Goal: Communication & Community: Answer question/provide support

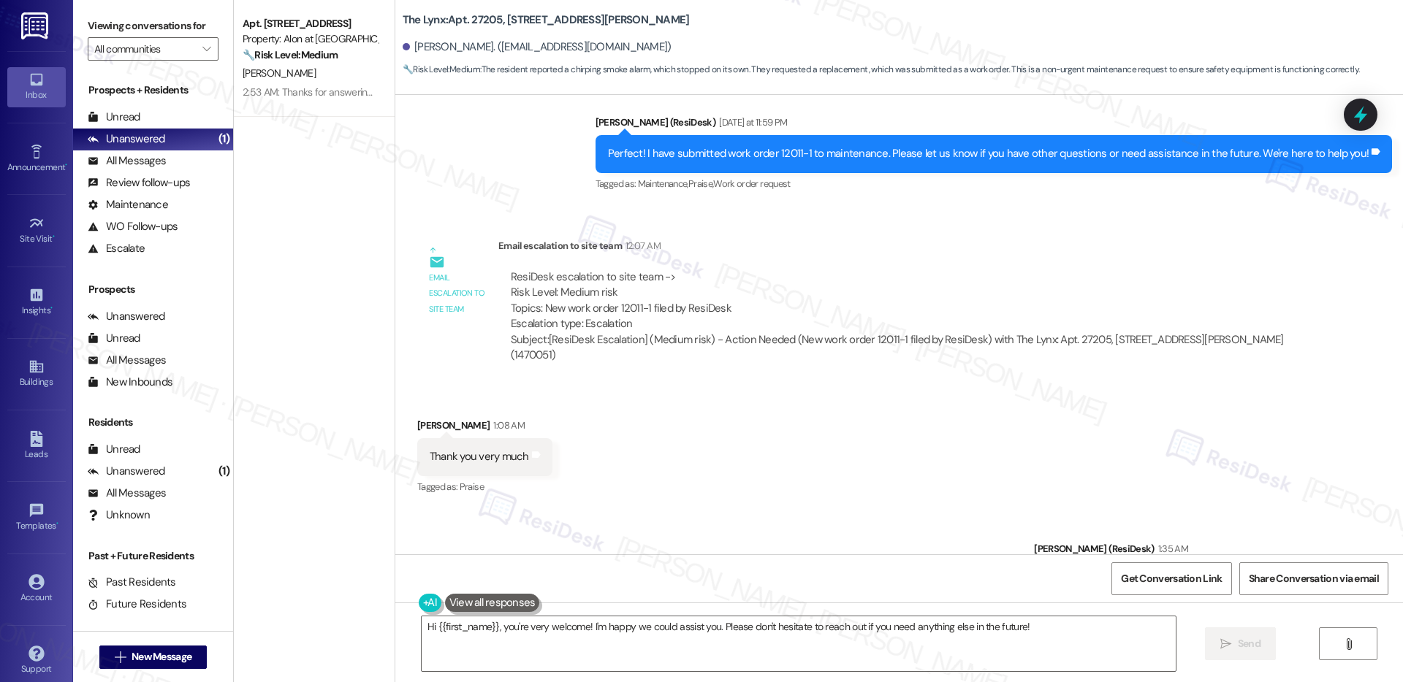
scroll to position [16, 0]
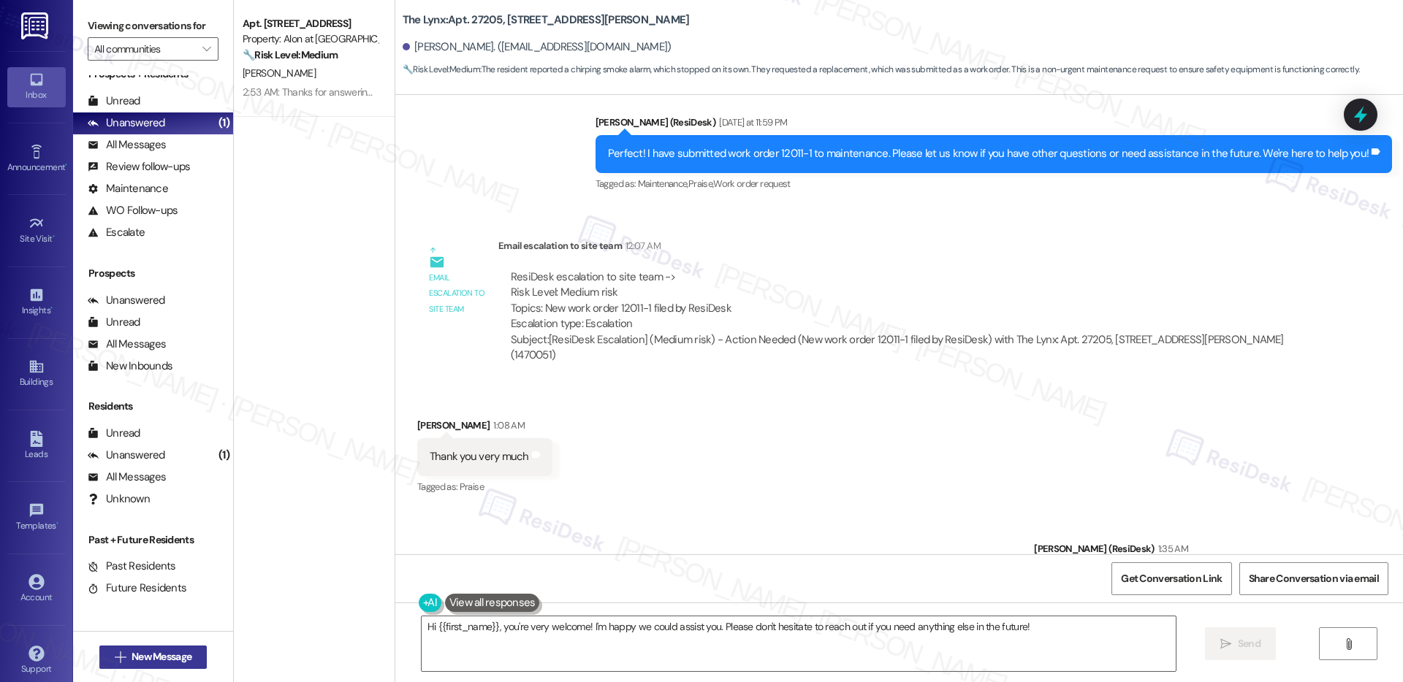
click at [173, 660] on span "New Message" at bounding box center [162, 657] width 60 height 15
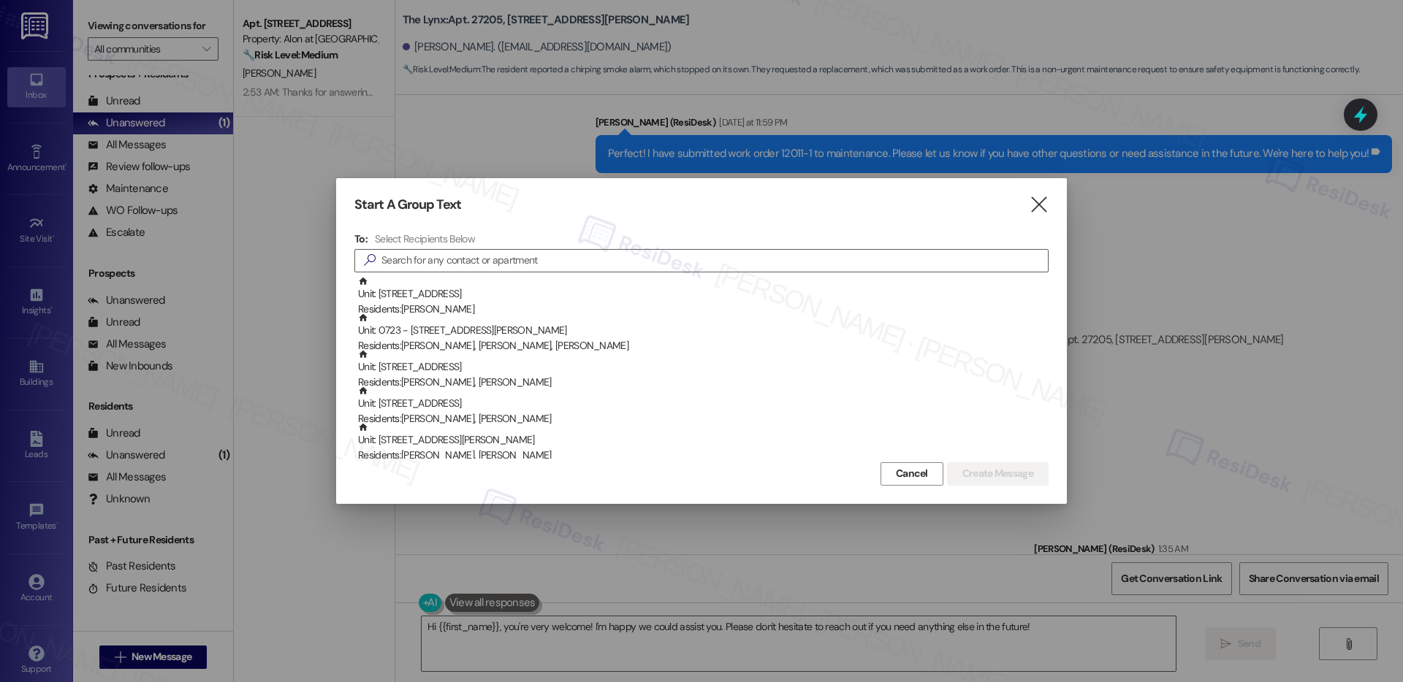
drag, startPoint x: 916, startPoint y: 476, endPoint x: 886, endPoint y: 467, distance: 31.9
click at [916, 476] on span "Cancel" at bounding box center [912, 473] width 32 height 15
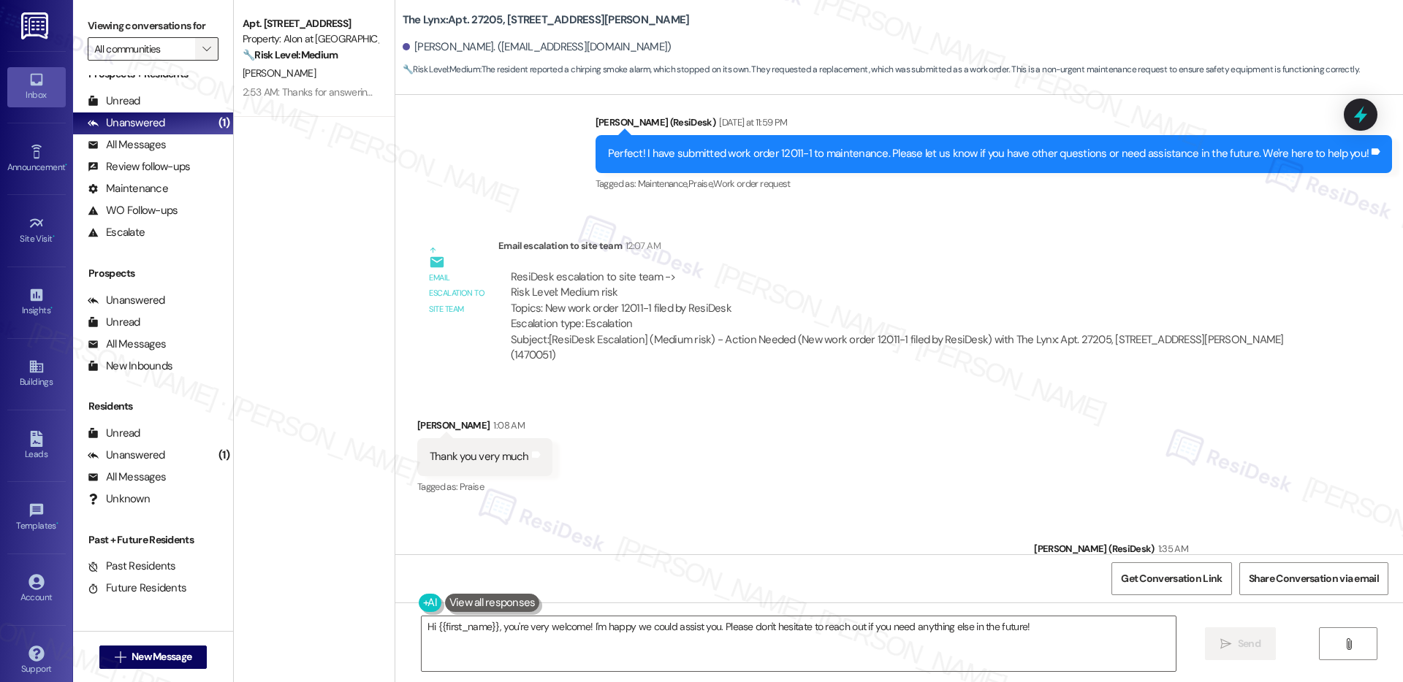
click at [199, 48] on span "" at bounding box center [206, 48] width 14 height 23
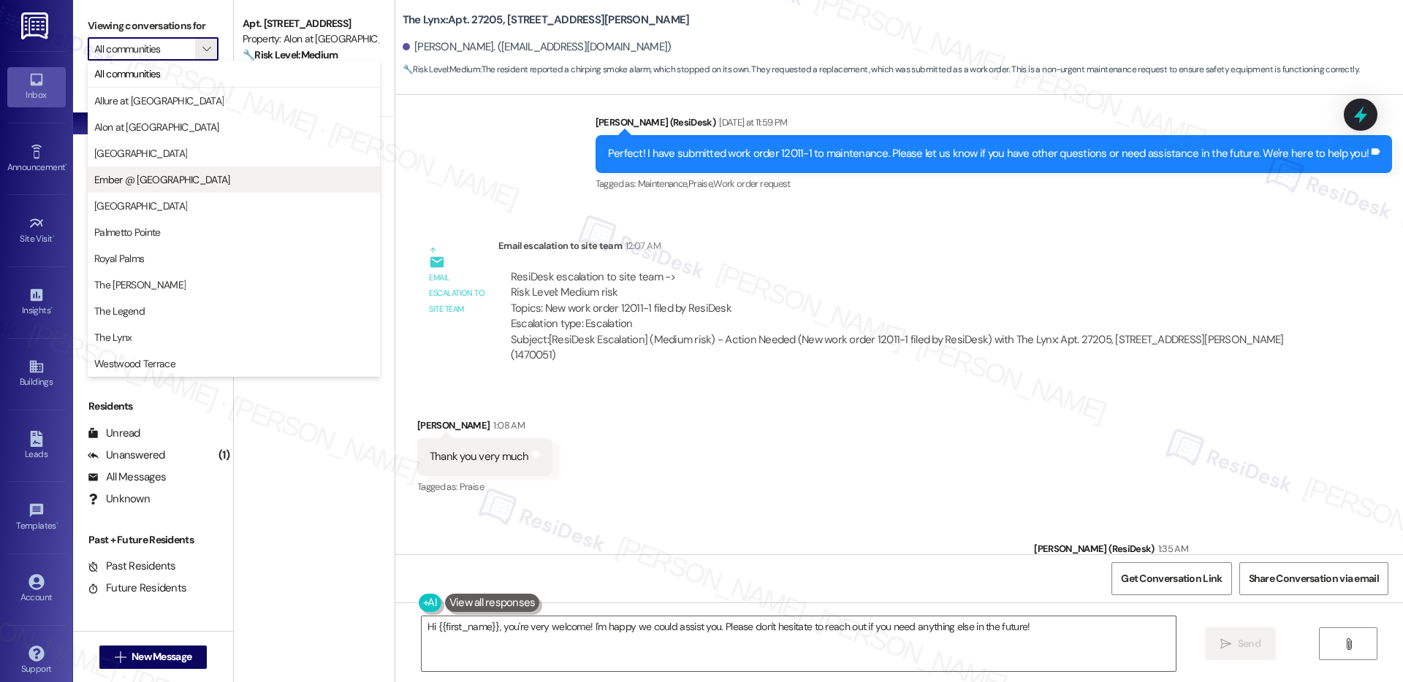
click at [155, 178] on span "Ember @ [GEOGRAPHIC_DATA]" at bounding box center [162, 179] width 136 height 15
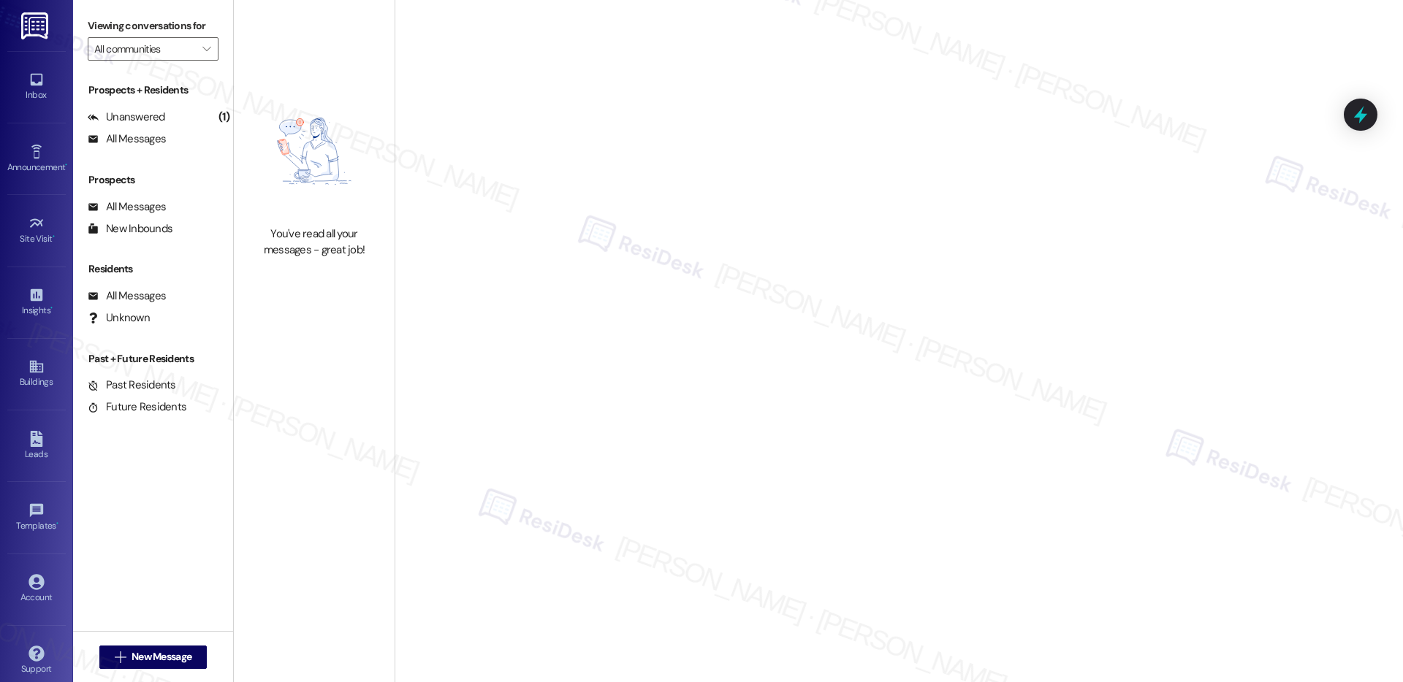
type input "Ember @ [GEOGRAPHIC_DATA]"
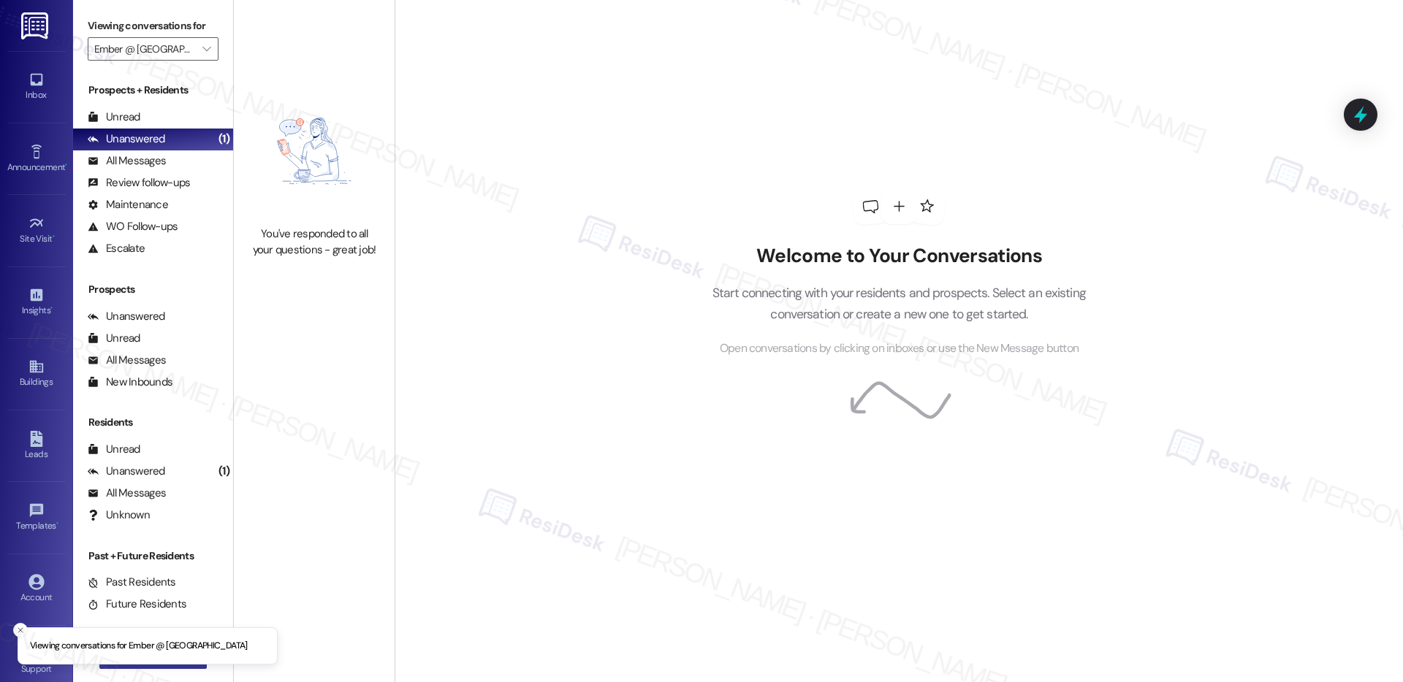
click at [153, 665] on li "Viewing conversations for Ember @ Alamo Ranch" at bounding box center [148, 647] width 260 height 38
click at [167, 666] on button " New Message" at bounding box center [153, 657] width 108 height 23
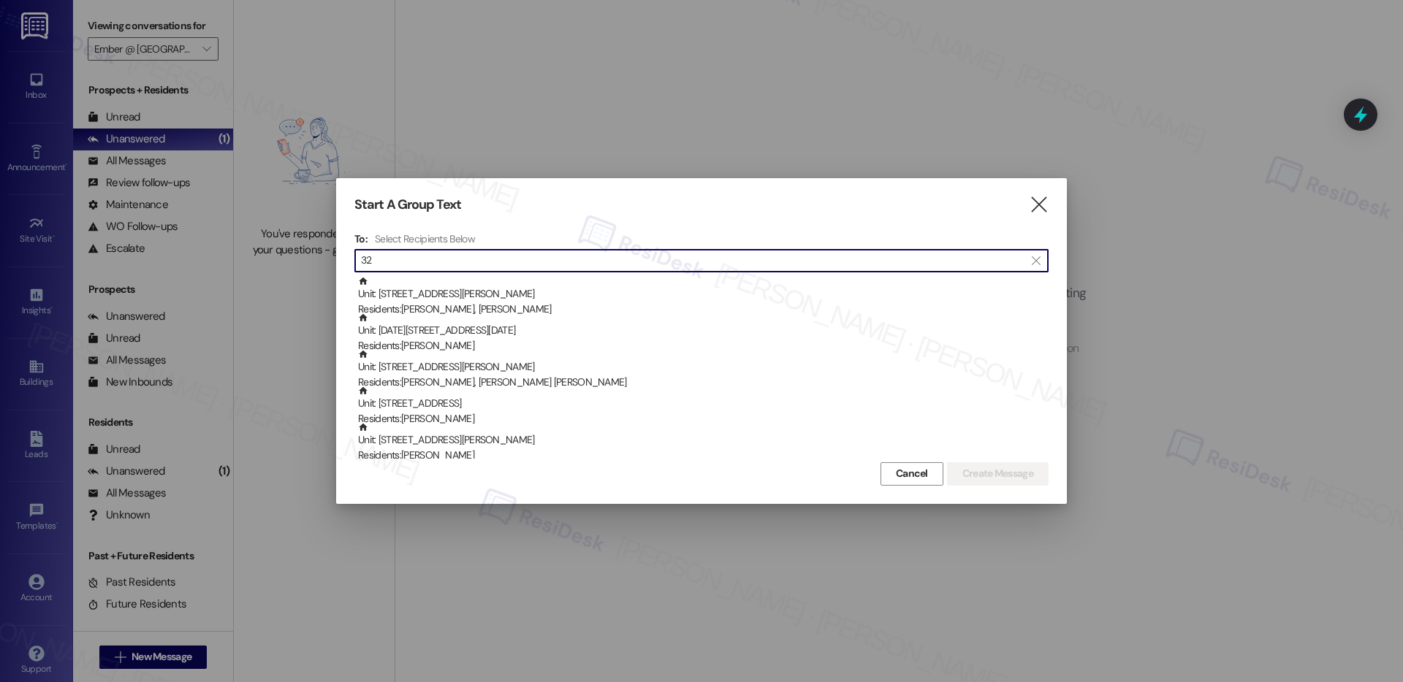
click at [441, 266] on input "32" at bounding box center [692, 261] width 663 height 20
click at [441, 265] on input "32" at bounding box center [692, 261] width 663 height 20
click at [440, 266] on input "32" at bounding box center [692, 261] width 663 height 20
paste input "01"
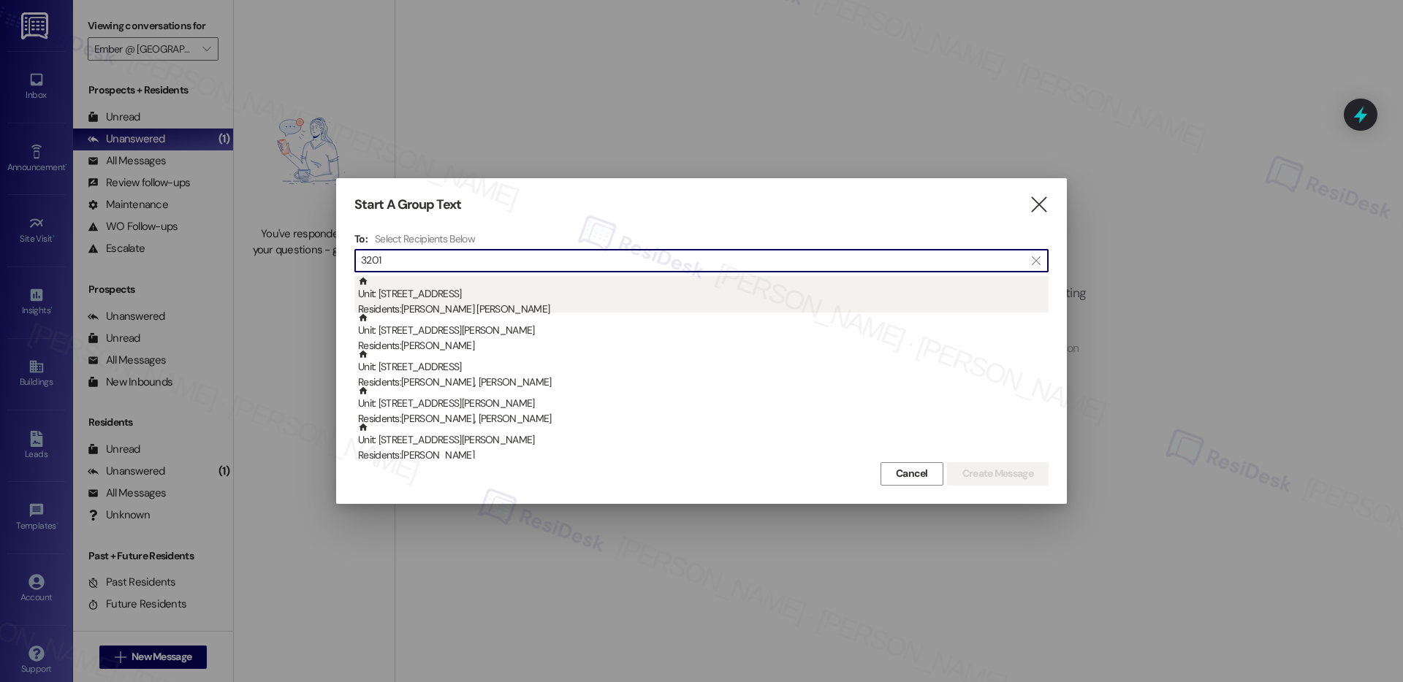
type input "3201"
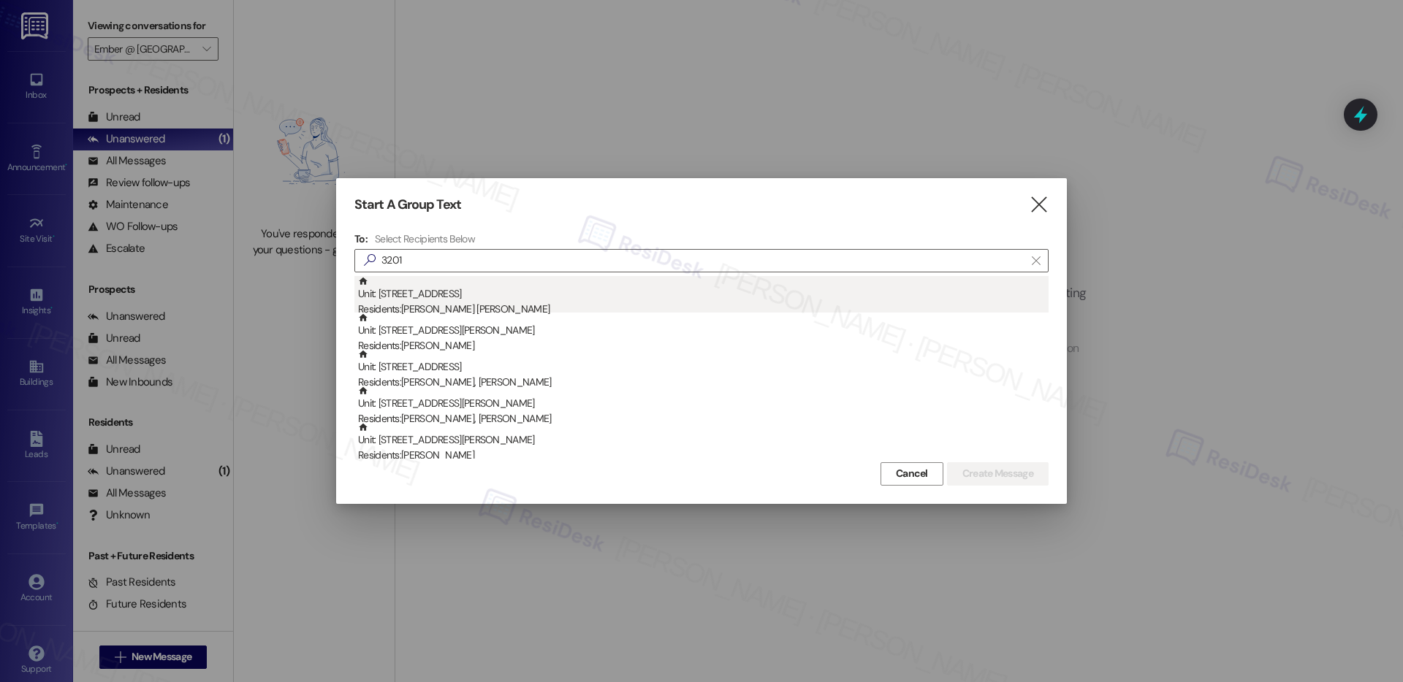
click at [444, 300] on div "Unit: 3201 - 4835 USAA Blvd Residents: Rudra Sena Reddy Somu" at bounding box center [703, 297] width 690 height 42
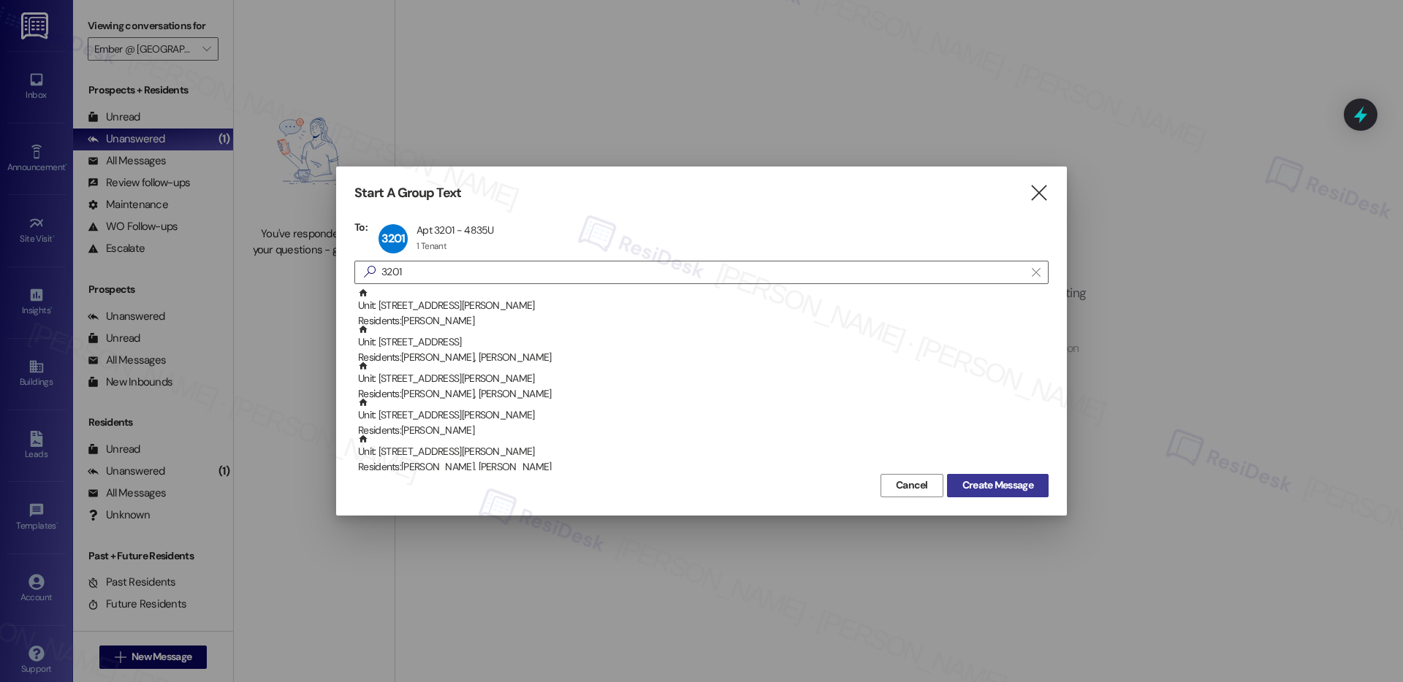
click at [978, 484] on span "Create Message" at bounding box center [997, 485] width 71 height 15
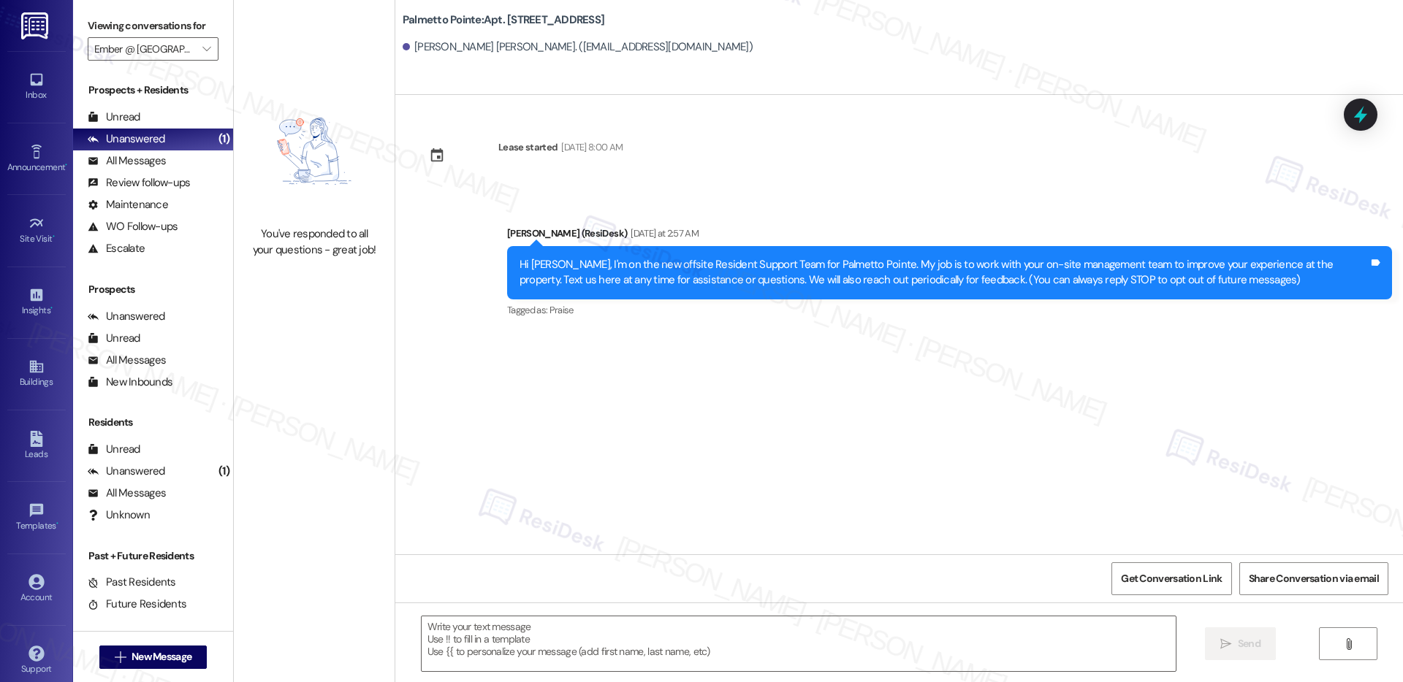
type textarea "Fetching suggested responses. Please feel free to read through the conversation…"
click at [180, 662] on span "New Message" at bounding box center [162, 657] width 60 height 15
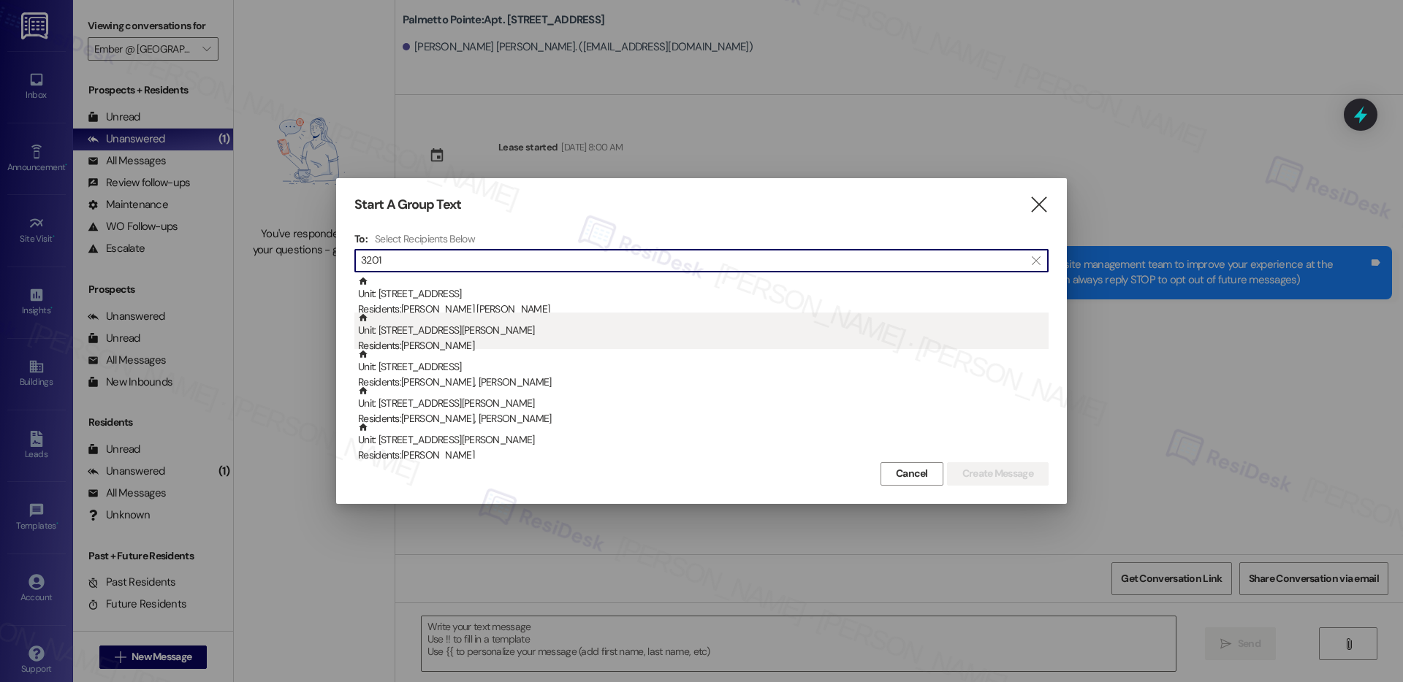
type input "3201"
click at [519, 331] on div "Unit: 3201 - 11600 Huebner Rd Residents: Albert Orona" at bounding box center [703, 334] width 690 height 42
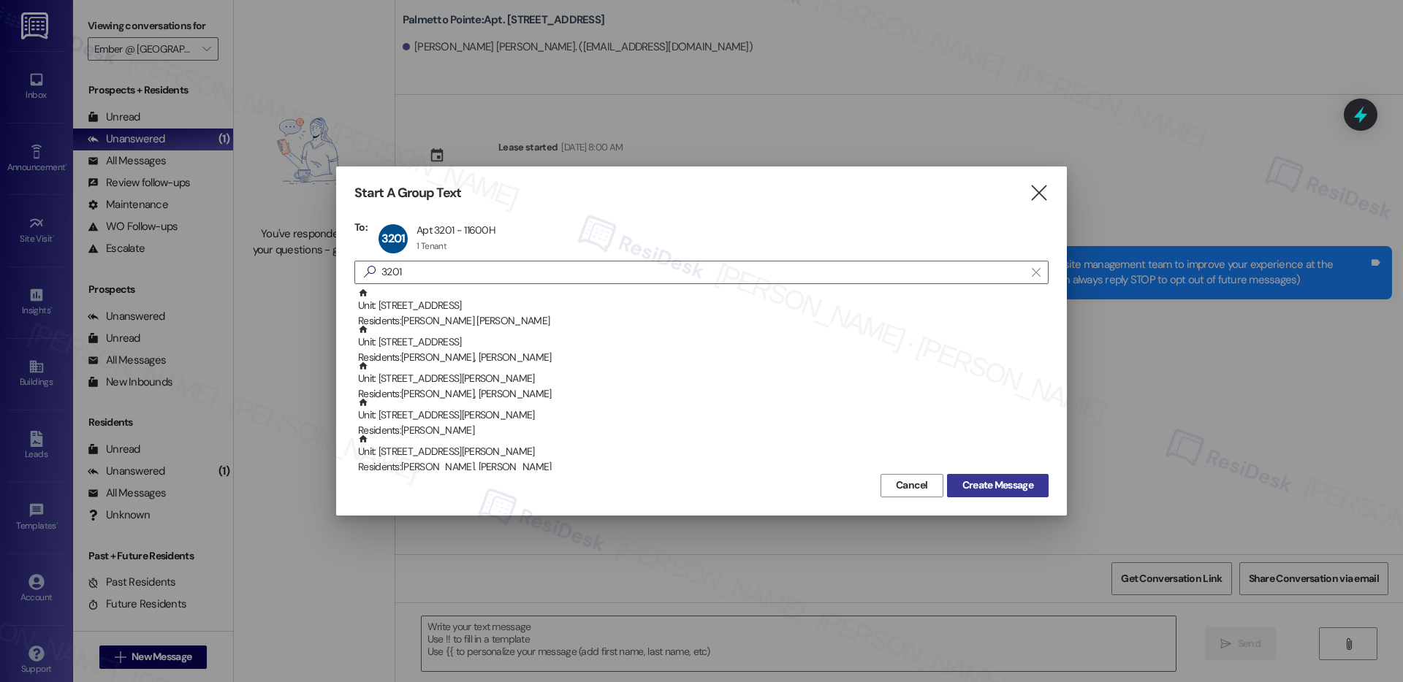
click at [972, 479] on span "Create Message" at bounding box center [997, 485] width 71 height 15
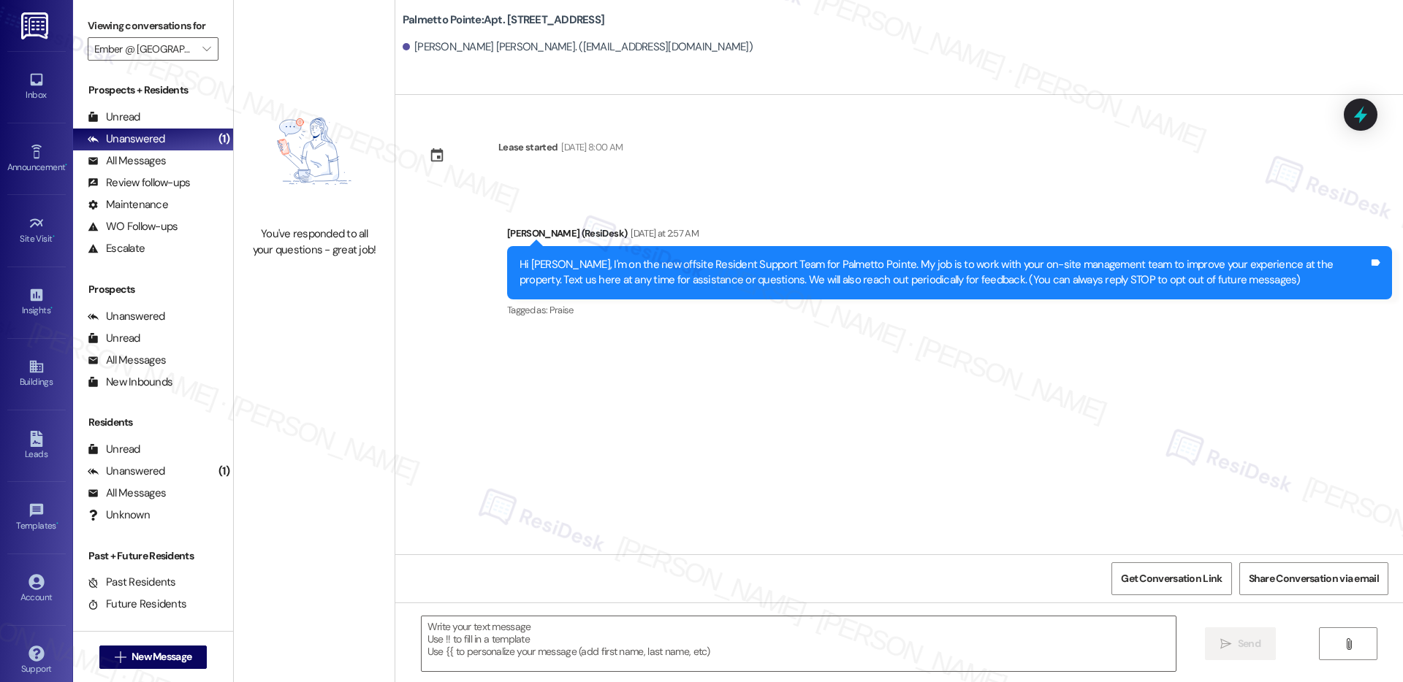
type textarea "Fetching suggested responses. Please feel free to read through the conversation…"
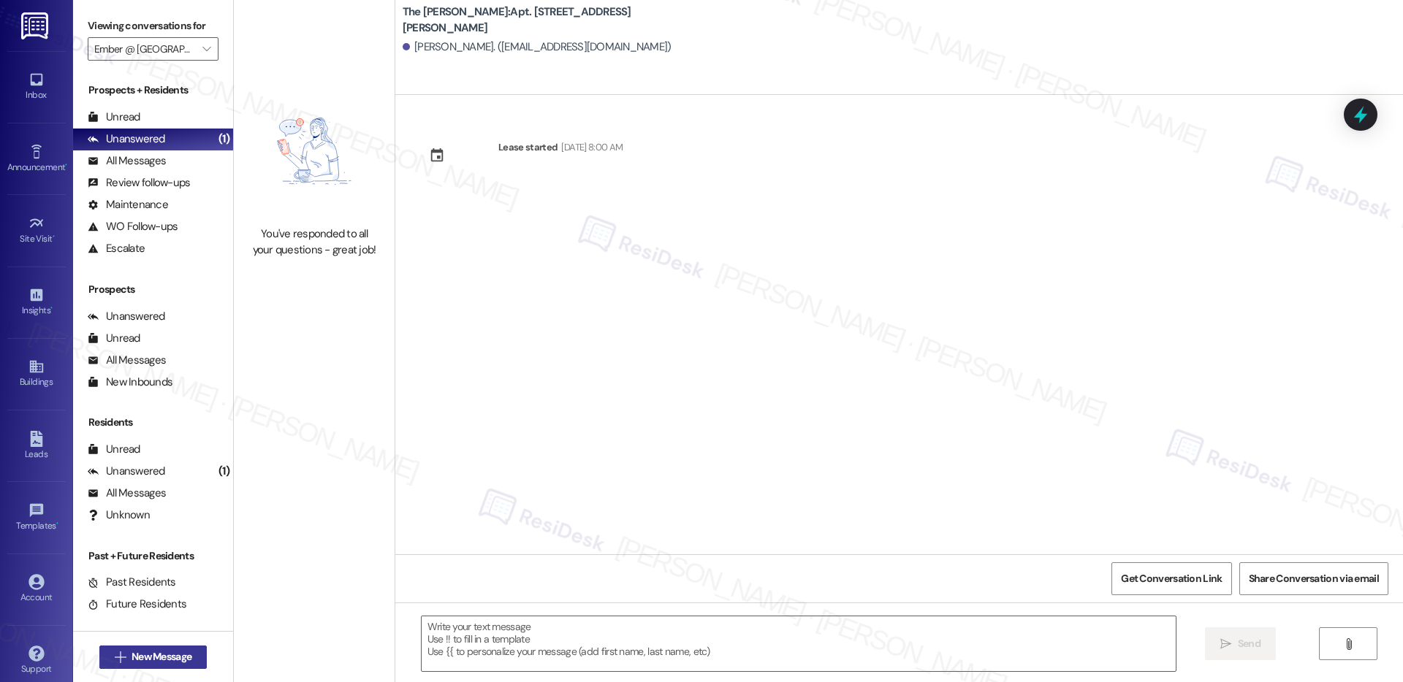
click at [146, 652] on span "New Message" at bounding box center [162, 657] width 60 height 15
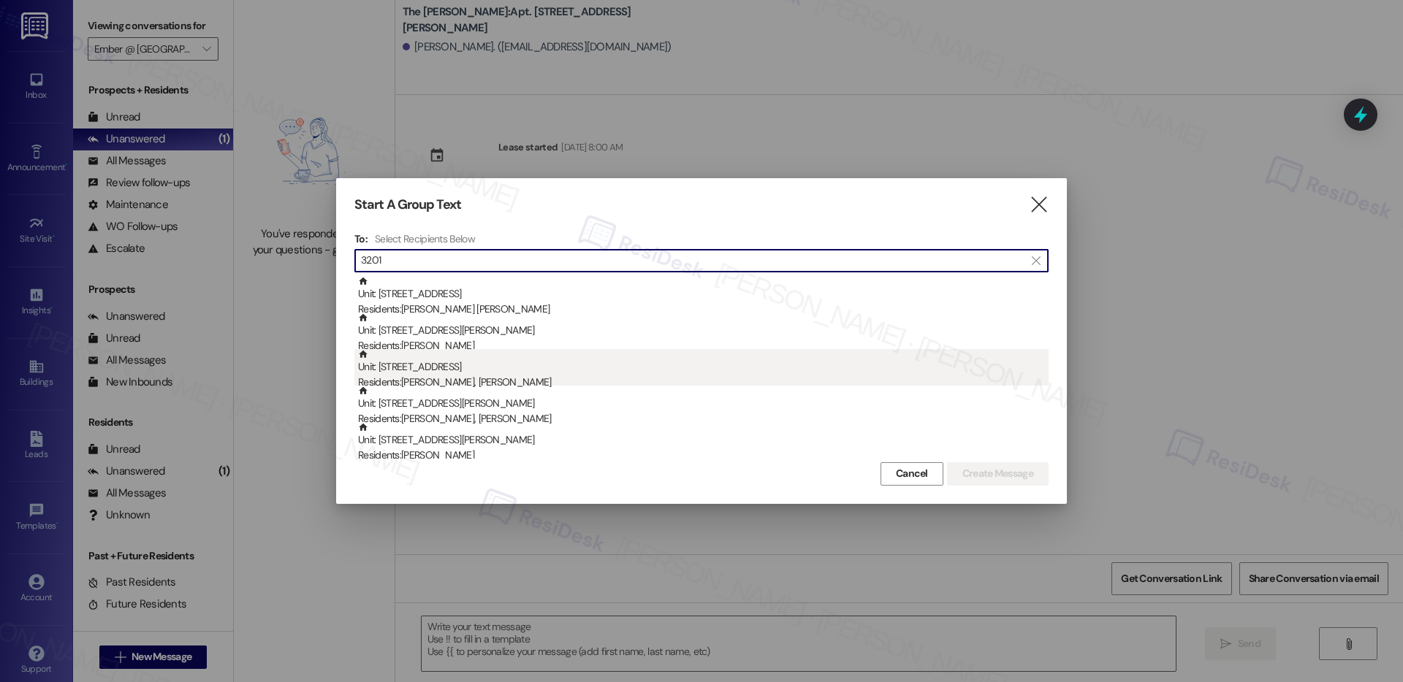
type input "3201"
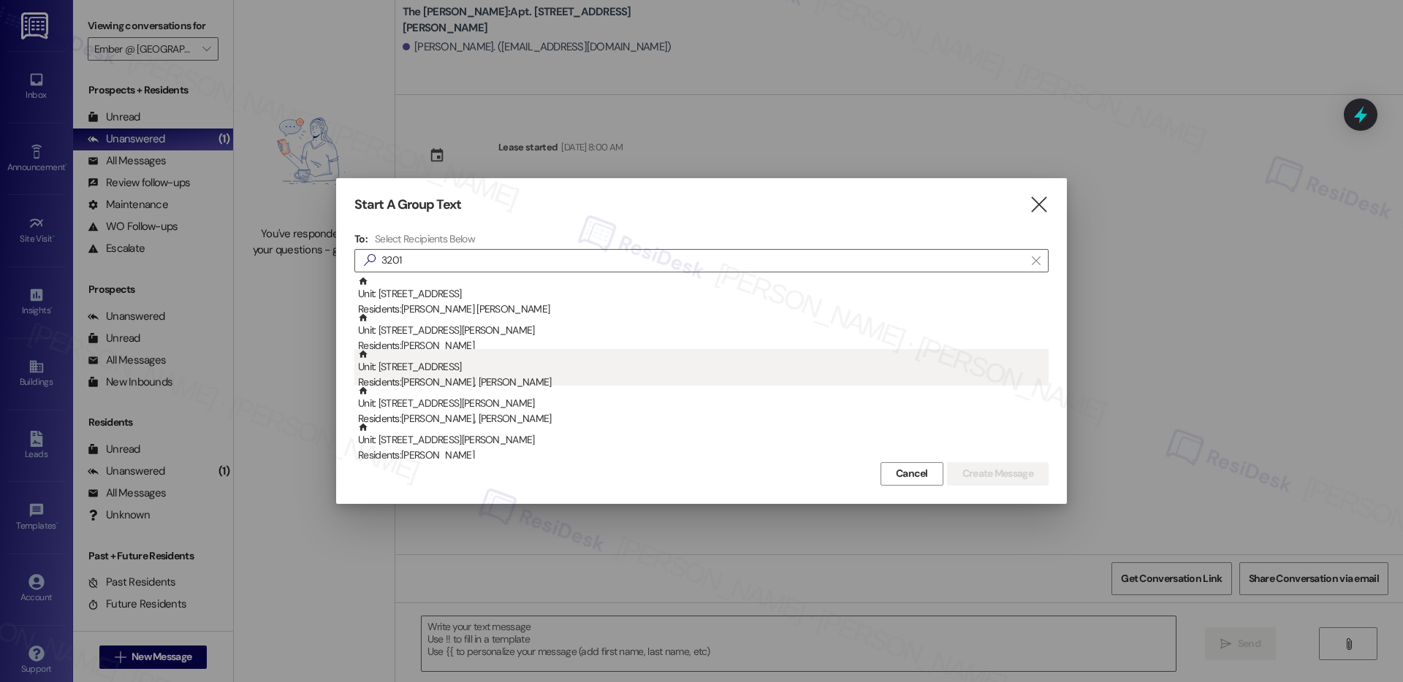
click at [454, 381] on div "Residents: Mary Lara, William Perry" at bounding box center [703, 382] width 690 height 15
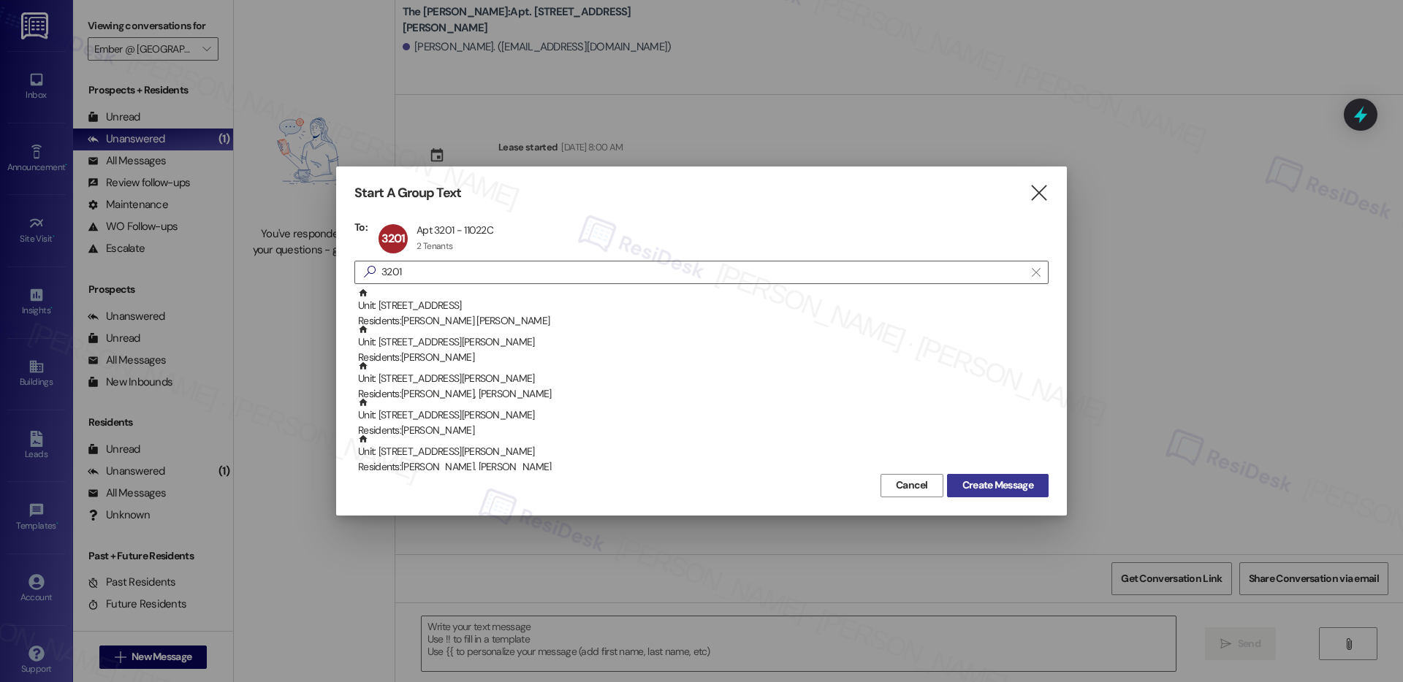
click at [1001, 490] on span "Create Message" at bounding box center [997, 485] width 71 height 15
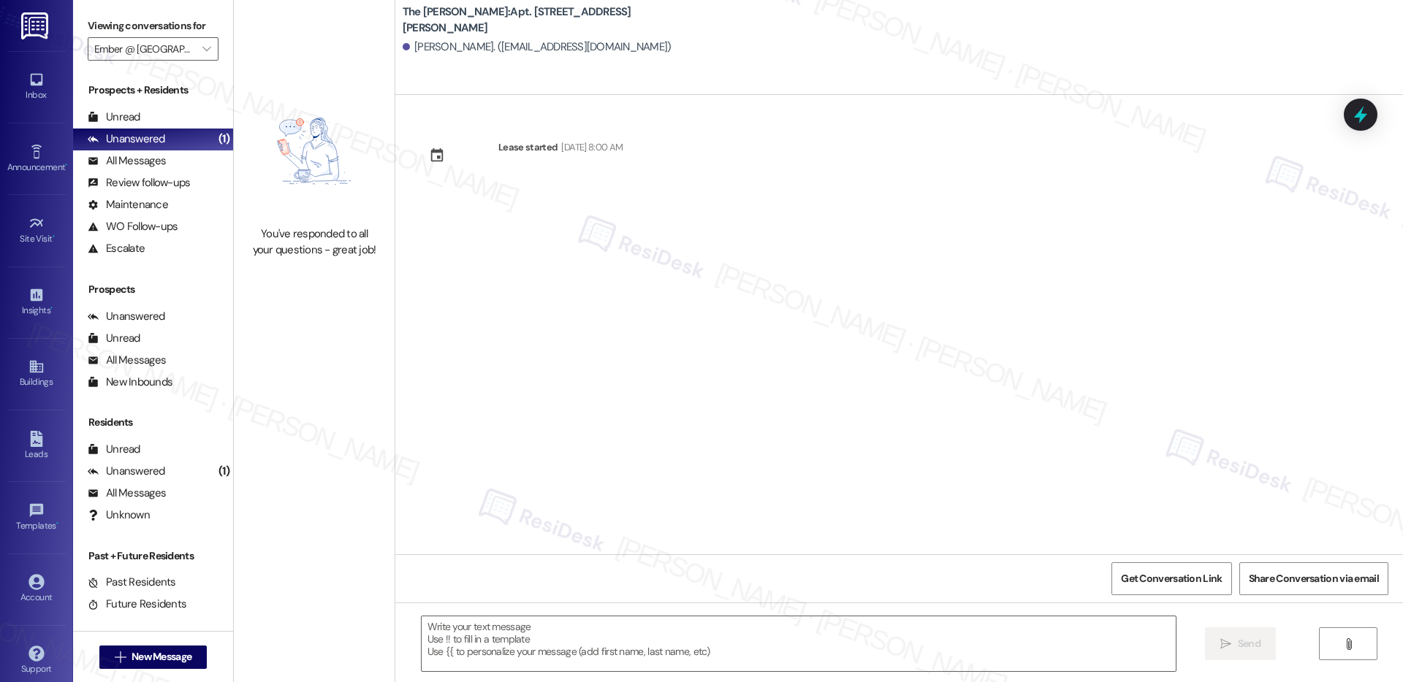
type textarea "Fetching suggested responses. Please feel free to read through the conversation…"
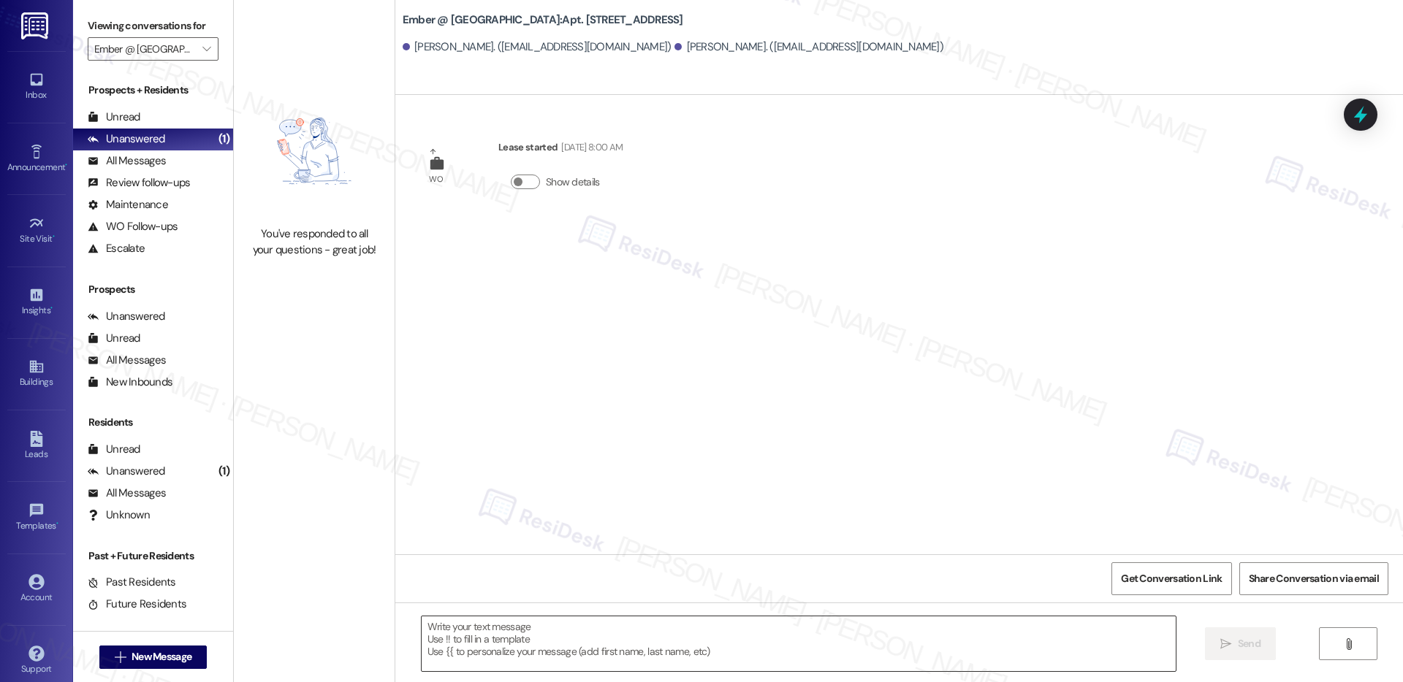
click at [555, 651] on textarea at bounding box center [799, 644] width 754 height 55
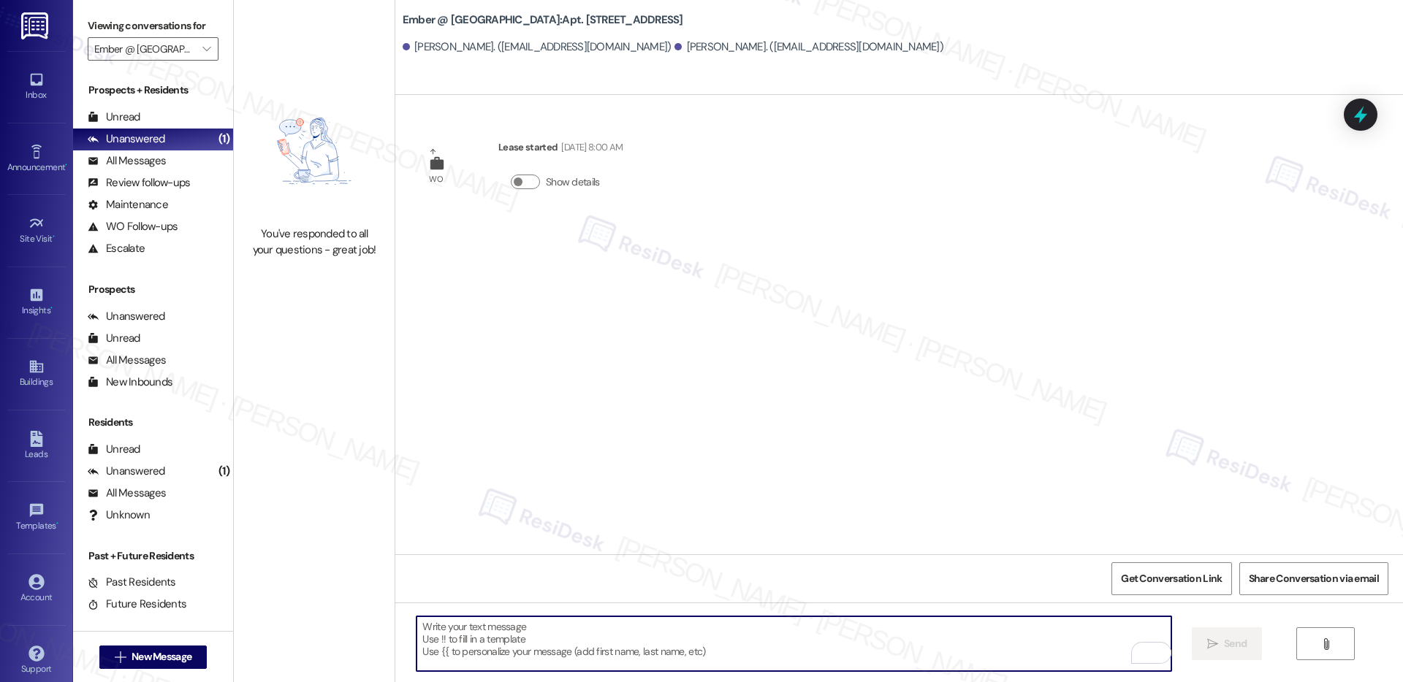
click at [442, 639] on textarea "To enrich screen reader interactions, please activate Accessibility in Grammarl…" at bounding box center [793, 644] width 754 height 55
paste textarea "Hi Laura, quick update: message has been sent to all residents that smoking in …"
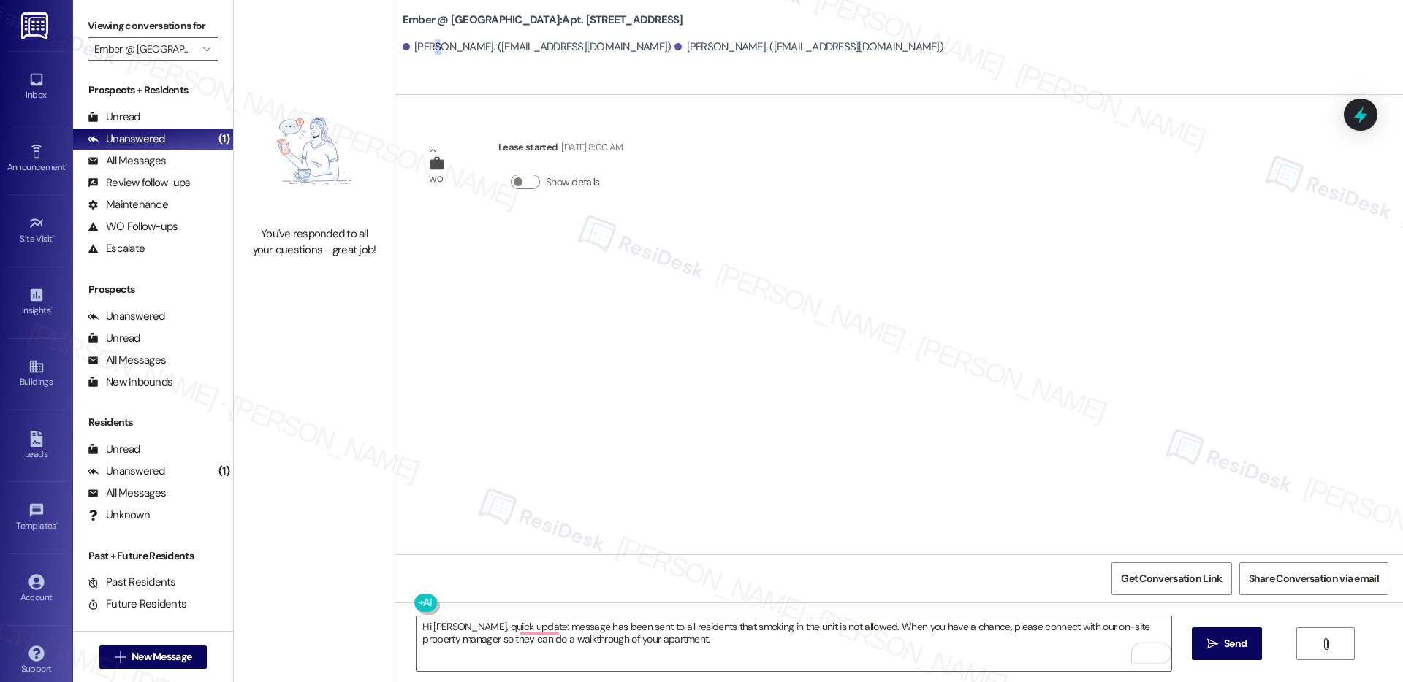
click at [419, 48] on div "William Perry. (wcperry@pcl.com)" at bounding box center [537, 46] width 269 height 15
click at [419, 47] on div "William Perry. (wcperry@pcl.com)" at bounding box center [537, 46] width 269 height 15
click at [418, 46] on div "William Perry. (wcperry@pcl.com)" at bounding box center [537, 46] width 269 height 15
click at [419, 47] on div "William Perry. (wcperry@pcl.com)" at bounding box center [537, 46] width 269 height 15
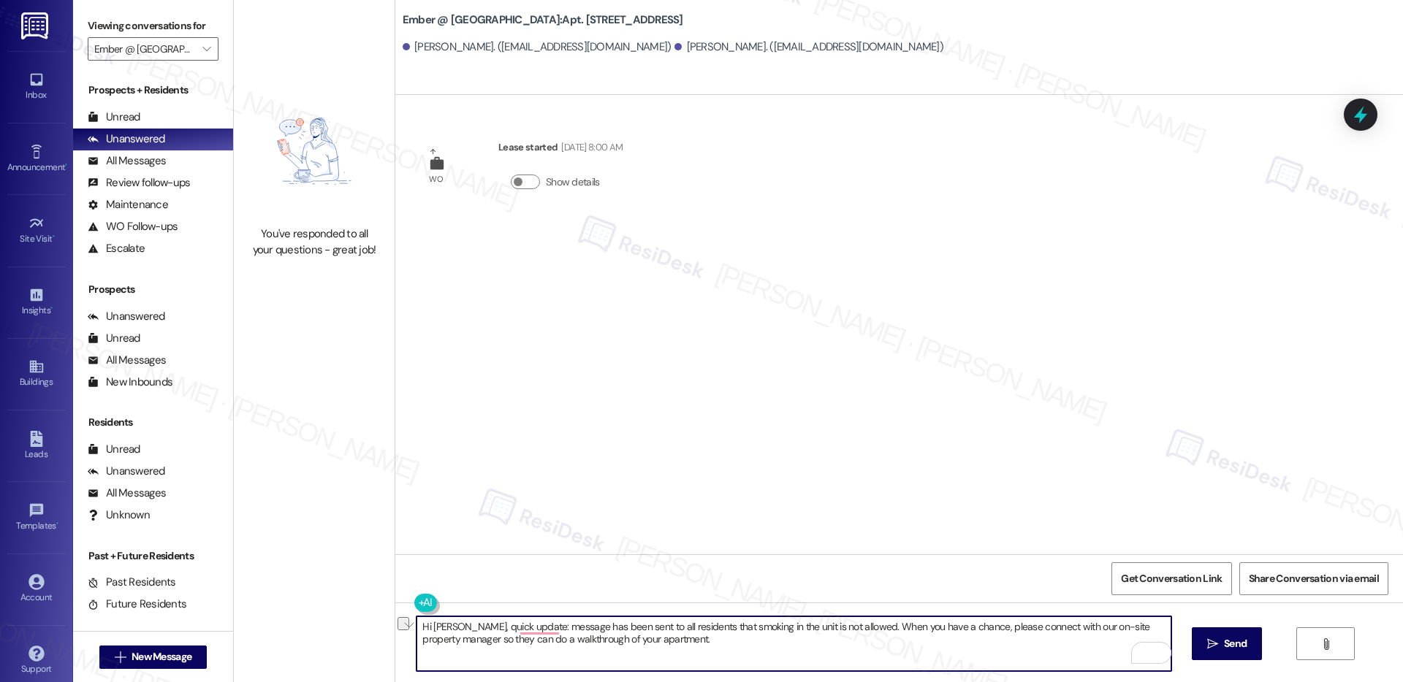
drag, startPoint x: 446, startPoint y: 628, endPoint x: 386, endPoint y: 620, distance: 61.3
click at [395, 620] on div "Hi Laura, quick update: message has been sent to all residents that smoking in …" at bounding box center [899, 658] width 1008 height 110
paste textarea "{{first_name}},"
drag, startPoint x: 483, startPoint y: 632, endPoint x: 656, endPoint y: 650, distance: 174.1
click at [802, 655] on textarea "Hi {{first_name}}, quick update: message has been sent to all residents that sm…" at bounding box center [793, 644] width 754 height 55
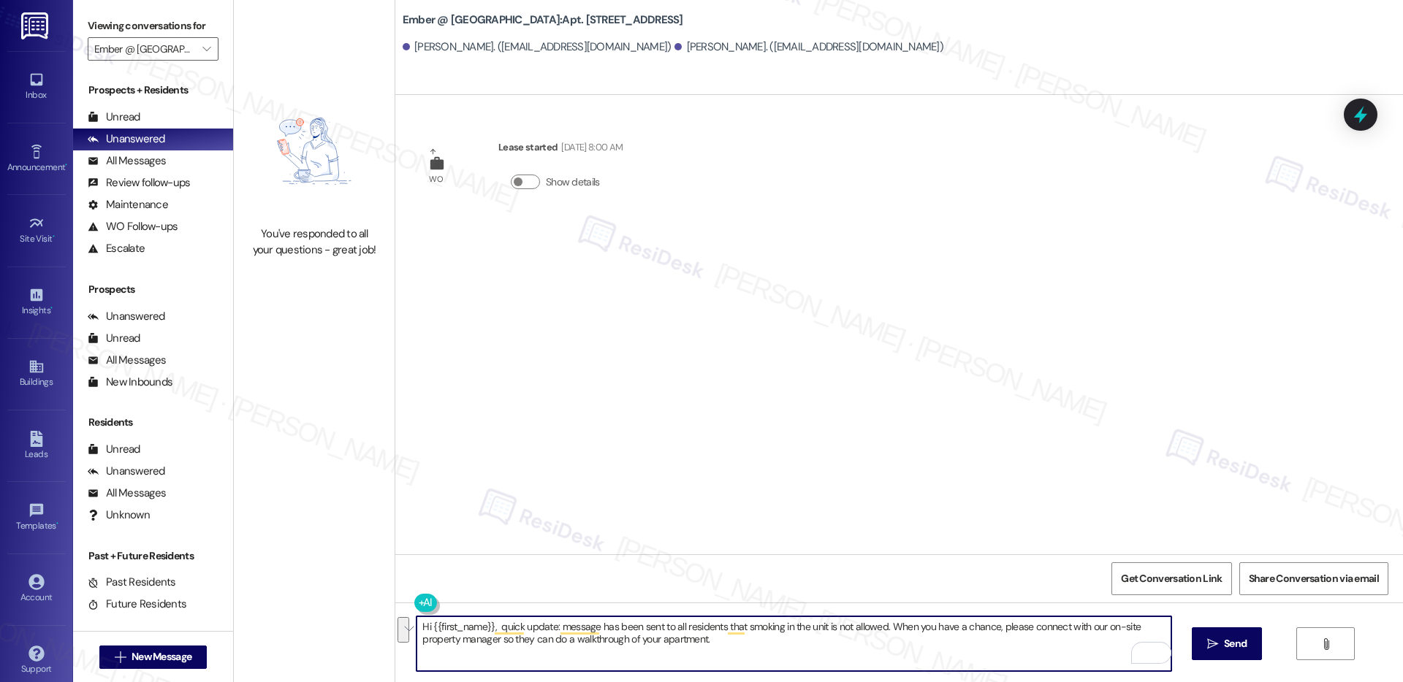
paste textarea "I'm on the new offsite Resident Support Team for Ember @ Alamo Ranch! My job is…"
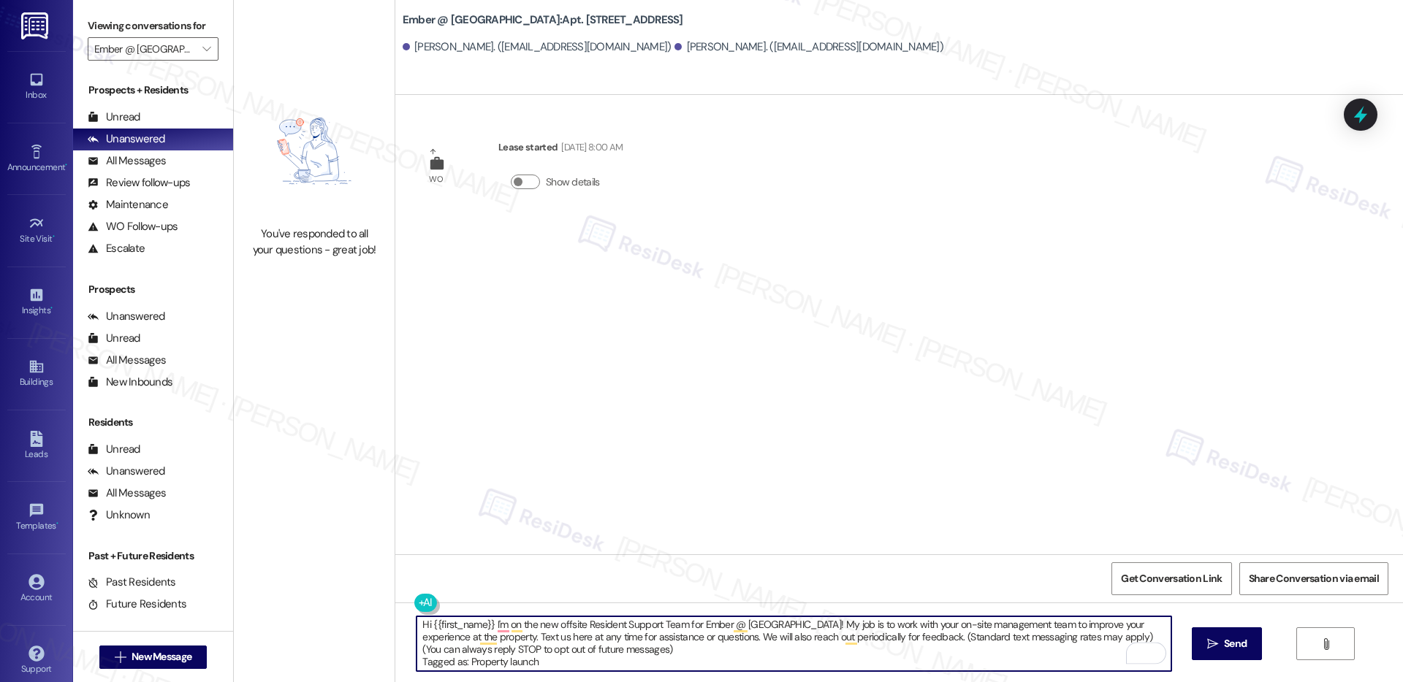
scroll to position [4, 0]
click at [166, 657] on span "New Message" at bounding box center [162, 657] width 60 height 15
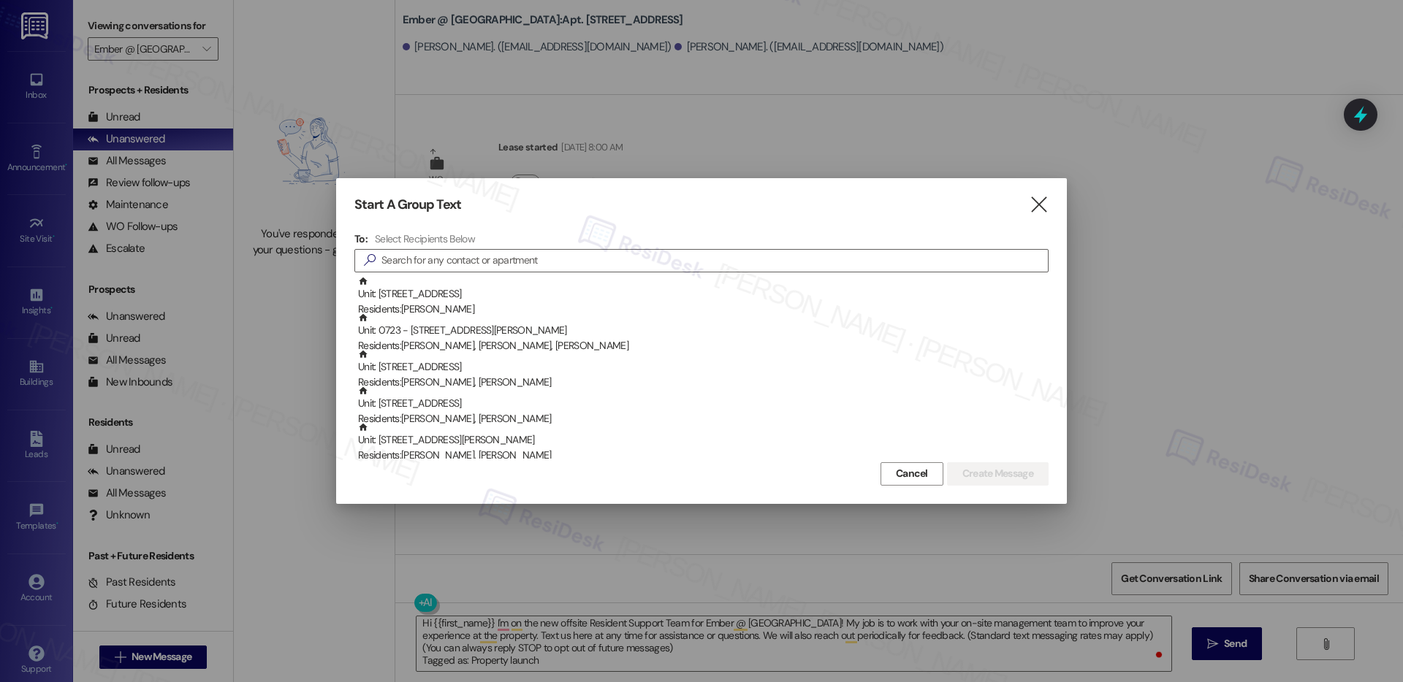
drag, startPoint x: 922, startPoint y: 476, endPoint x: 915, endPoint y: 476, distance: 7.3
click at [923, 476] on span "Cancel" at bounding box center [912, 473] width 32 height 15
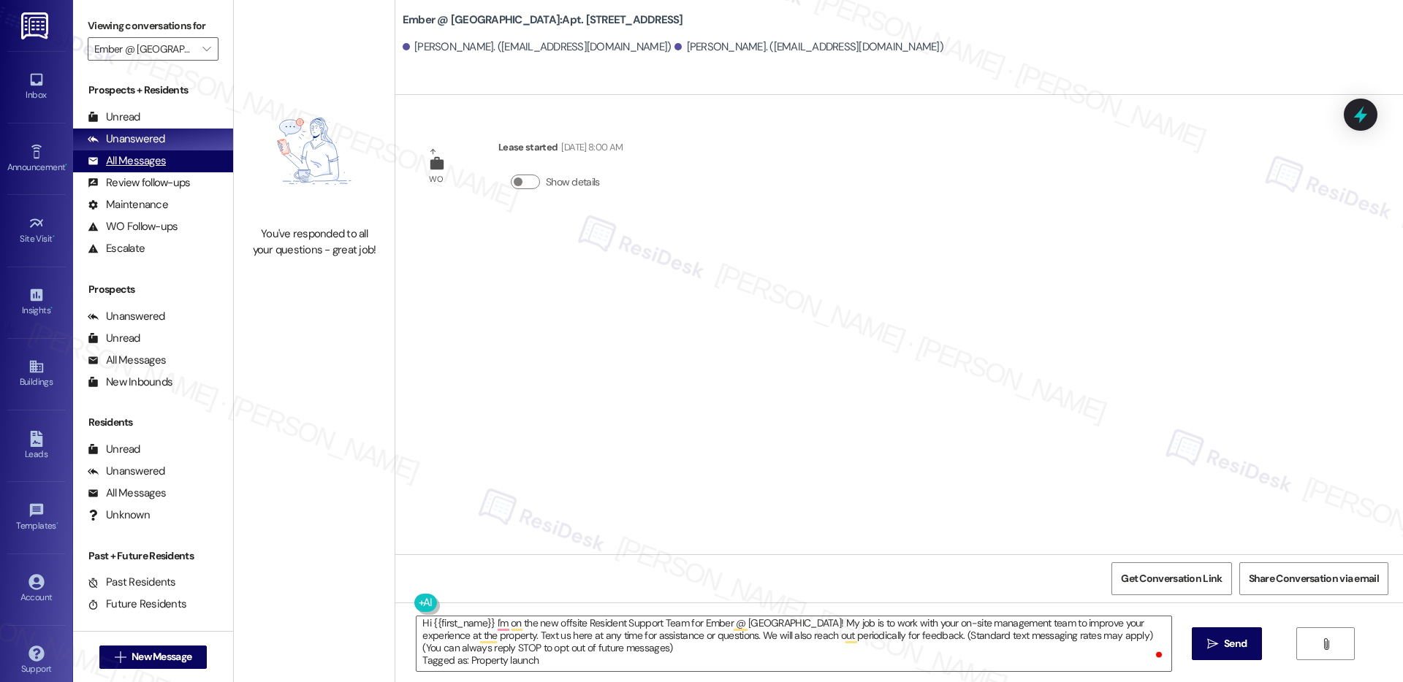
click at [139, 164] on div "All Messages" at bounding box center [127, 160] width 78 height 15
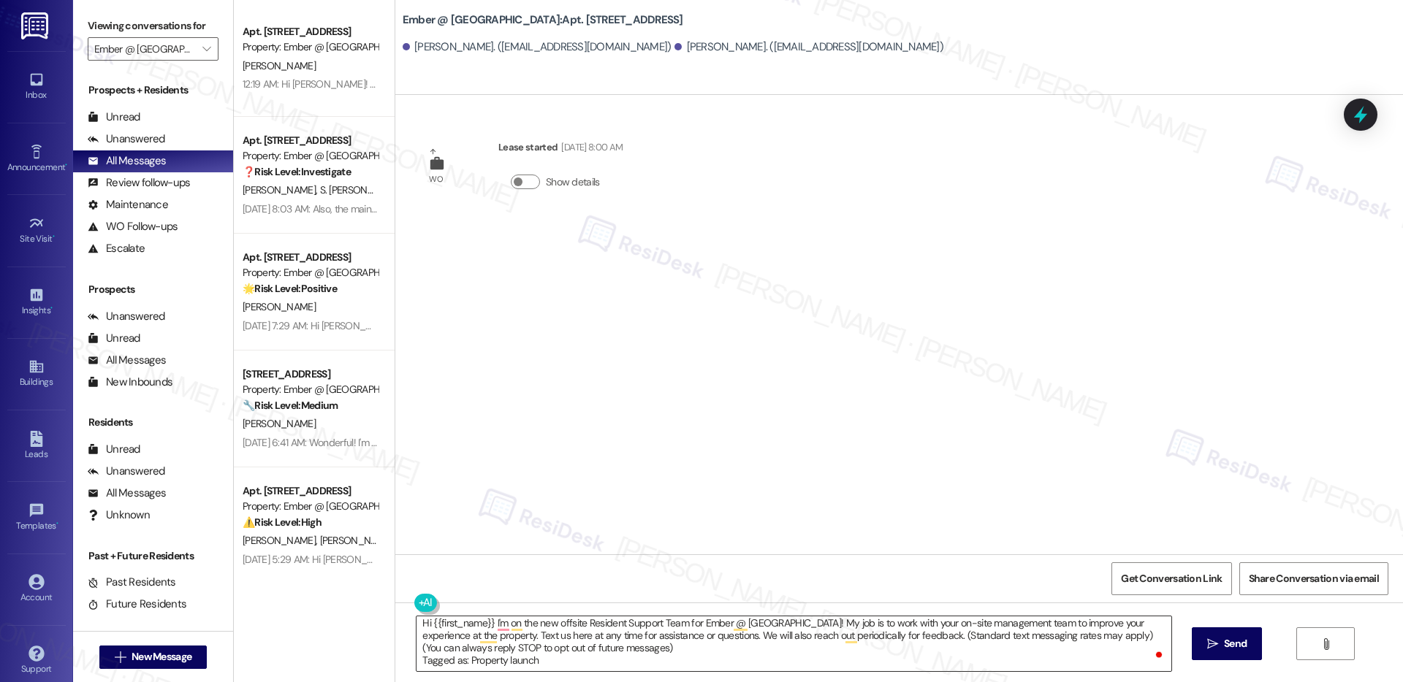
click at [652, 652] on textarea "Hi {{first_name}} I'm on the new offsite Resident Support Team for Ember @ Alam…" at bounding box center [793, 644] width 754 height 55
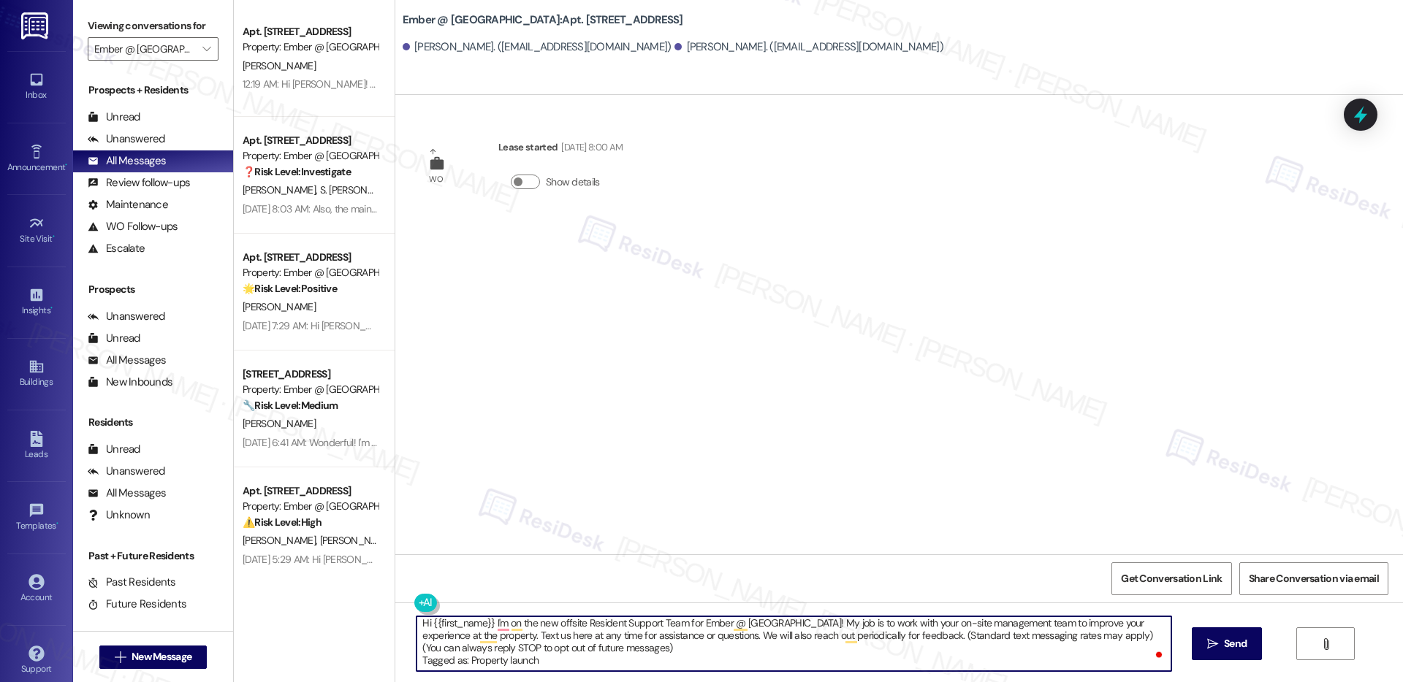
click at [649, 650] on textarea "Hi {{first_name}} I'm on the new offsite Resident Support Team for Ember @ Alam…" at bounding box center [793, 644] width 754 height 55
click at [503, 667] on textarea "Hi {{first_name}} I'm on the new offsite Resident Support Team for Ember @ Alam…" at bounding box center [793, 644] width 754 height 55
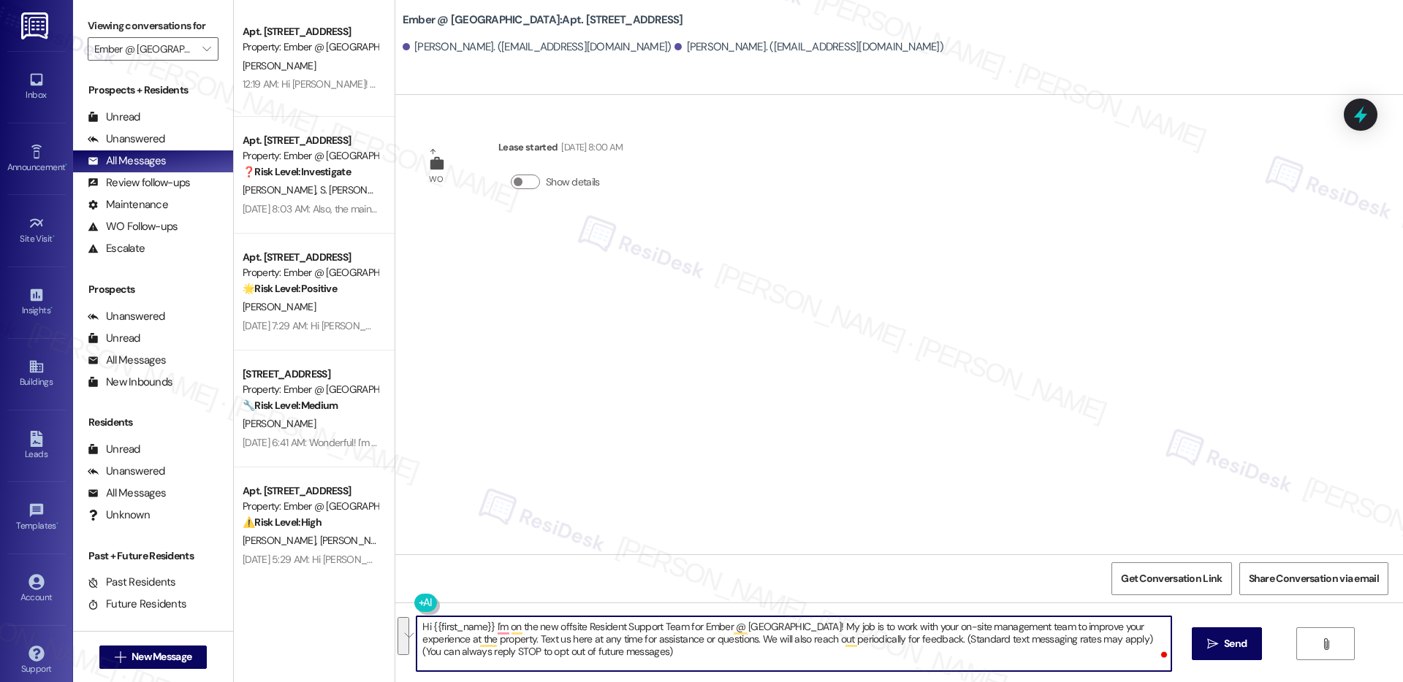
click at [669, 651] on textarea "Hi {{first_name}} I'm on the new offsite Resident Support Team for Ember @ Alam…" at bounding box center [793, 644] width 754 height 55
type textarea "Hi {{first_name}} I'm on the new offsite Resident Support Team for Ember @ Alam…"
click at [1209, 641] on icon "" at bounding box center [1212, 645] width 11 height 12
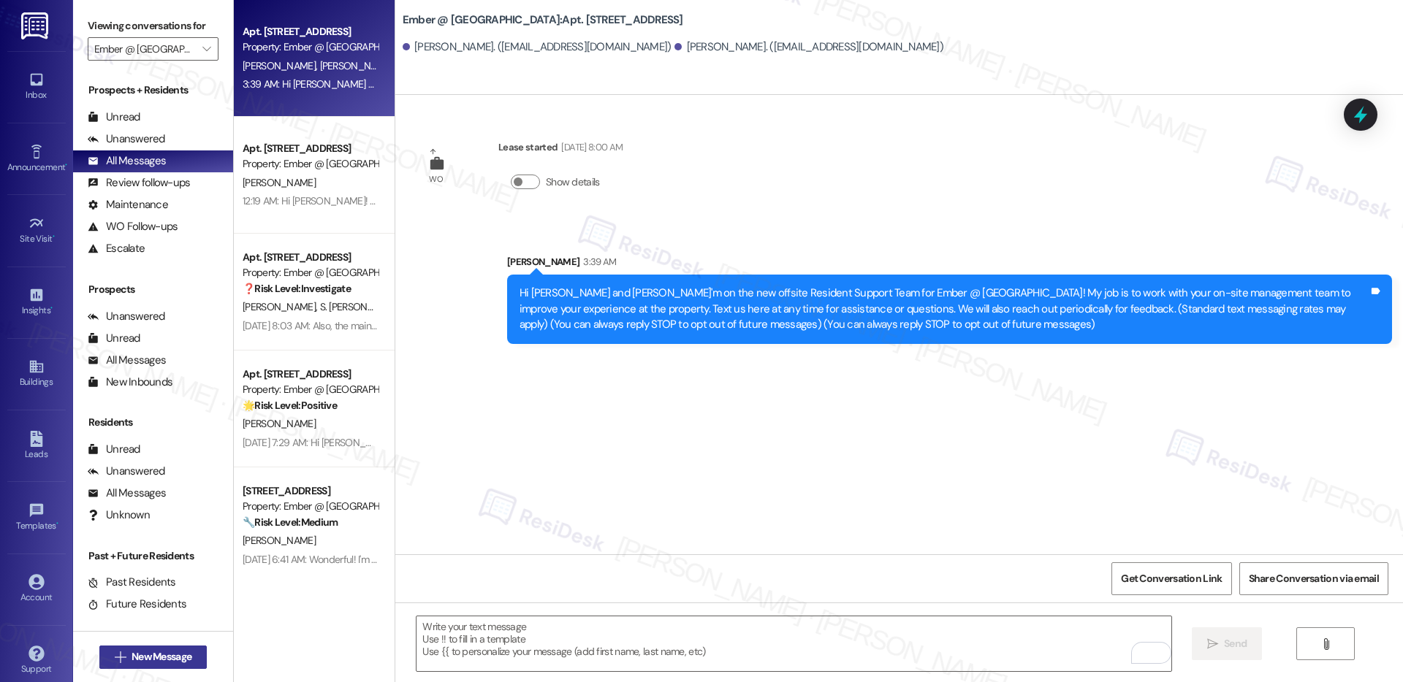
click at [147, 655] on span "New Message" at bounding box center [162, 657] width 60 height 15
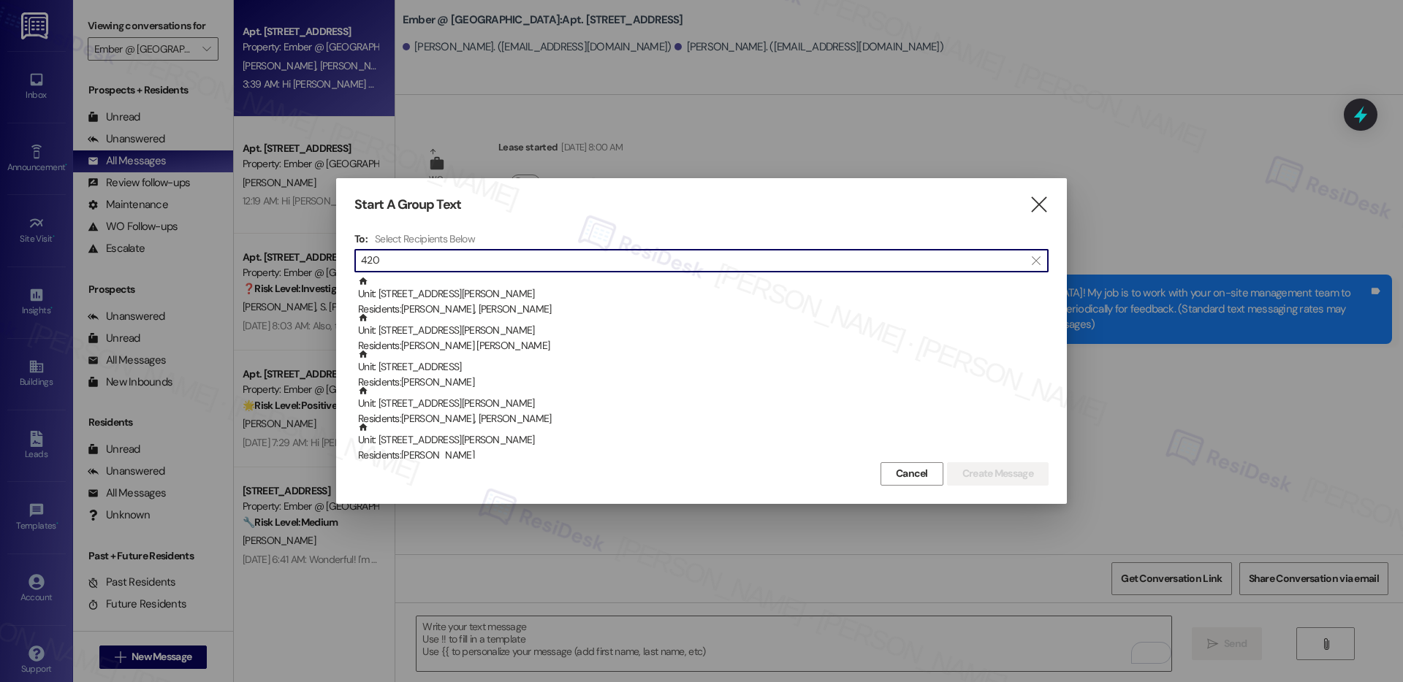
type input "4202"
click at [915, 477] on span "Cancel" at bounding box center [912, 473] width 32 height 15
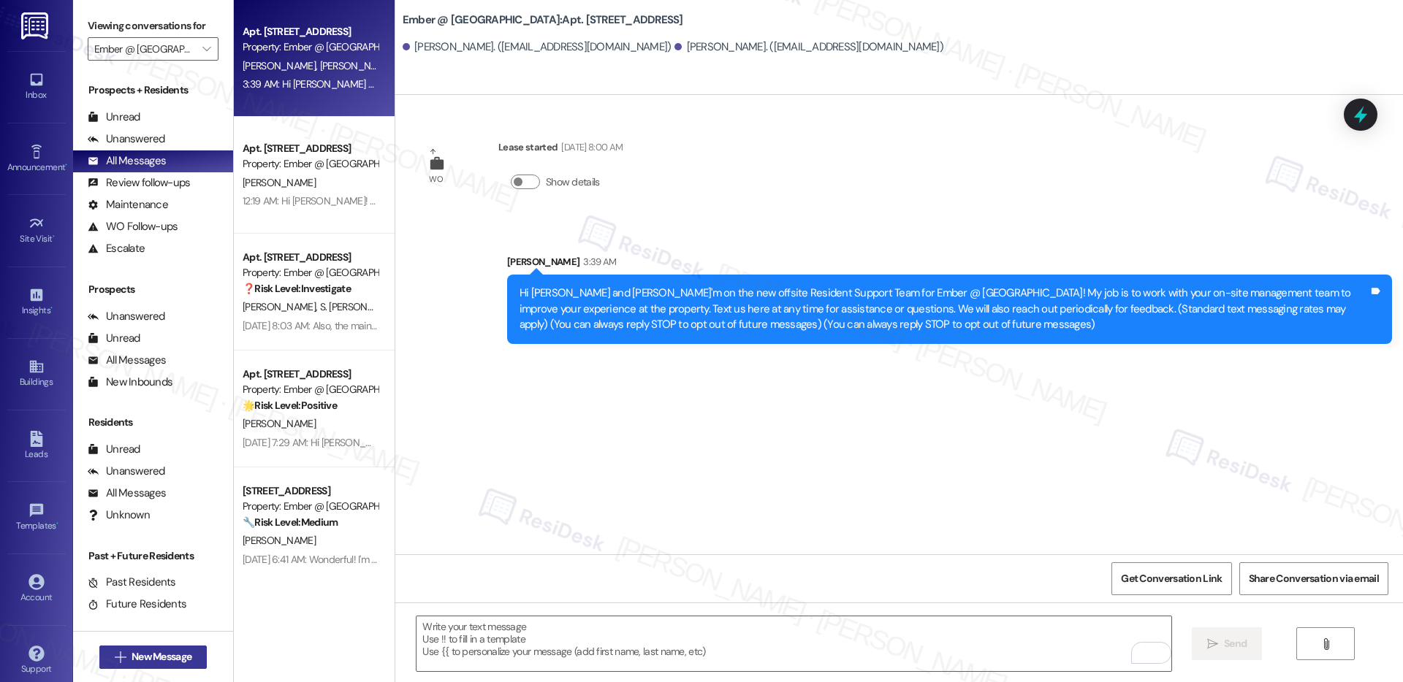
click at [179, 646] on button " New Message" at bounding box center [153, 657] width 108 height 23
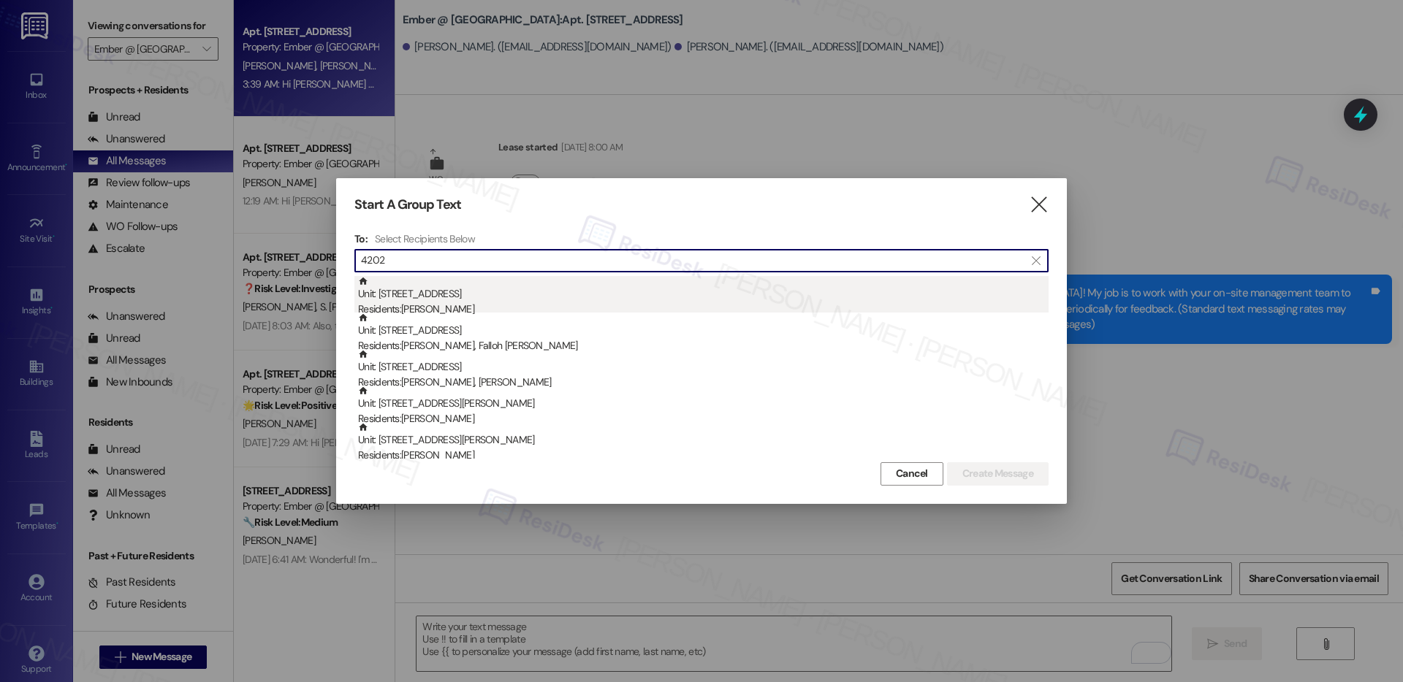
type input "4202"
click at [452, 300] on div "Unit: 4202 - 11022 Culebra Rd Residents: Augustina Rose Pech" at bounding box center [703, 297] width 690 height 42
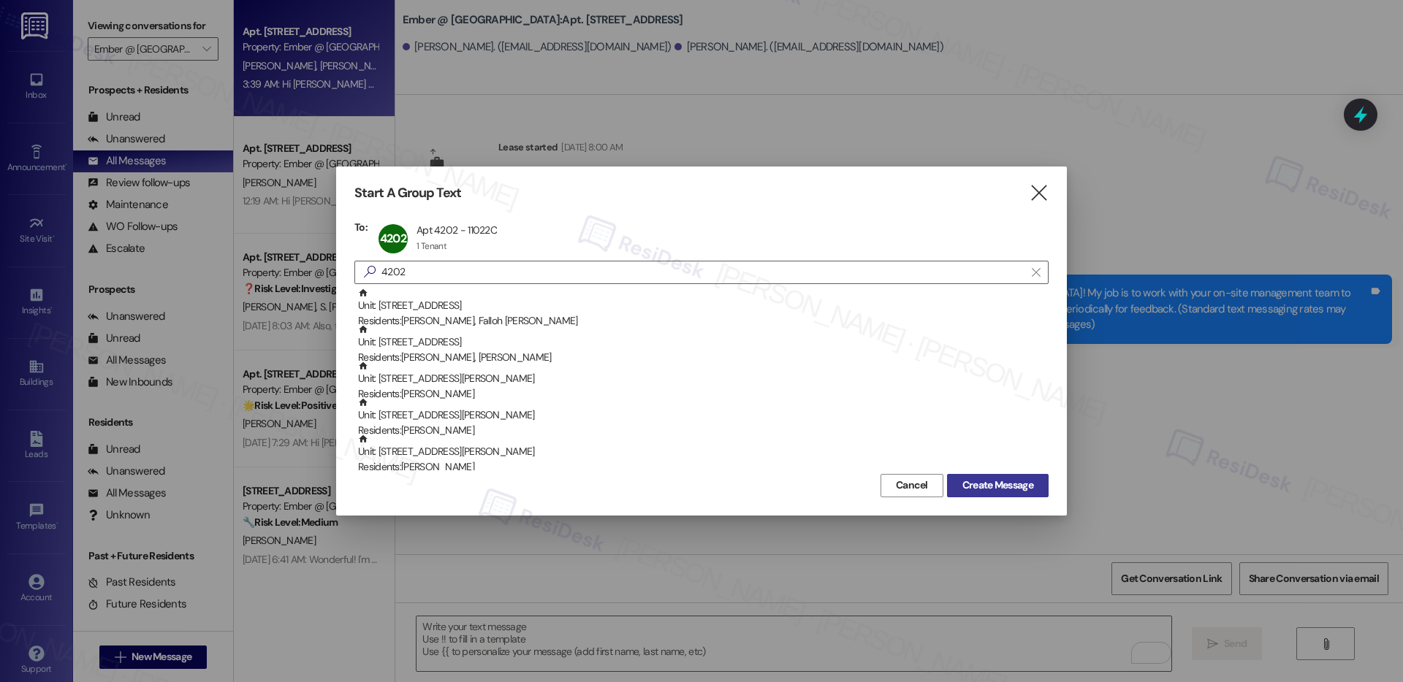
click at [975, 482] on span "Create Message" at bounding box center [997, 485] width 71 height 15
click at [975, 482] on div "WO Lease started Jul 21, 2025 at 8:00 AM Show details Sent via SMS Sarah 3:39 A…" at bounding box center [899, 325] width 1008 height 460
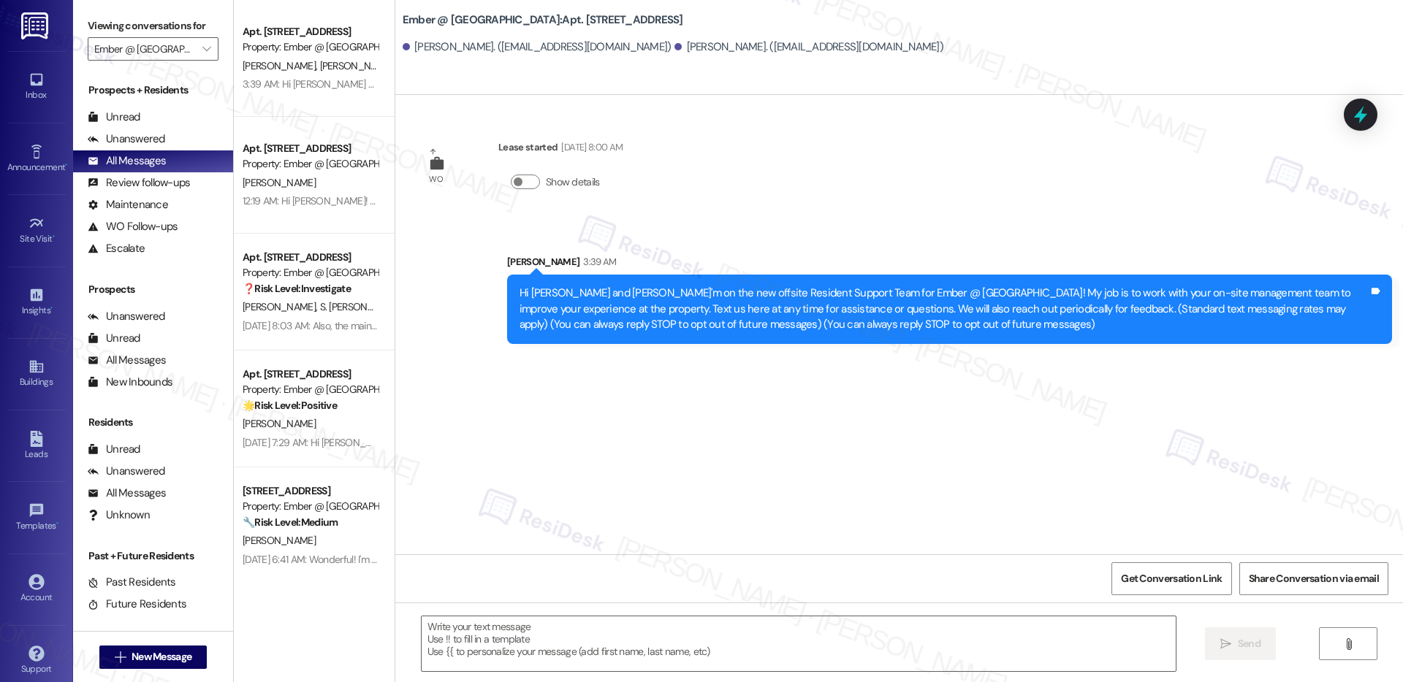
type textarea "Fetching suggested responses. Please feel free to read through the conversation…"
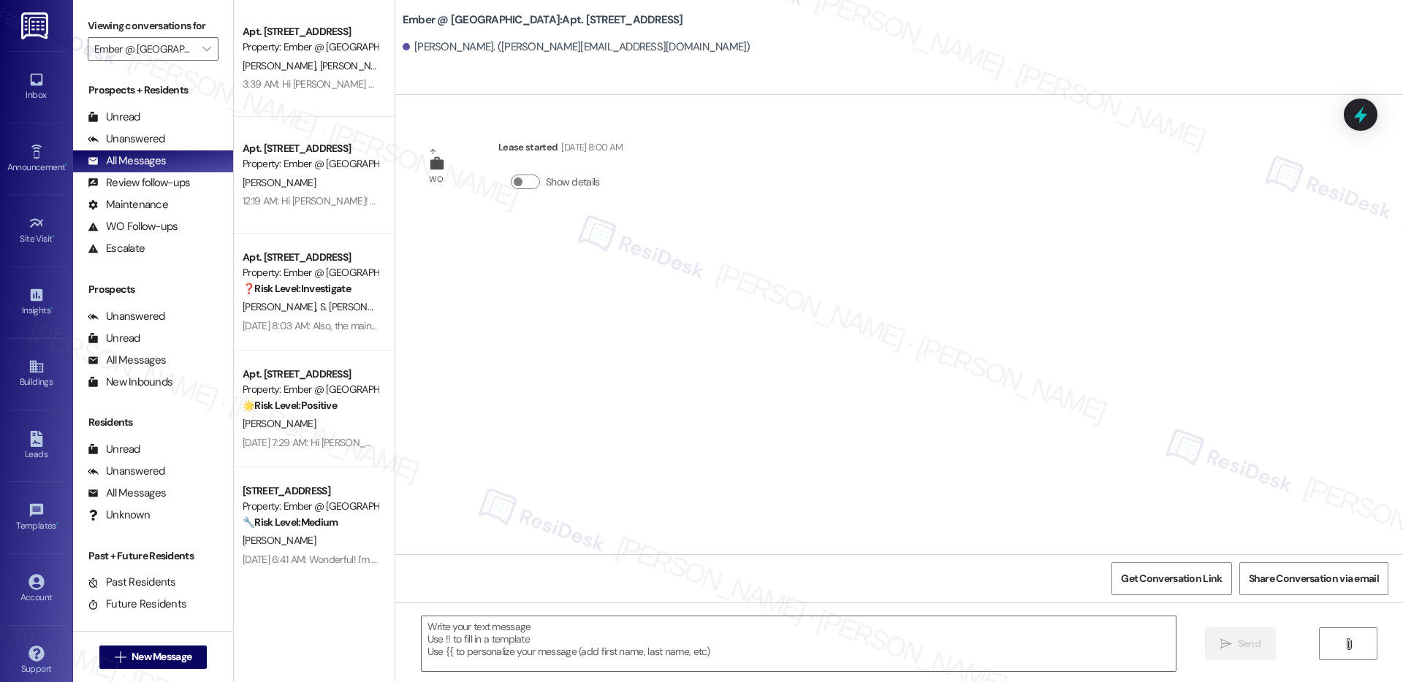
type textarea "Fetching suggested responses. Please feel free to read through the conversation…"
click at [626, 662] on textarea at bounding box center [799, 644] width 754 height 55
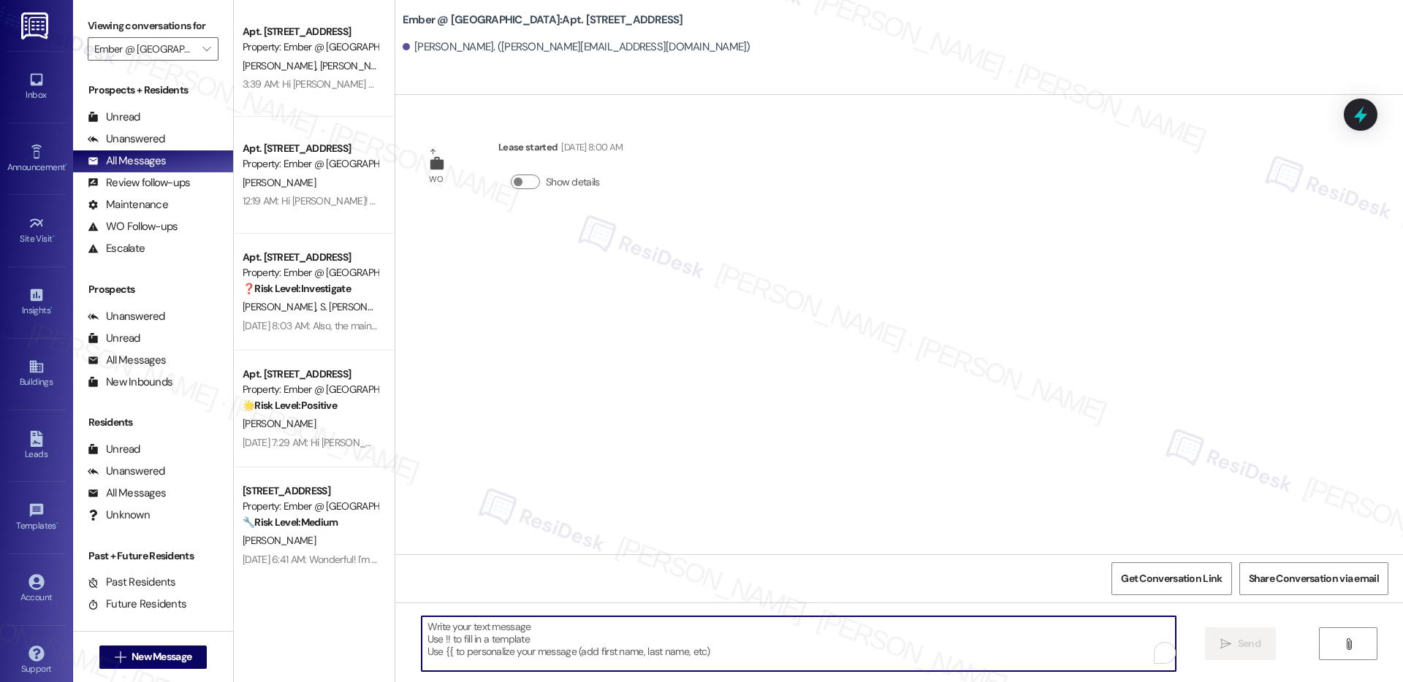
paste textarea "Hi {{first_name}} I'm on the new offsite Resident Support Team for Ember @ Alam…"
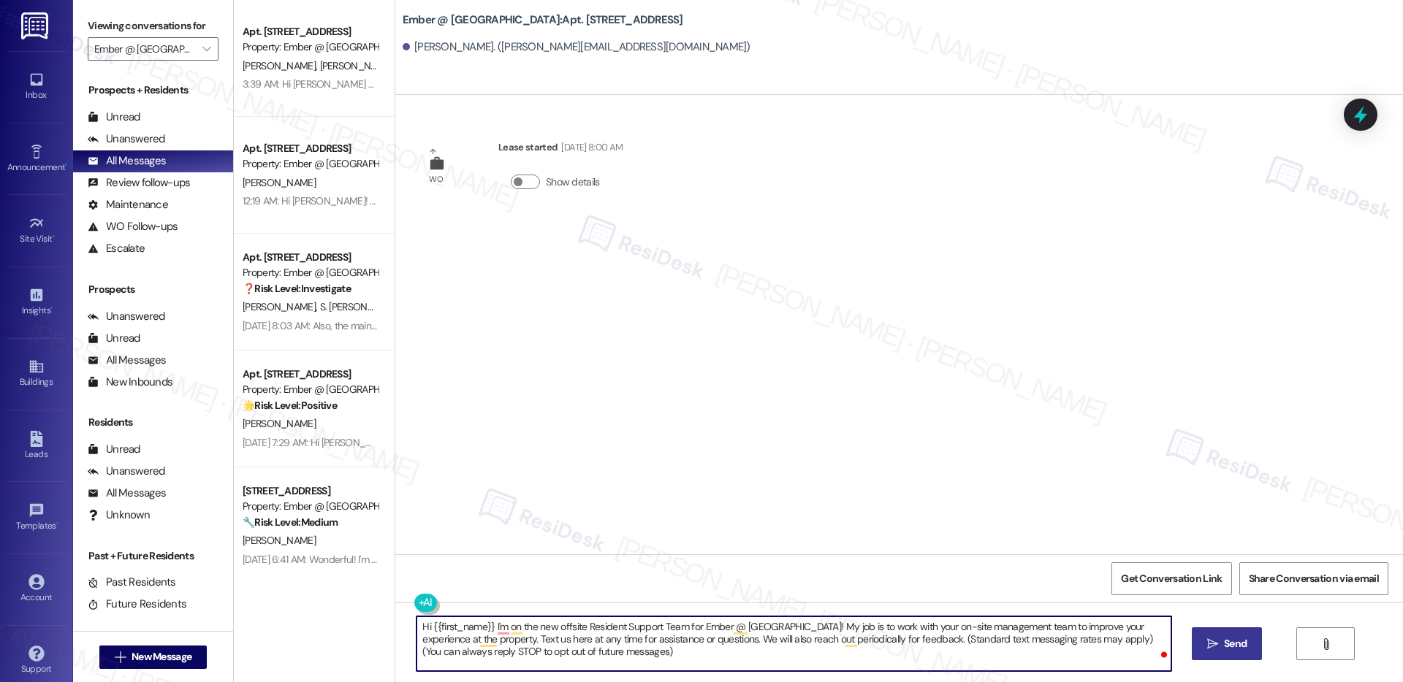
type textarea "Hi {{first_name}} I'm on the new offsite Resident Support Team for Ember @ Alam…"
click at [1228, 649] on span "Send" at bounding box center [1235, 643] width 23 height 15
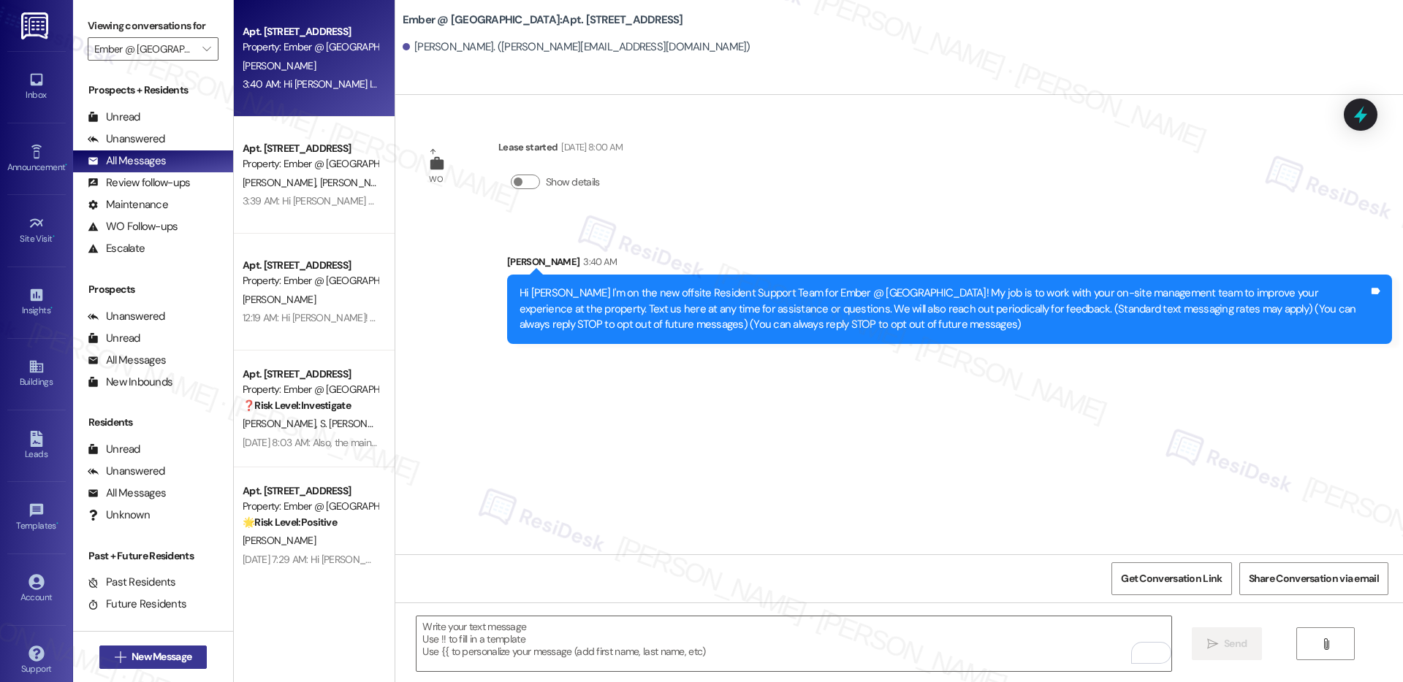
click at [175, 663] on span "New Message" at bounding box center [162, 657] width 60 height 15
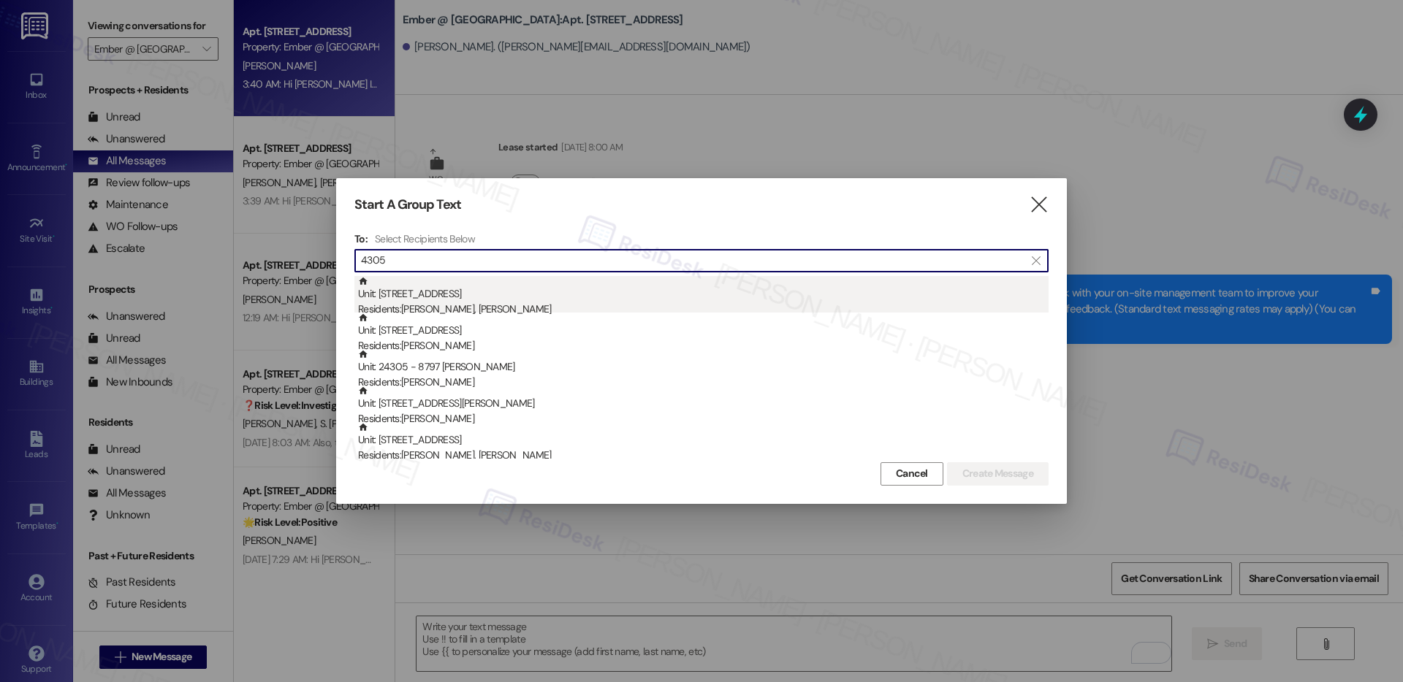
type input "4305"
click at [439, 297] on div "Unit: 4305 - 11022 Culebra Rd Residents: Ashlea Hudley, Michael Hudley" at bounding box center [703, 297] width 690 height 42
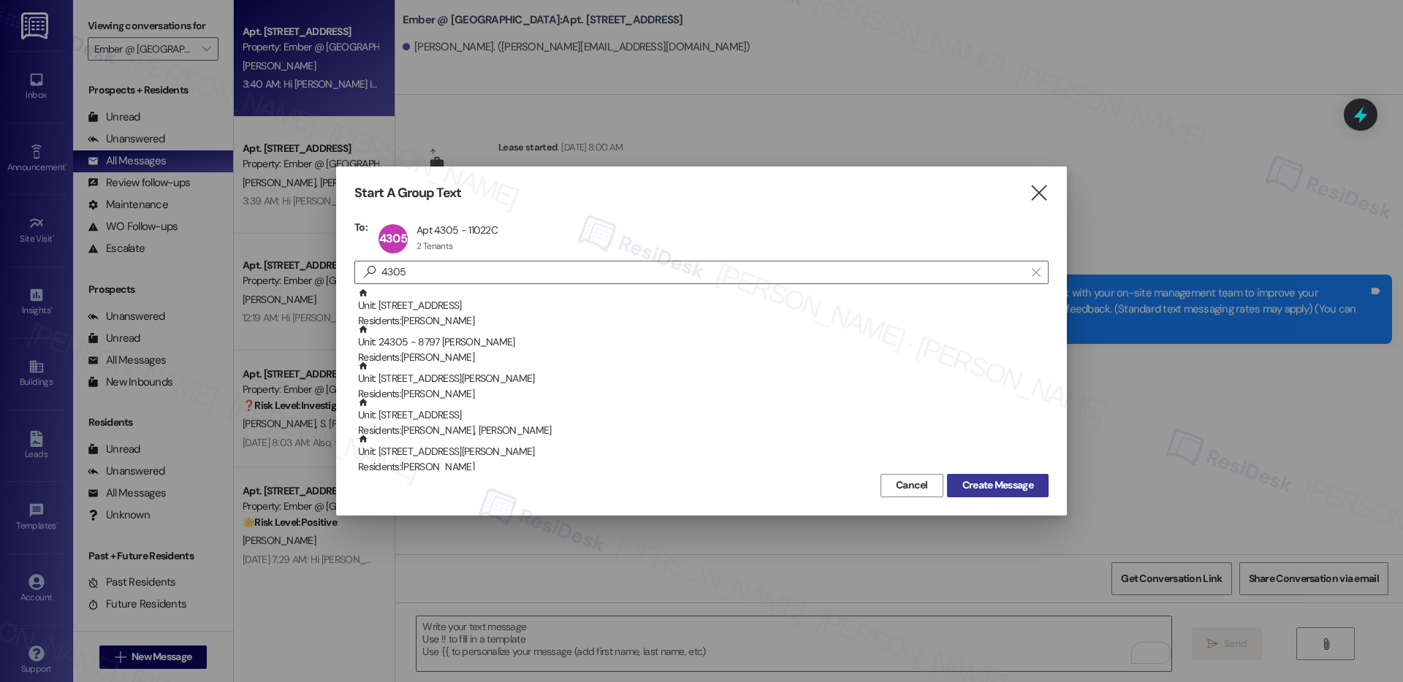
click at [1018, 482] on span "Create Message" at bounding box center [997, 485] width 71 height 15
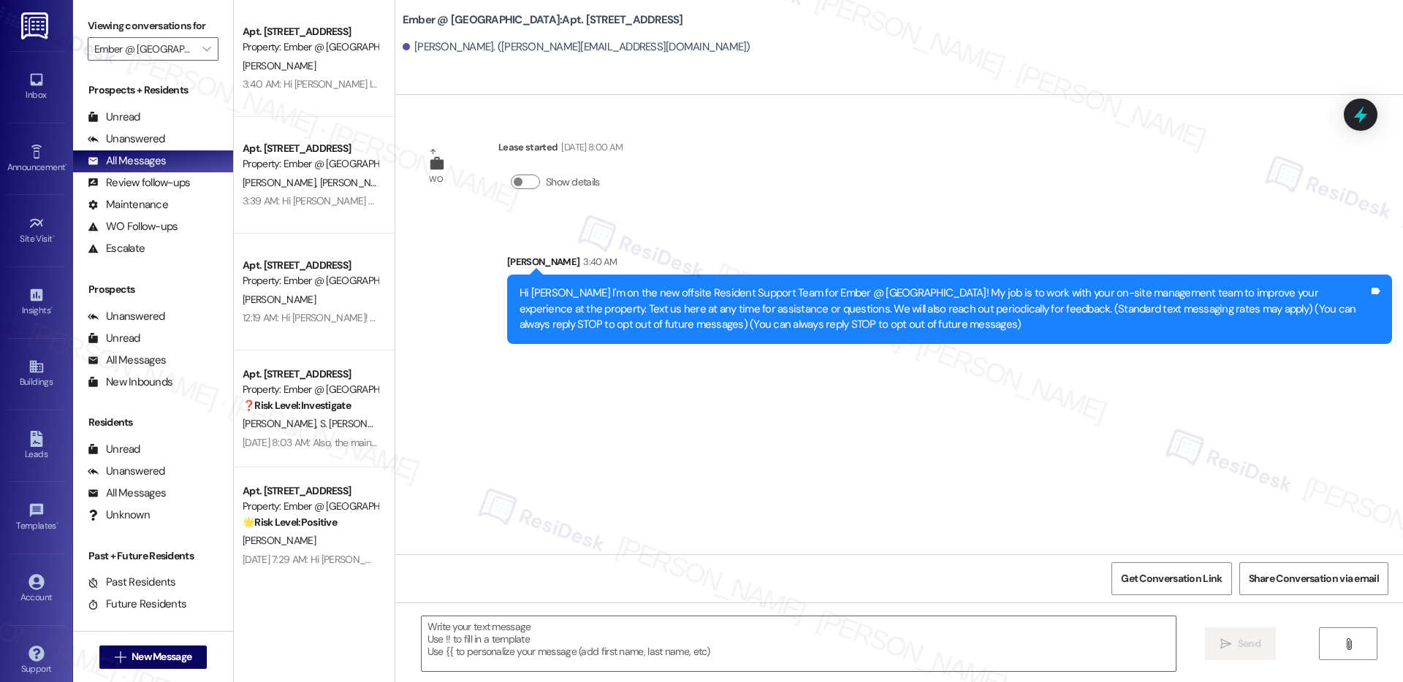
type textarea "Fetching suggested responses. Please feel free to read through the conversation…"
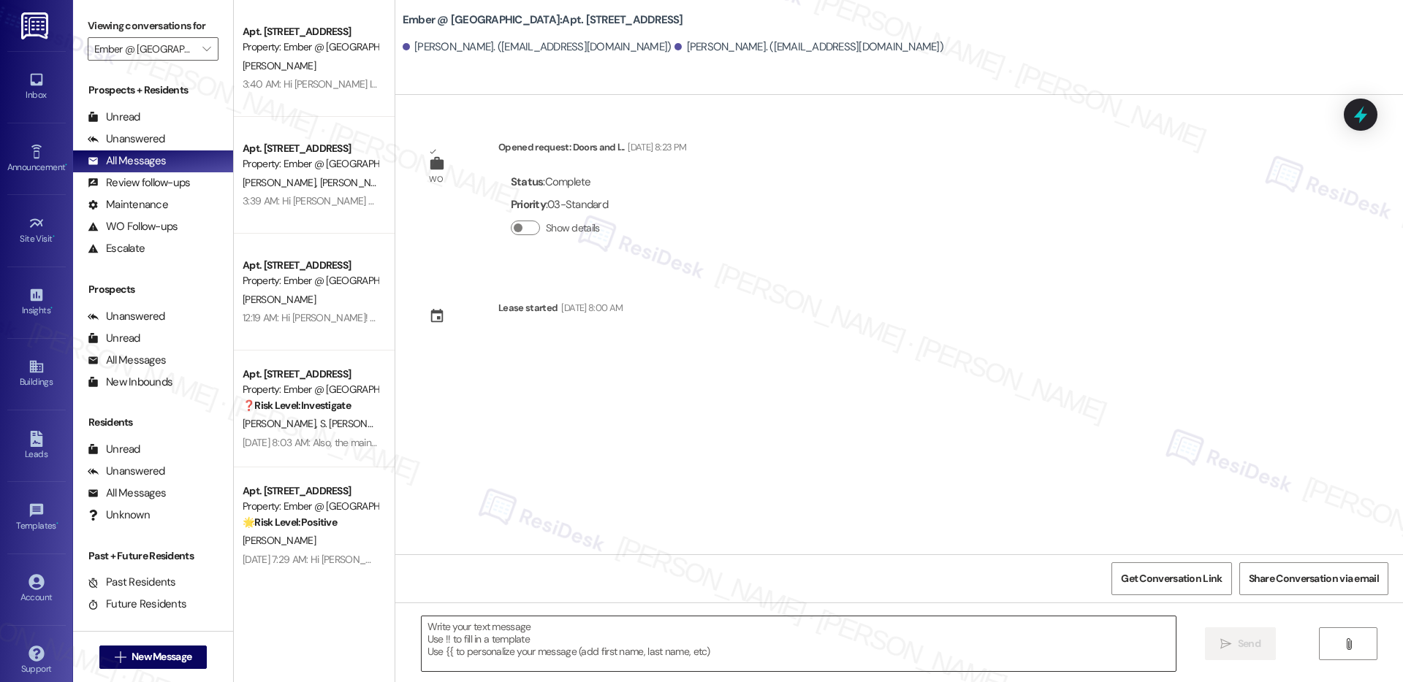
click at [673, 647] on textarea at bounding box center [799, 644] width 754 height 55
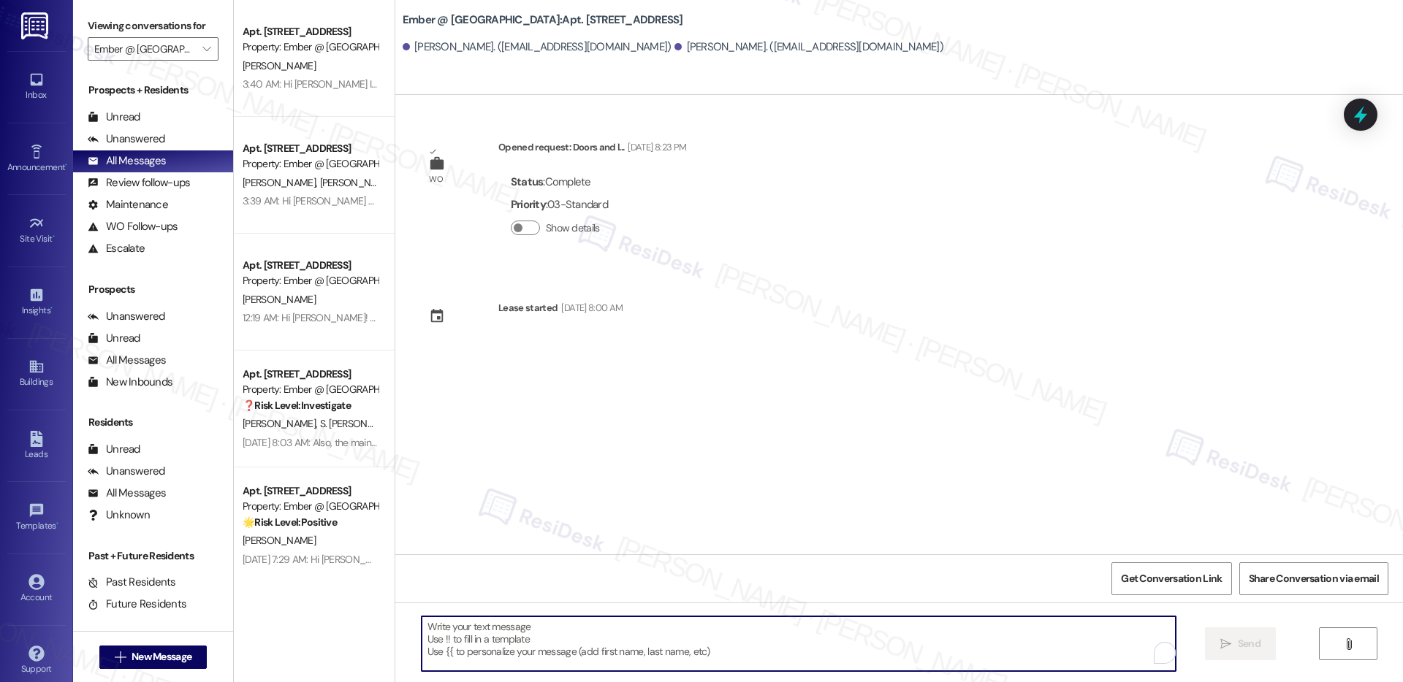
paste textarea "Hi {{first_name}} I'm on the new offsite Resident Support Team for Ember @ Alam…"
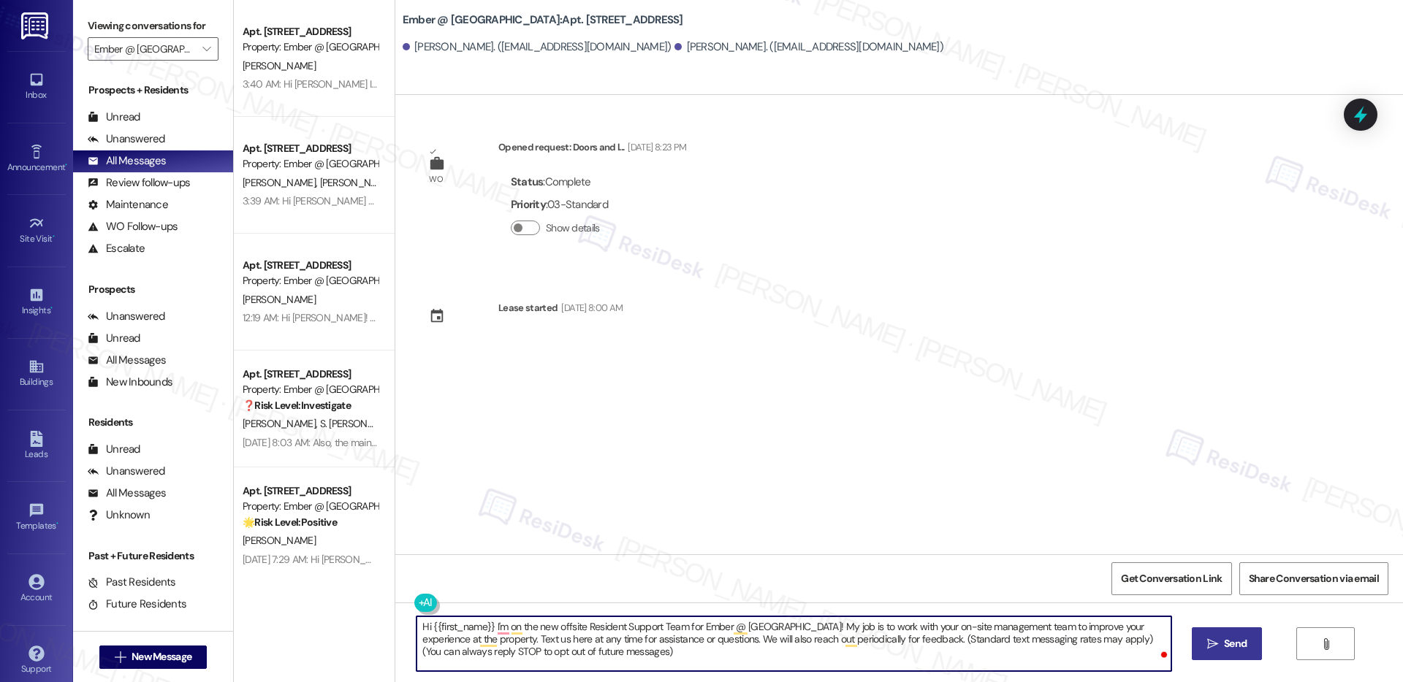
type textarea "Hi {{first_name}} I'm on the new offsite Resident Support Team for Ember @ Alam…"
click at [1234, 649] on span "Send" at bounding box center [1235, 643] width 23 height 15
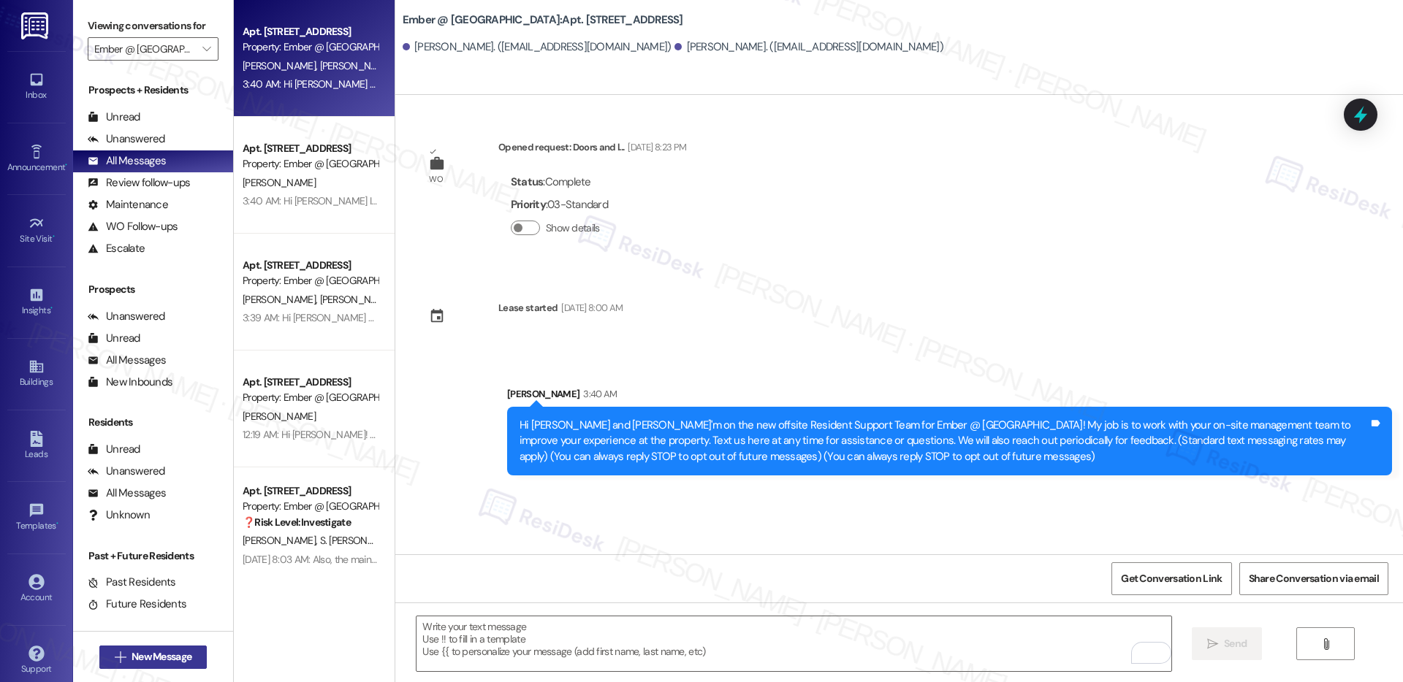
click at [132, 660] on span "New Message" at bounding box center [162, 657] width 60 height 15
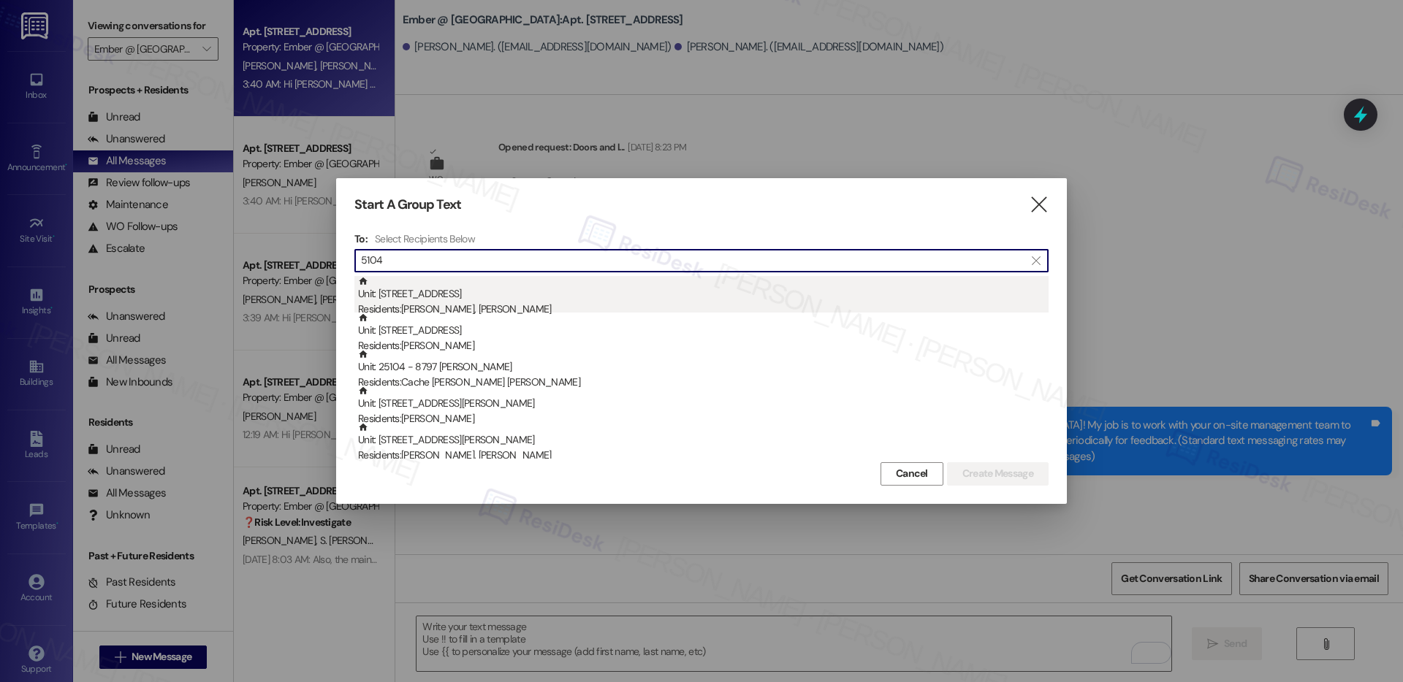
type input "5104"
click at [473, 301] on div "Unit: 5104 - 11022 Culebra Rd Residents: Griffin Lloyd, Liam Ramsey" at bounding box center [703, 297] width 690 height 42
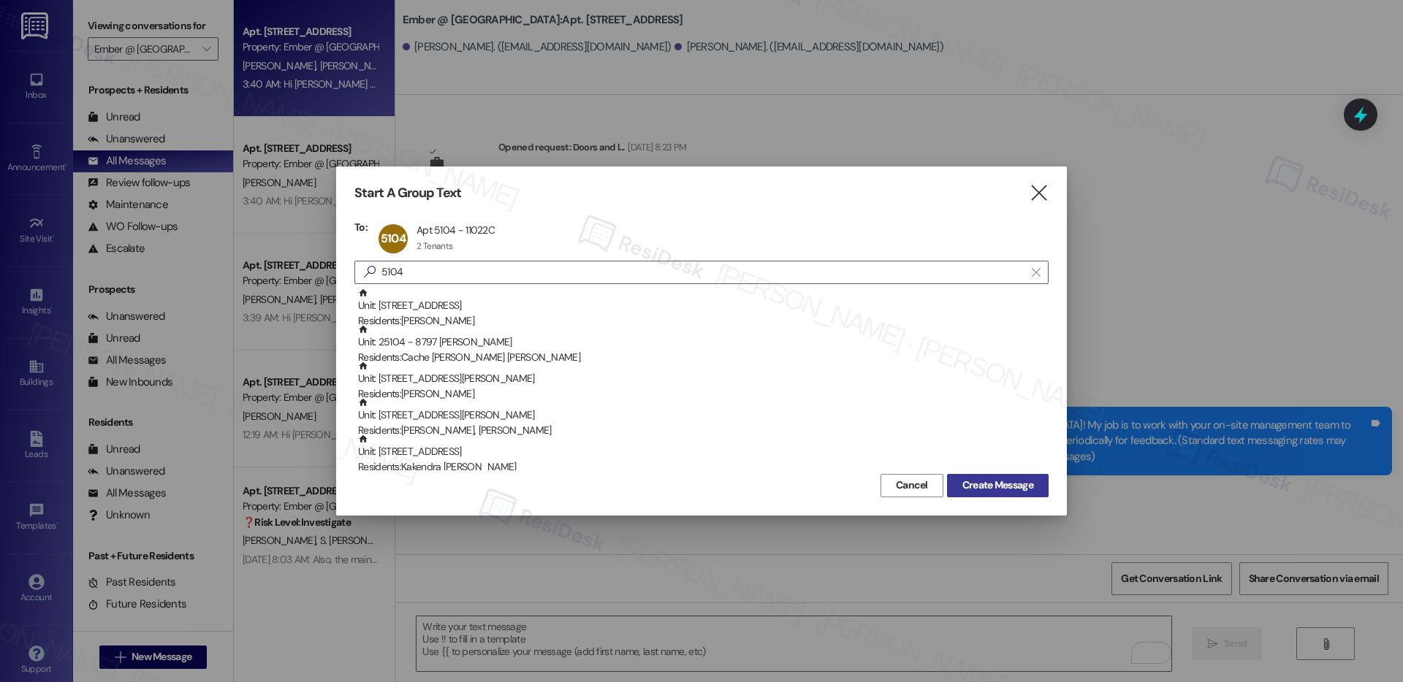
click at [994, 484] on span "Create Message" at bounding box center [997, 485] width 71 height 15
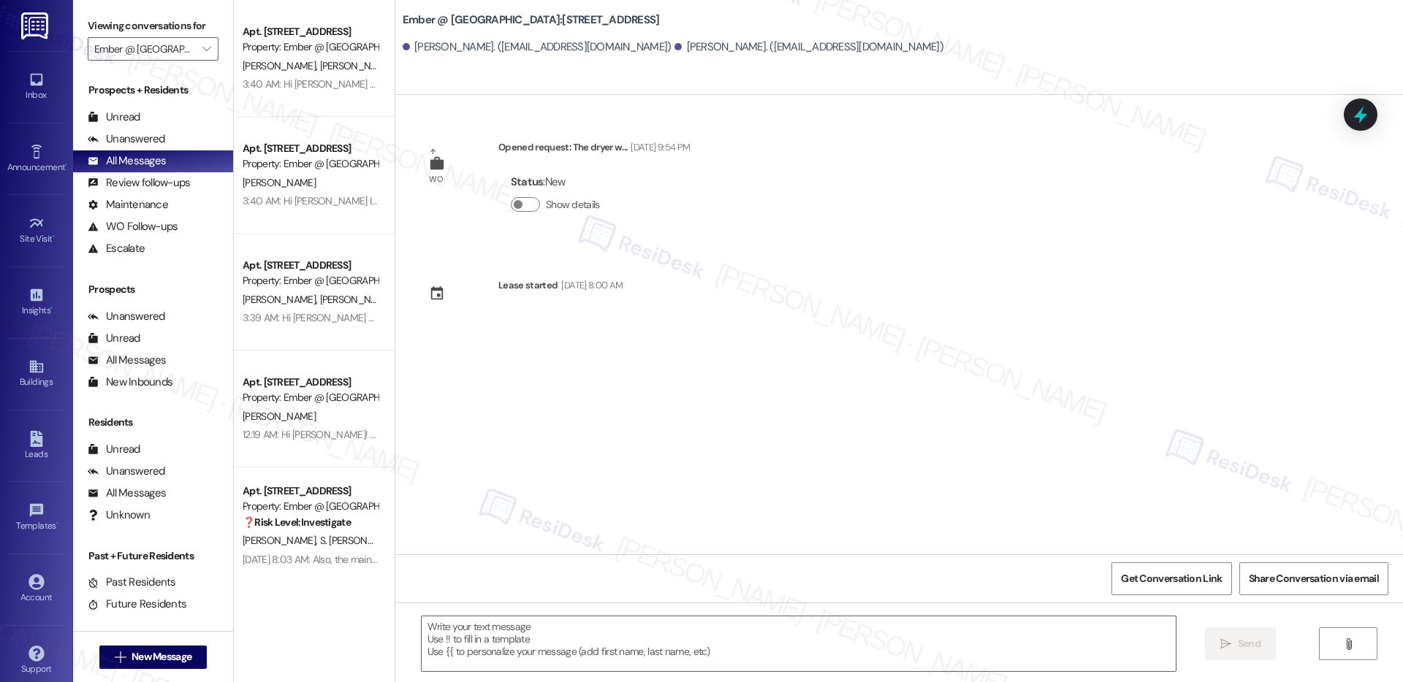
type textarea "Fetching suggested responses. Please feel free to read through the conversation…"
click at [755, 639] on textarea at bounding box center [799, 644] width 754 height 55
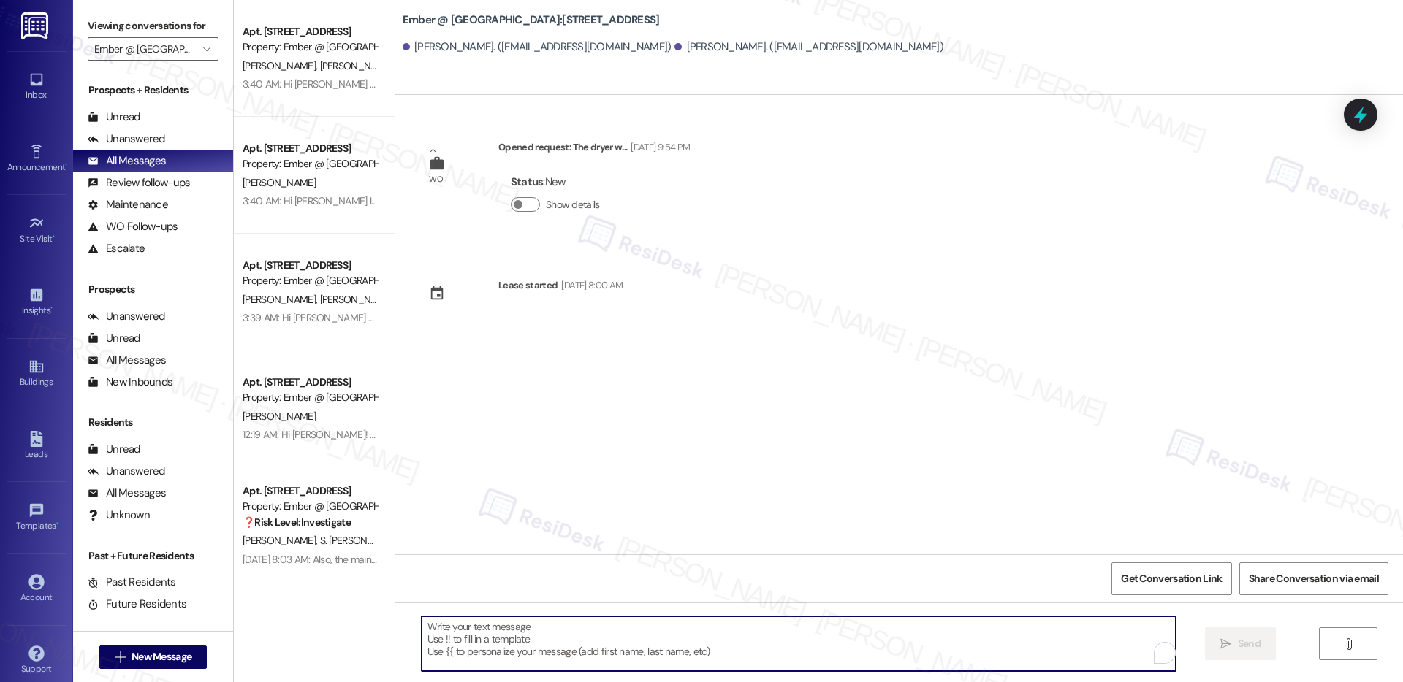
paste textarea "Hi {{first_name}} I'm on the new offsite Resident Support Team for Ember @ Alam…"
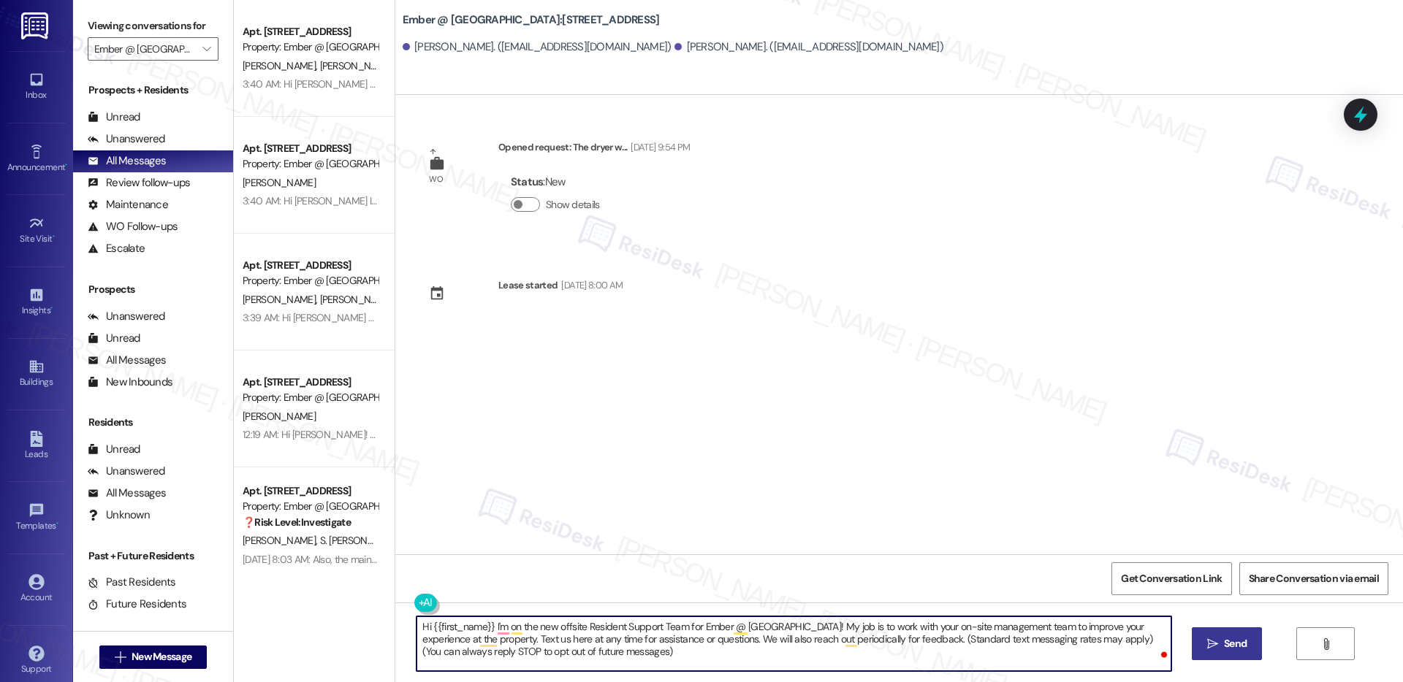
type textarea "Hi {{first_name}} I'm on the new offsite Resident Support Team for Ember @ Alam…"
click at [1237, 639] on span "Send" at bounding box center [1235, 643] width 23 height 15
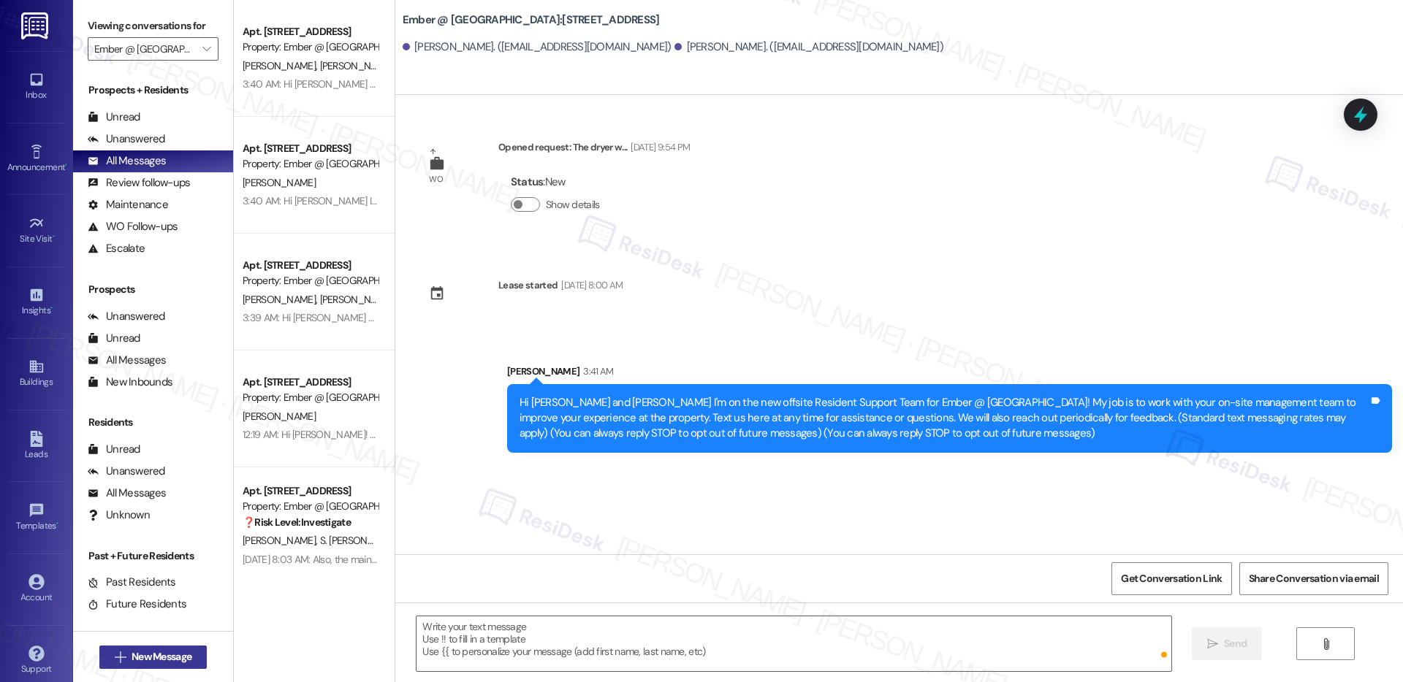
click at [138, 663] on span "New Message" at bounding box center [162, 657] width 60 height 15
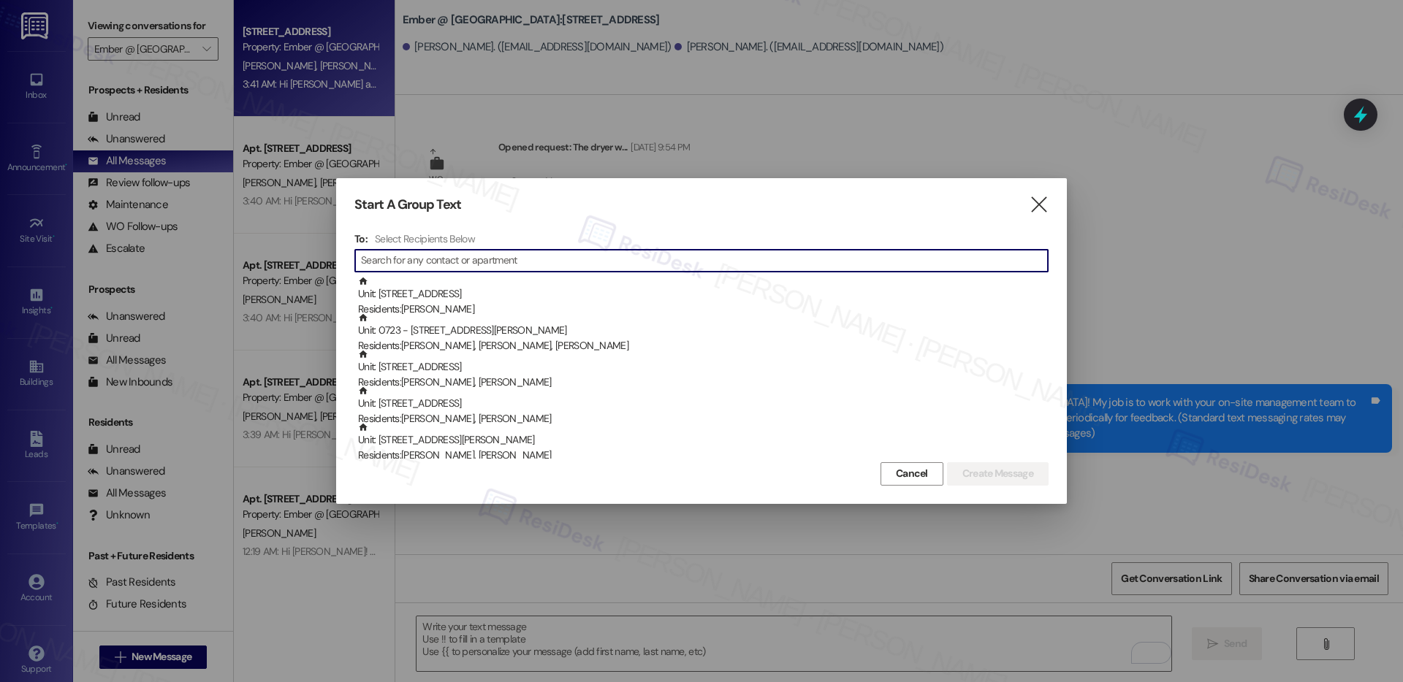
click at [464, 264] on input at bounding box center [704, 261] width 687 height 20
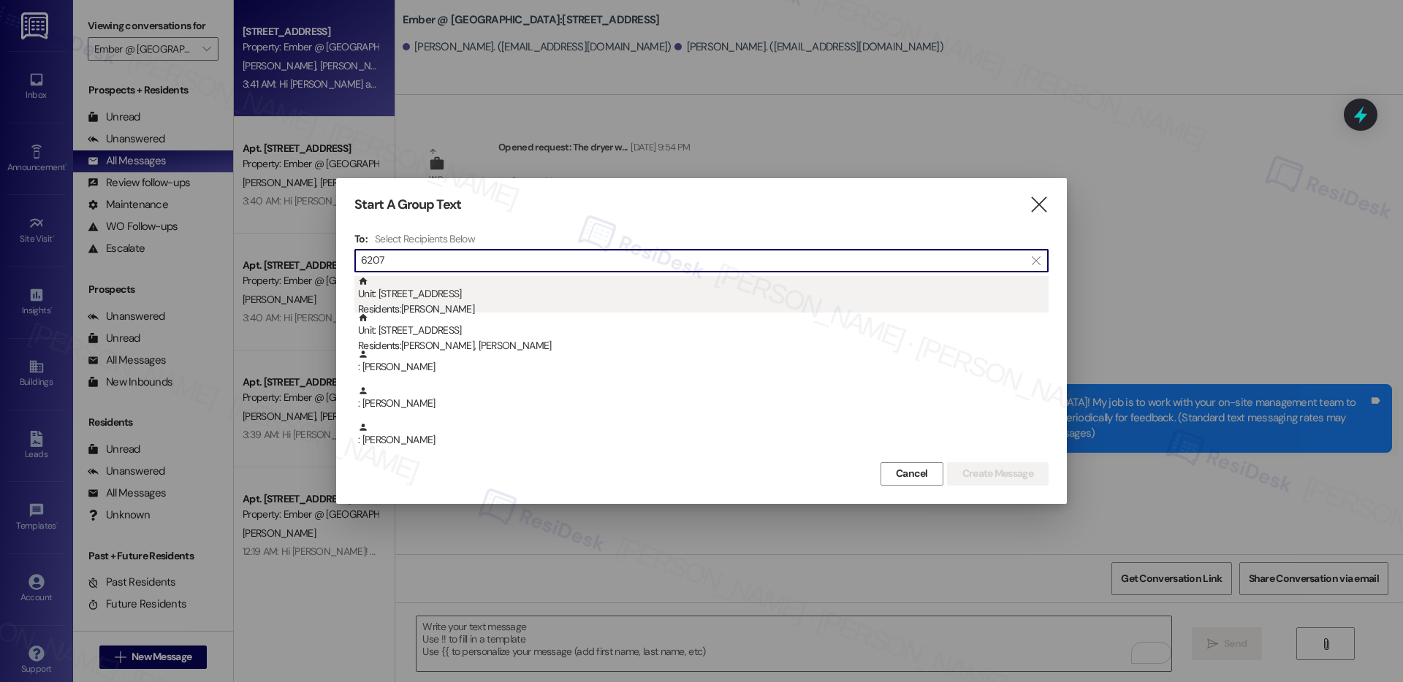
type input "6207"
click at [506, 291] on div "Unit: 6207 - 11022 Culebra Rd Residents: Charea Brown" at bounding box center [703, 297] width 690 height 42
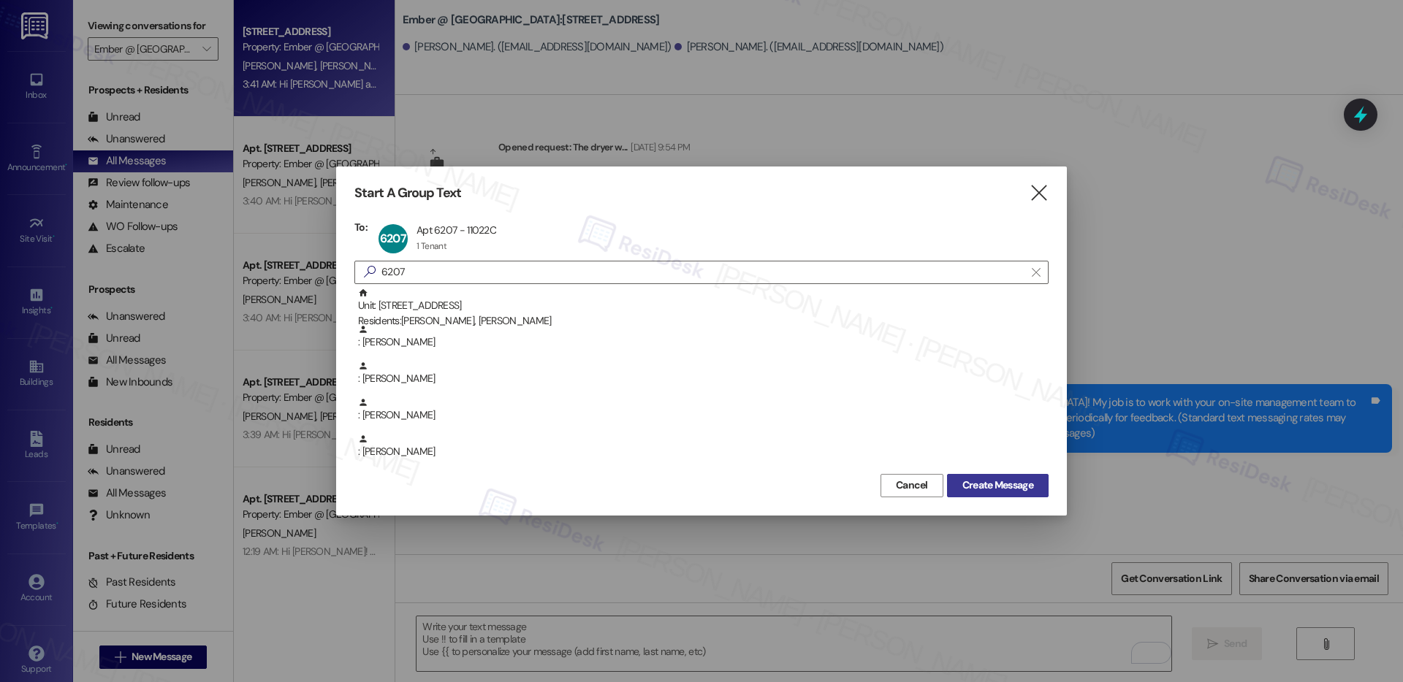
click at [1000, 487] on span "Create Message" at bounding box center [997, 485] width 71 height 15
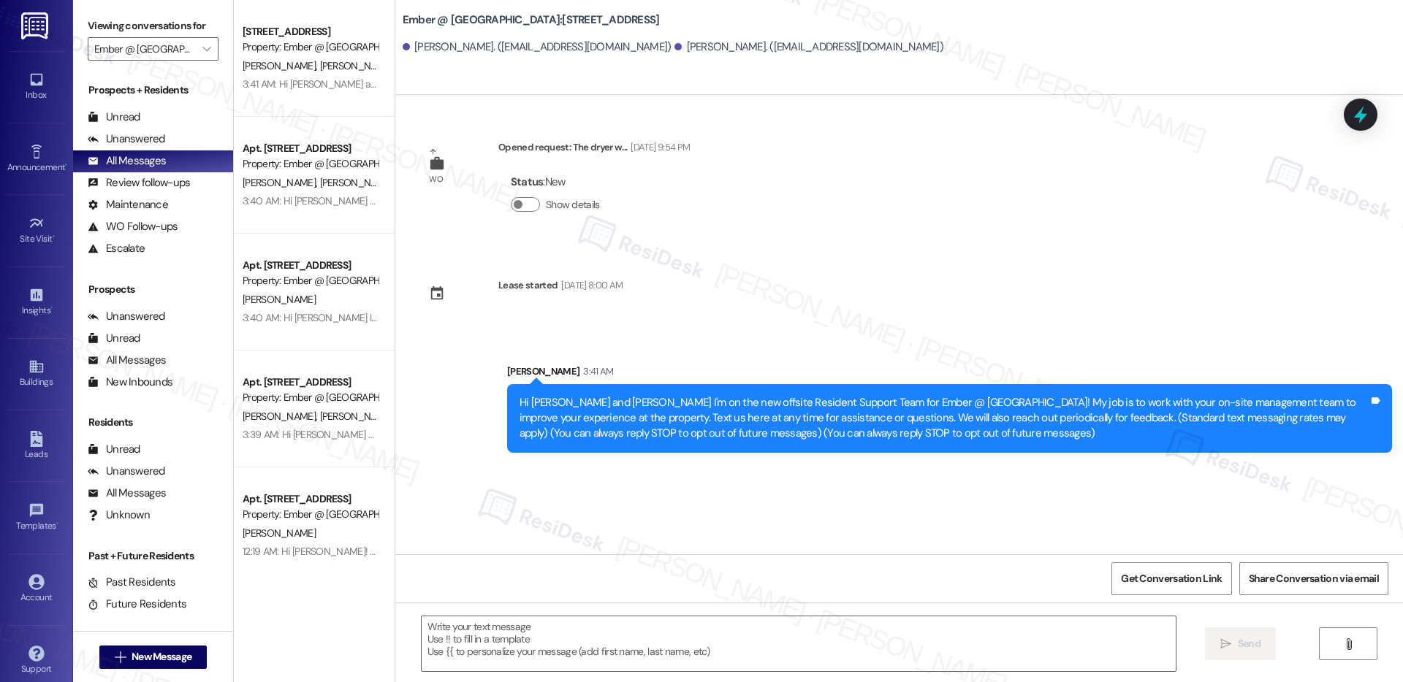
type textarea "Fetching suggested responses. Please feel free to read through the conversation…"
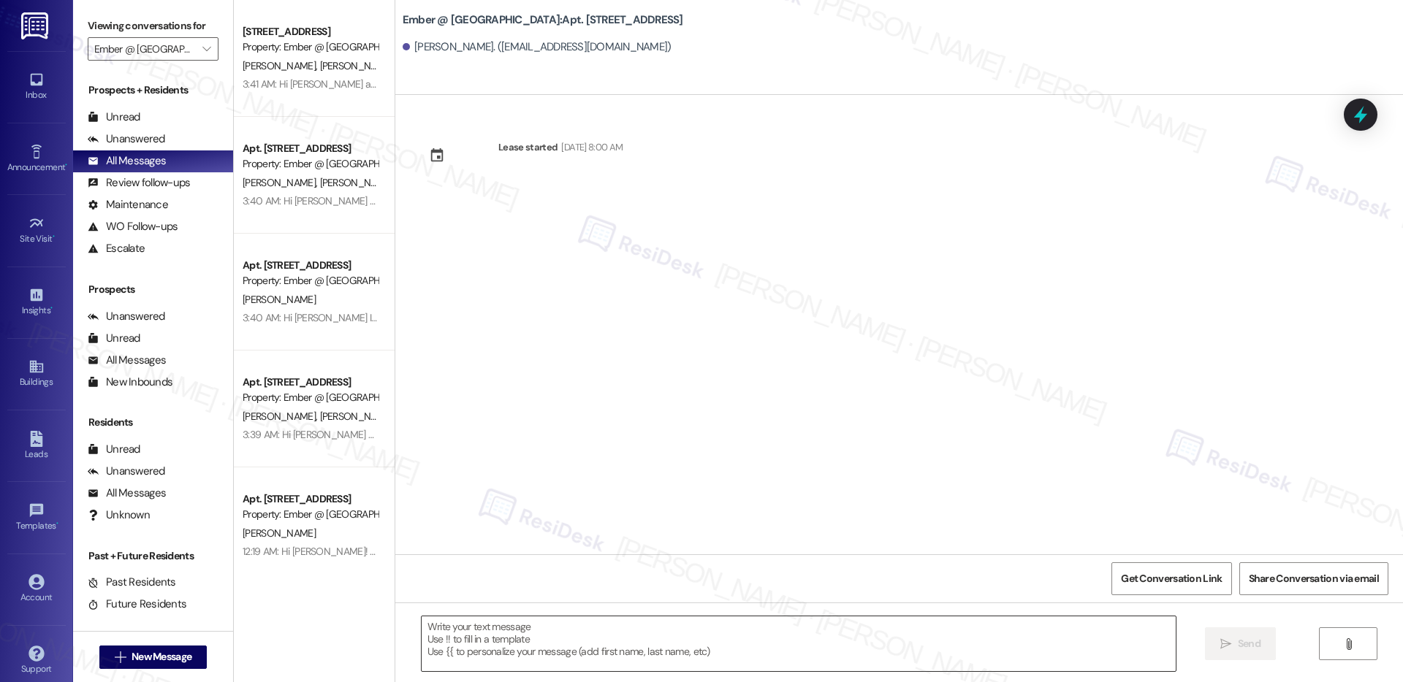
click at [723, 642] on textarea at bounding box center [799, 644] width 754 height 55
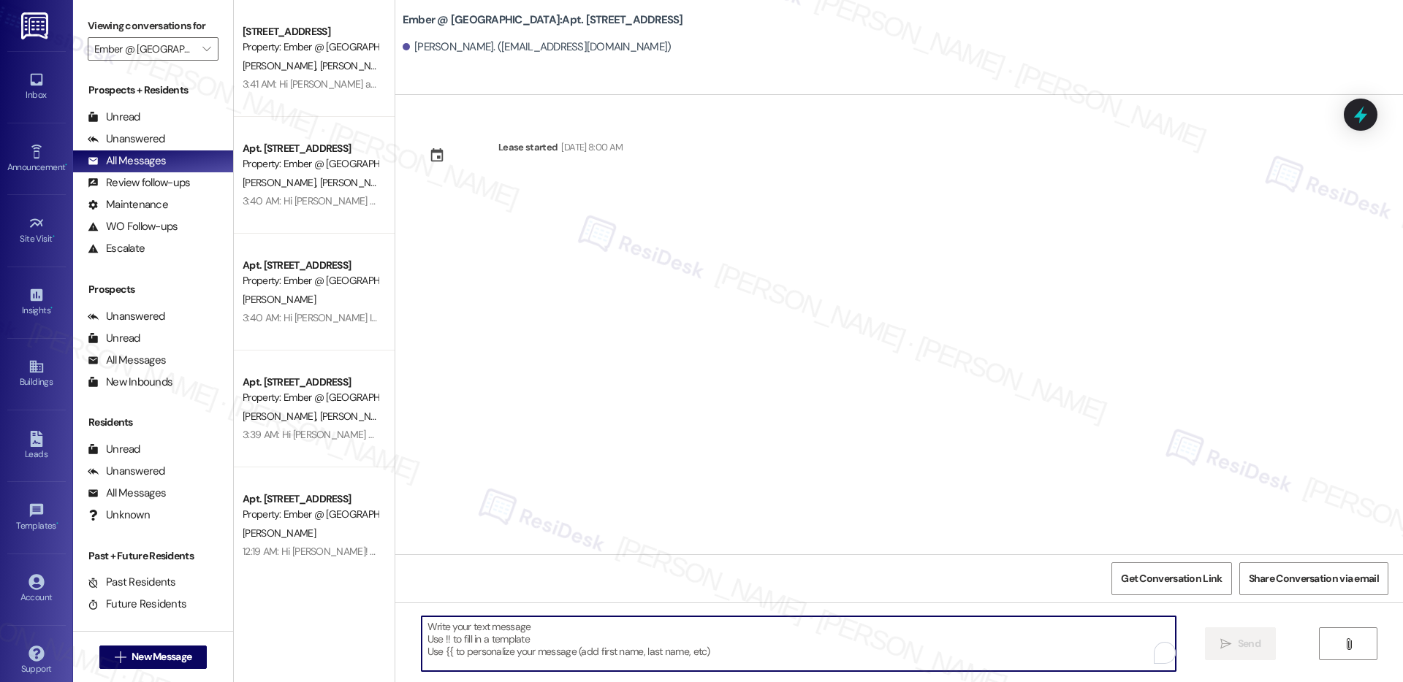
paste textarea "Hi {{first_name}} I'm on the new offsite Resident Support Team for Ember @ Alam…"
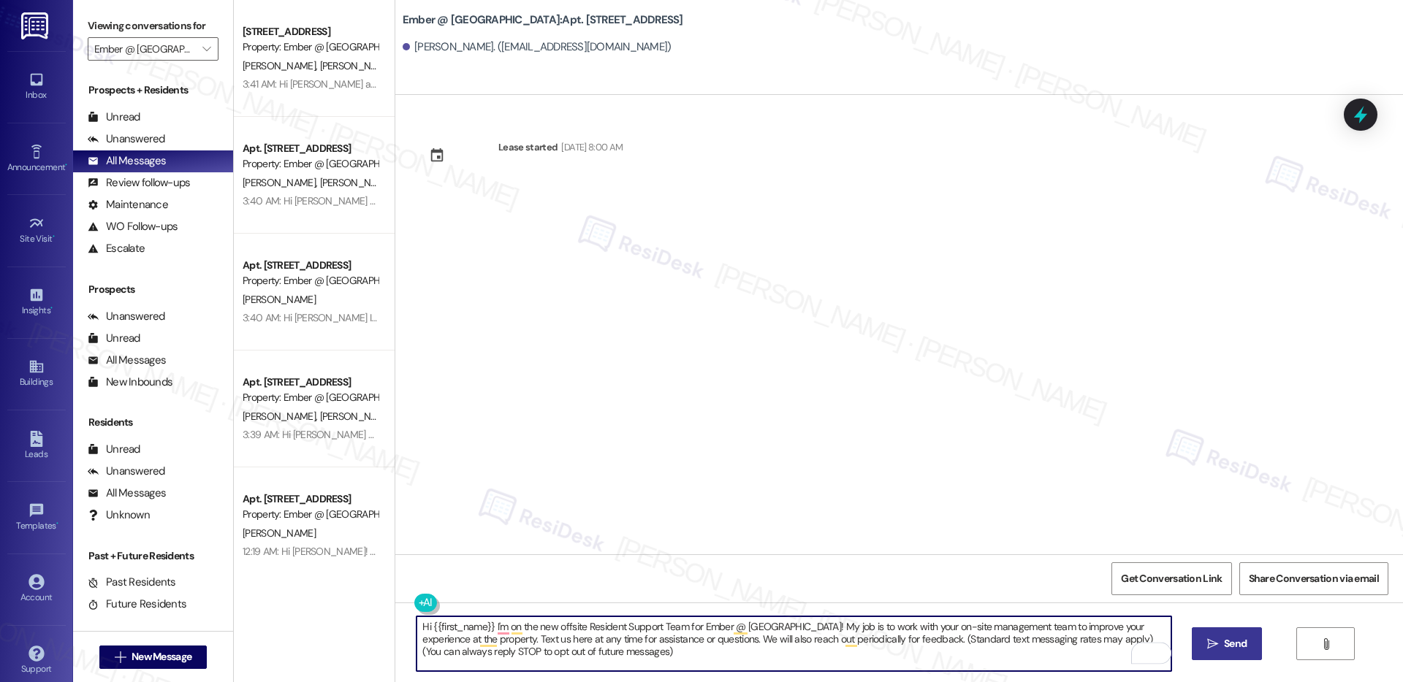
type textarea "Hi {{first_name}} I'm on the new offsite Resident Support Team for Ember @ Alam…"
click at [1218, 639] on span " Send" at bounding box center [1227, 643] width 46 height 15
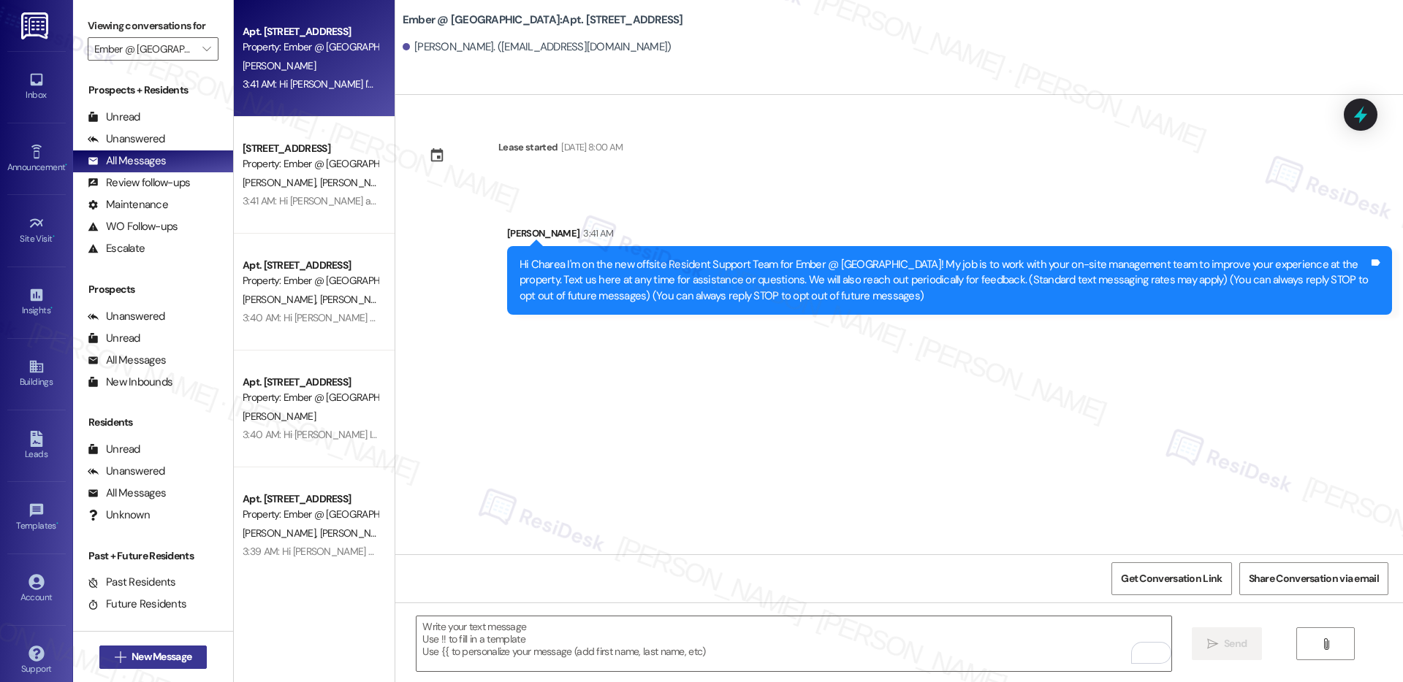
click at [153, 661] on span "New Message" at bounding box center [162, 657] width 60 height 15
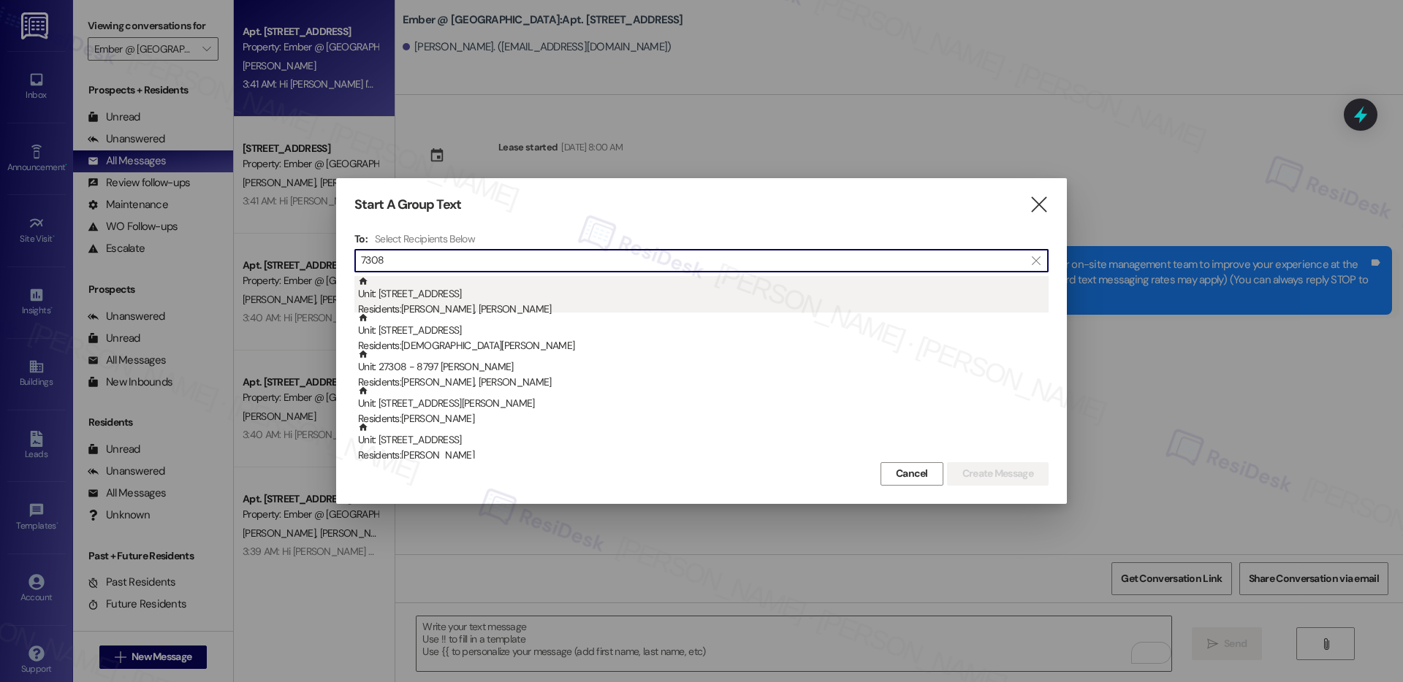
type input "7308"
click at [510, 298] on div "Unit: 7308 - 11022 Culebra Rd Residents: Cassandra Garza, Darhja Welch" at bounding box center [703, 297] width 690 height 42
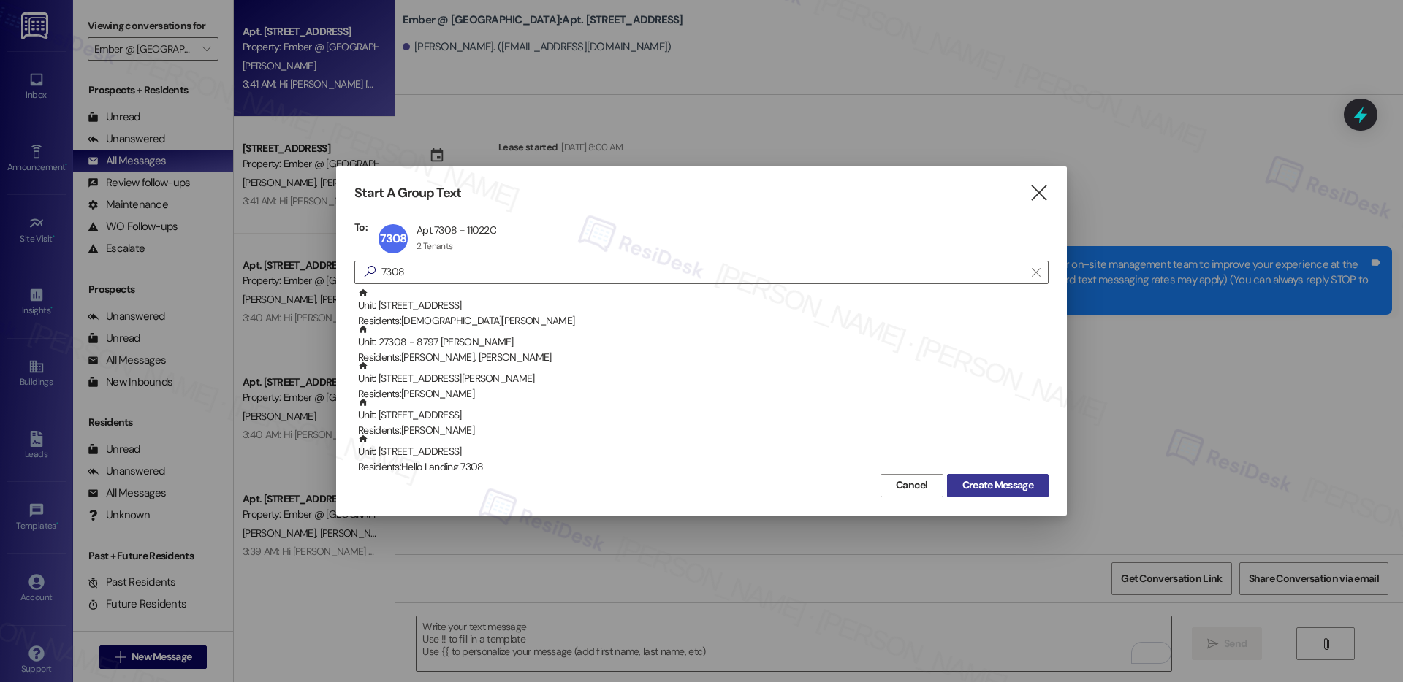
click at [1008, 488] on span "Create Message" at bounding box center [997, 485] width 71 height 15
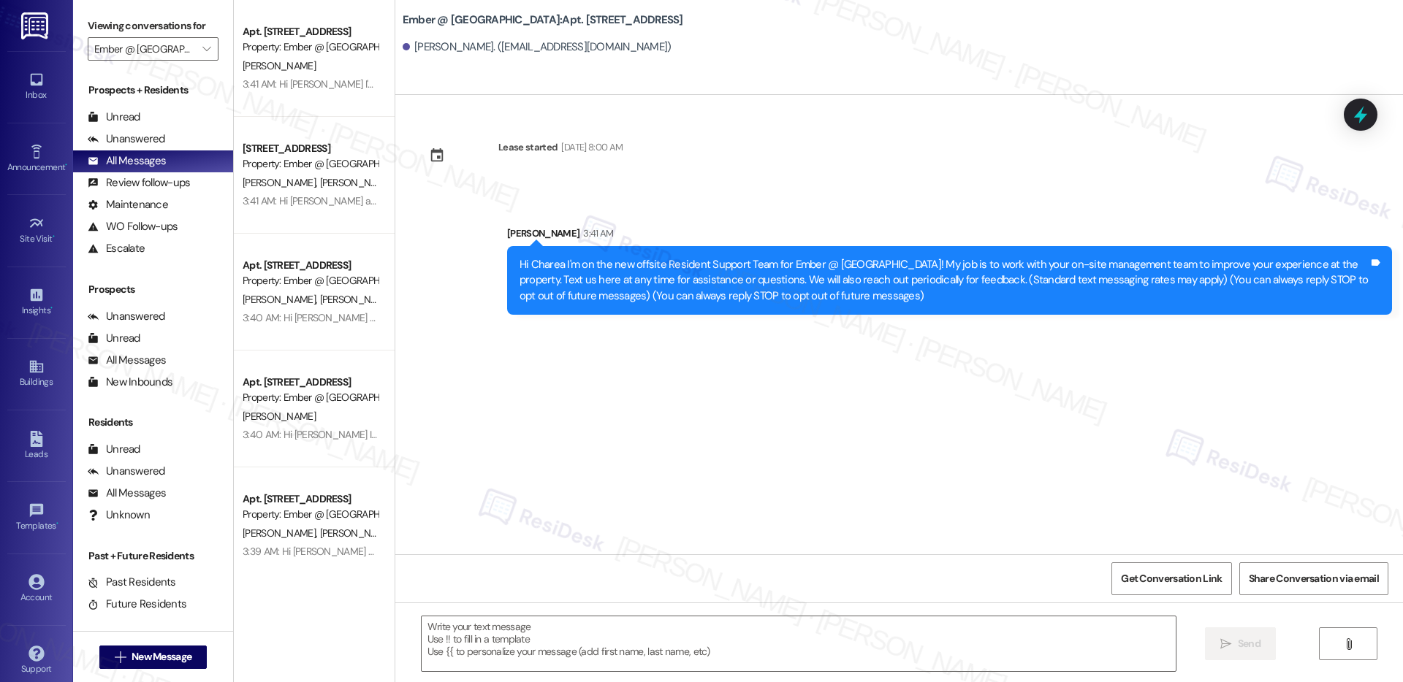
type textarea "Fetching suggested responses. Please feel free to read through the conversation…"
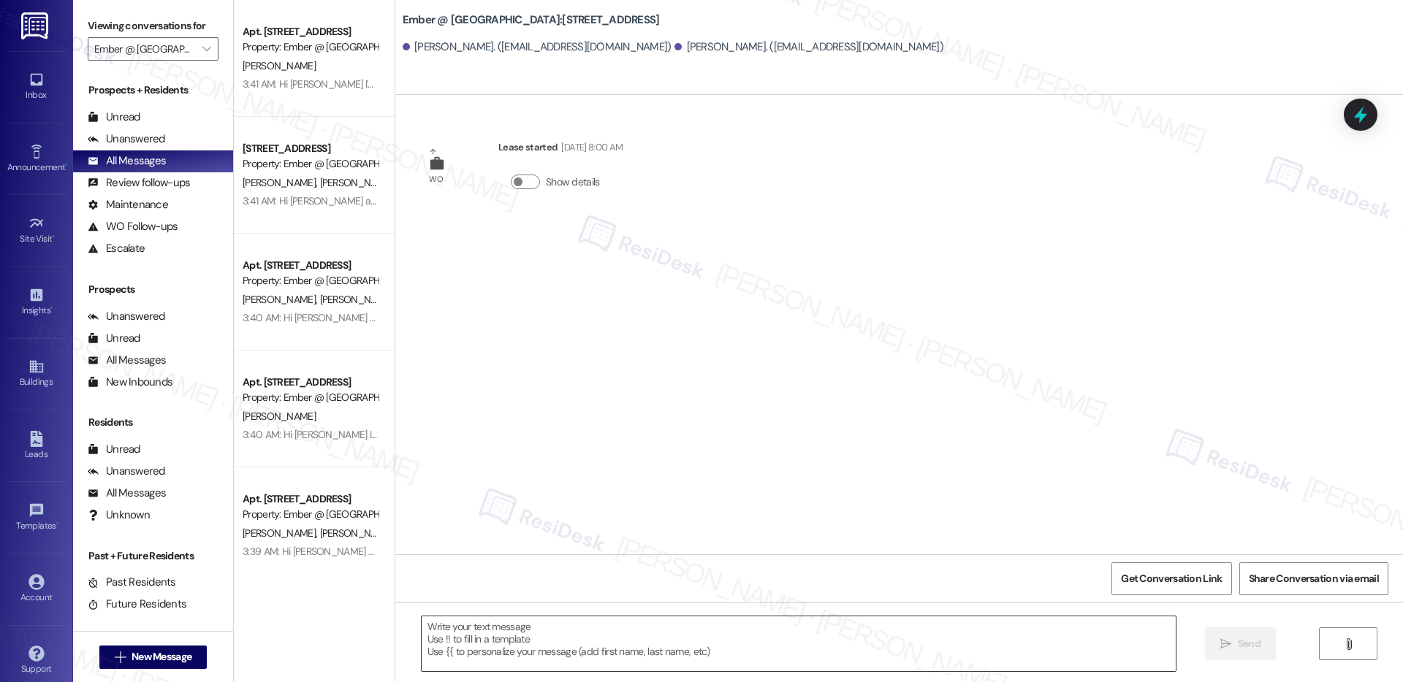
click at [643, 649] on textarea at bounding box center [799, 644] width 754 height 55
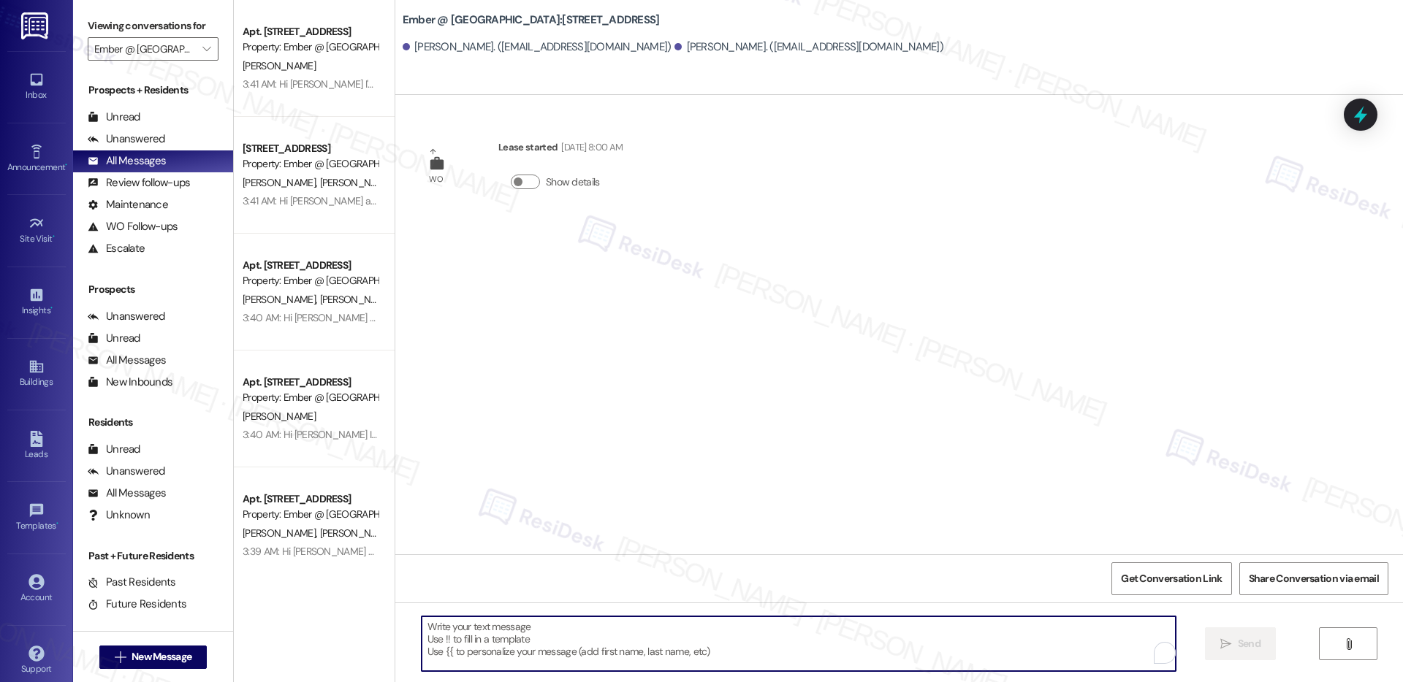
click at [643, 649] on textarea "To enrich screen reader interactions, please activate Accessibility in Grammarl…" at bounding box center [799, 644] width 754 height 55
paste textarea "Hi {{first_name}} I'm on the new offsite Resident Support Team for Ember @ Alam…"
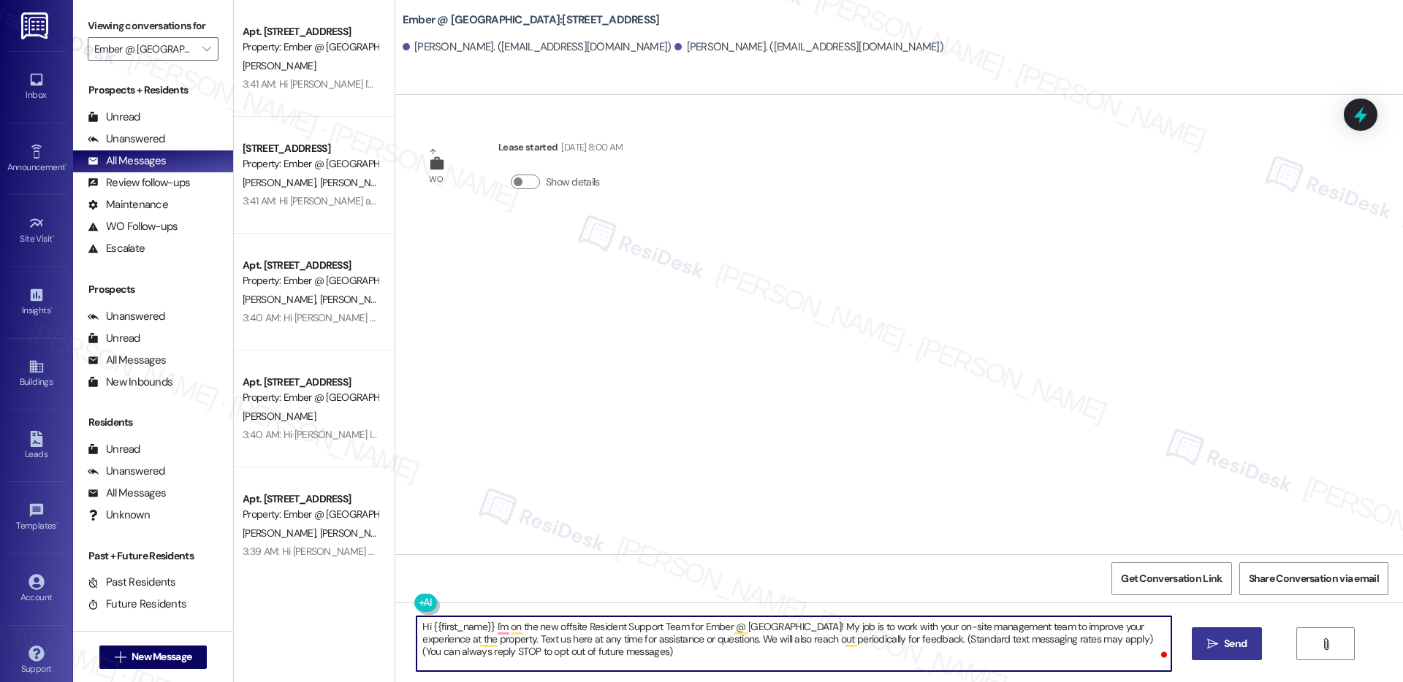
type textarea "Hi {{first_name}} I'm on the new offsite Resident Support Team for Ember @ Alam…"
click at [1215, 642] on icon "" at bounding box center [1212, 645] width 11 height 12
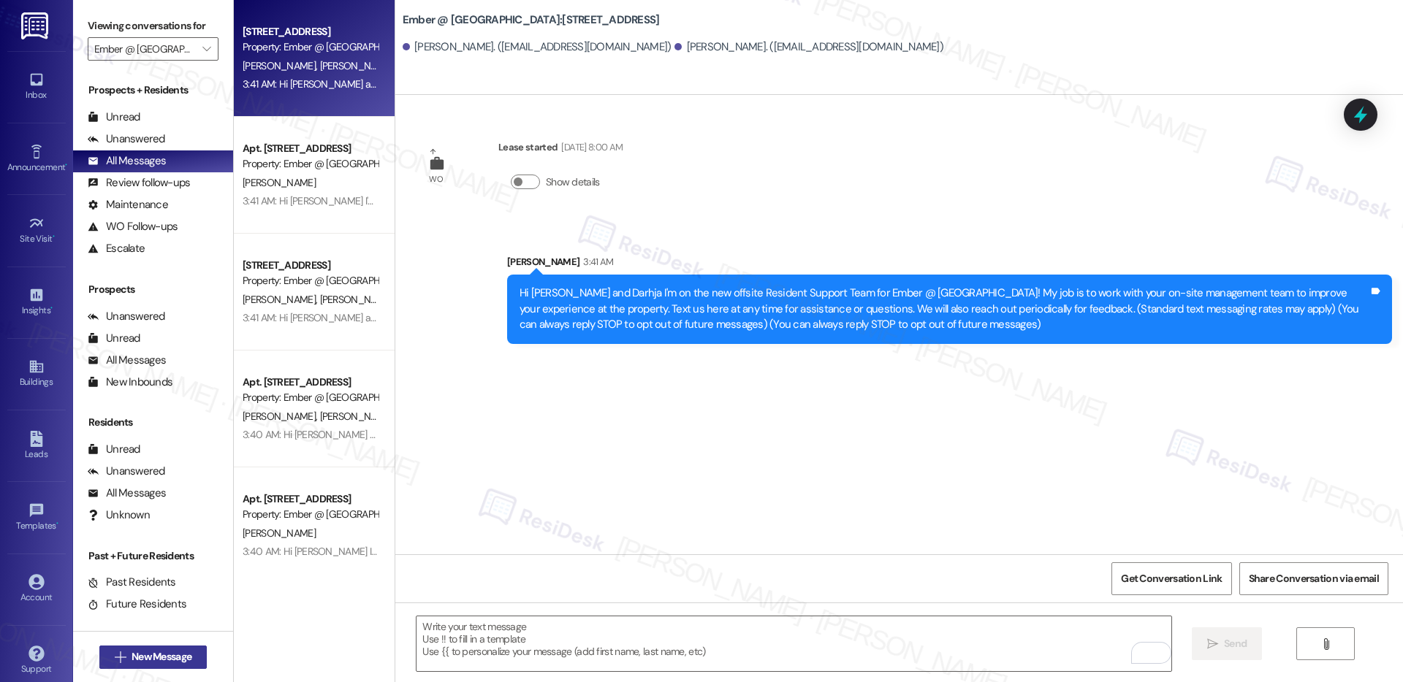
click at [148, 656] on span "New Message" at bounding box center [162, 657] width 60 height 15
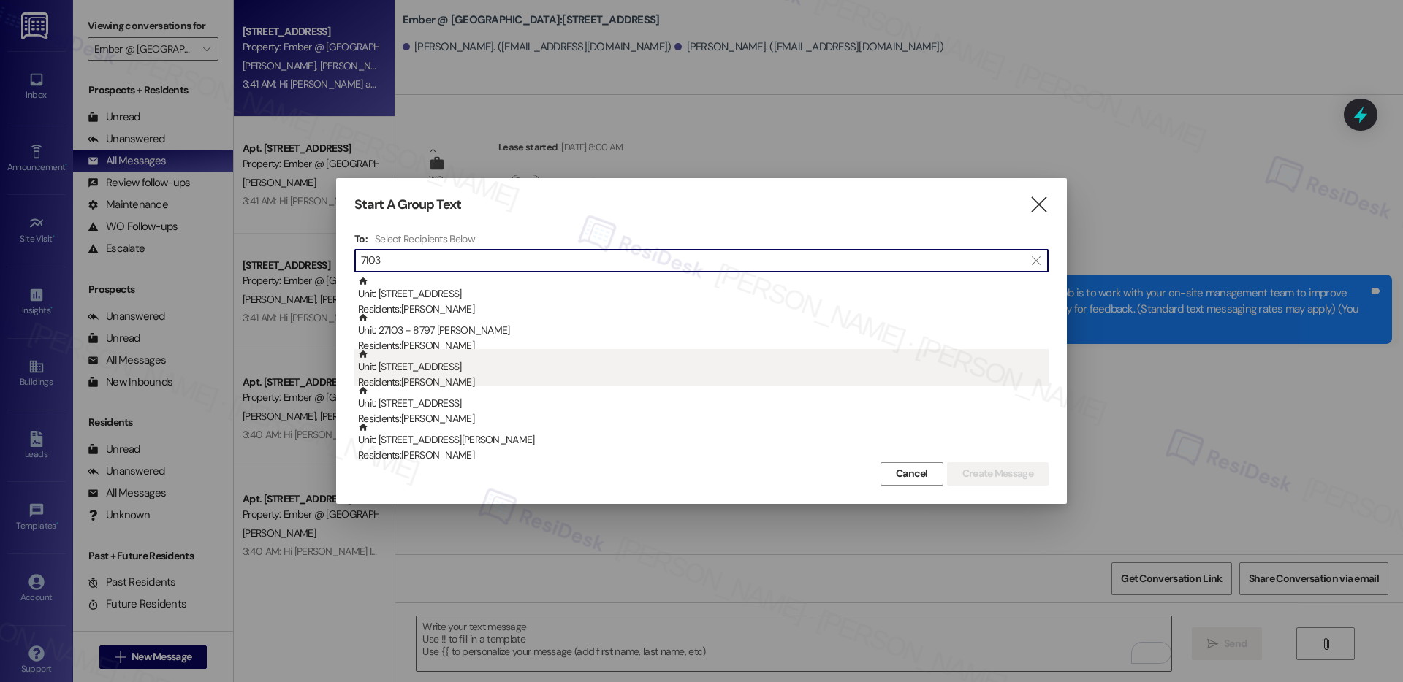
type input "7103"
click at [455, 373] on div "Unit: 7103 - 11022 Culebra Rd Residents: Raven Medrano" at bounding box center [703, 370] width 690 height 42
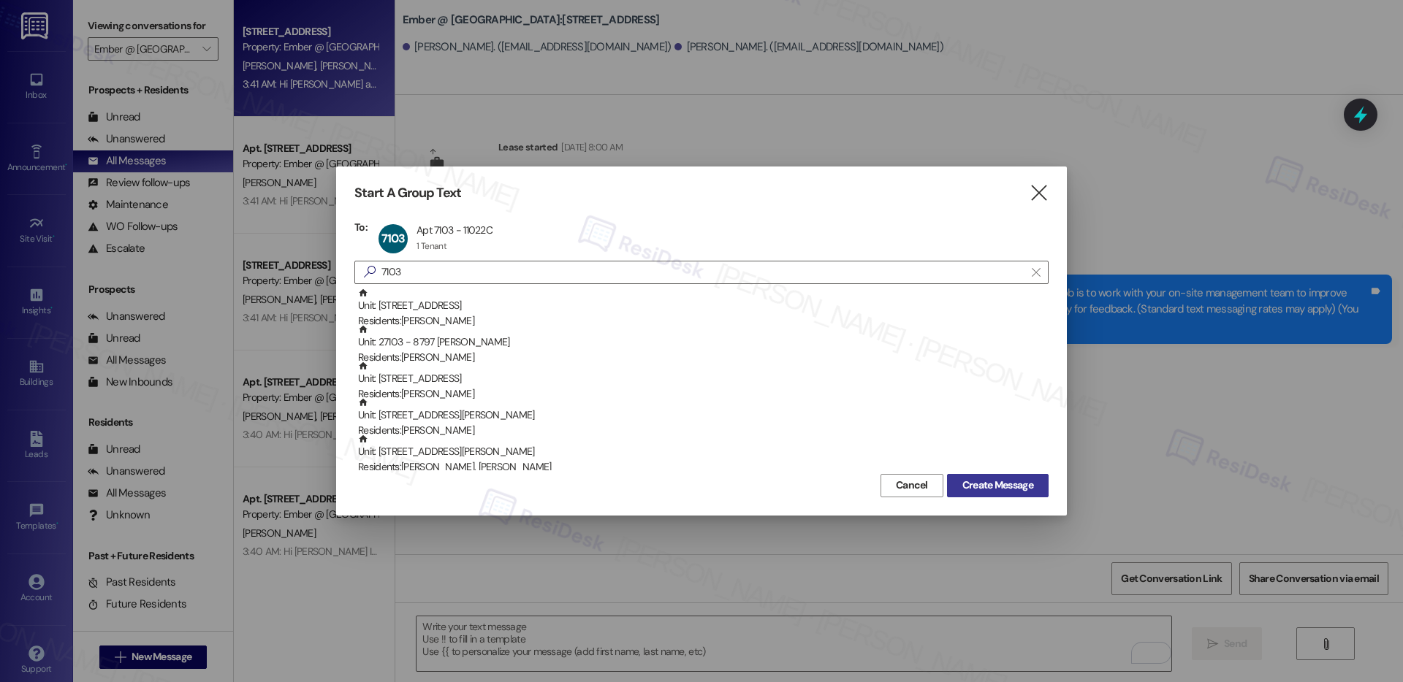
click at [1008, 485] on span "Create Message" at bounding box center [997, 485] width 71 height 15
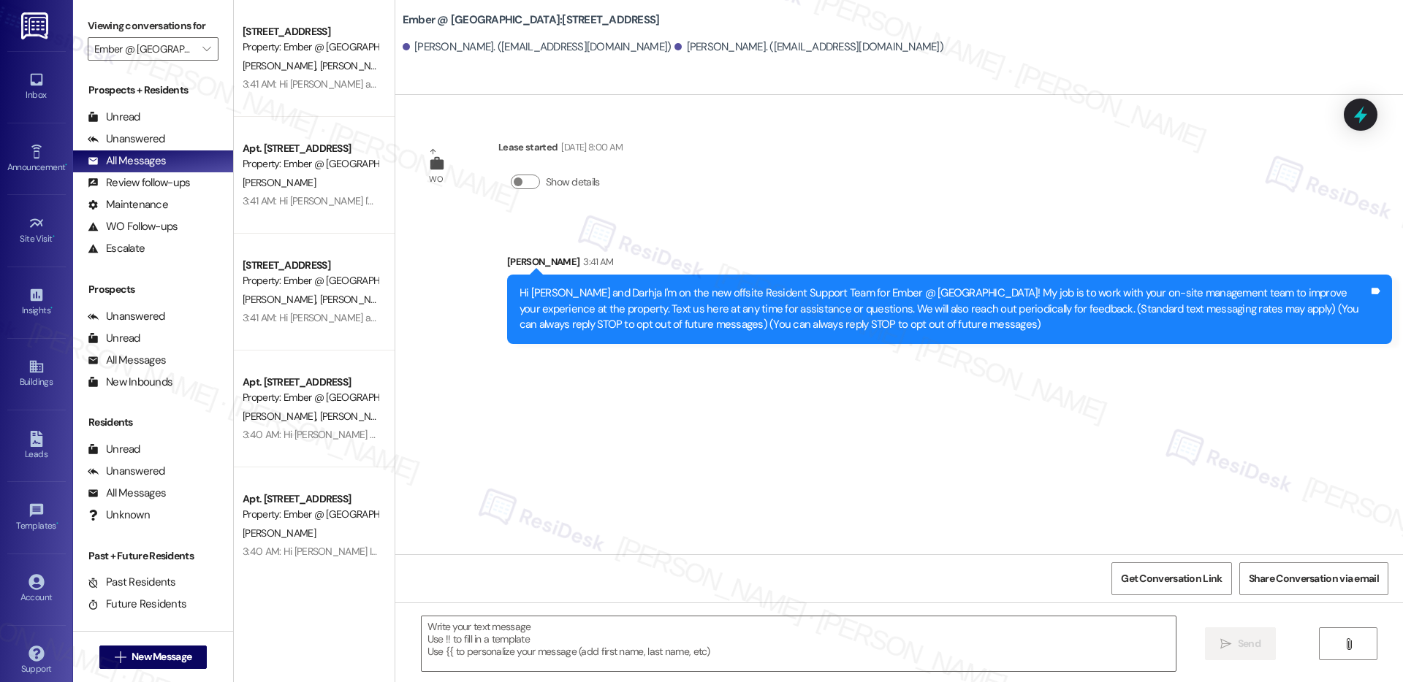
type textarea "Fetching suggested responses. Please feel free to read through the conversation…"
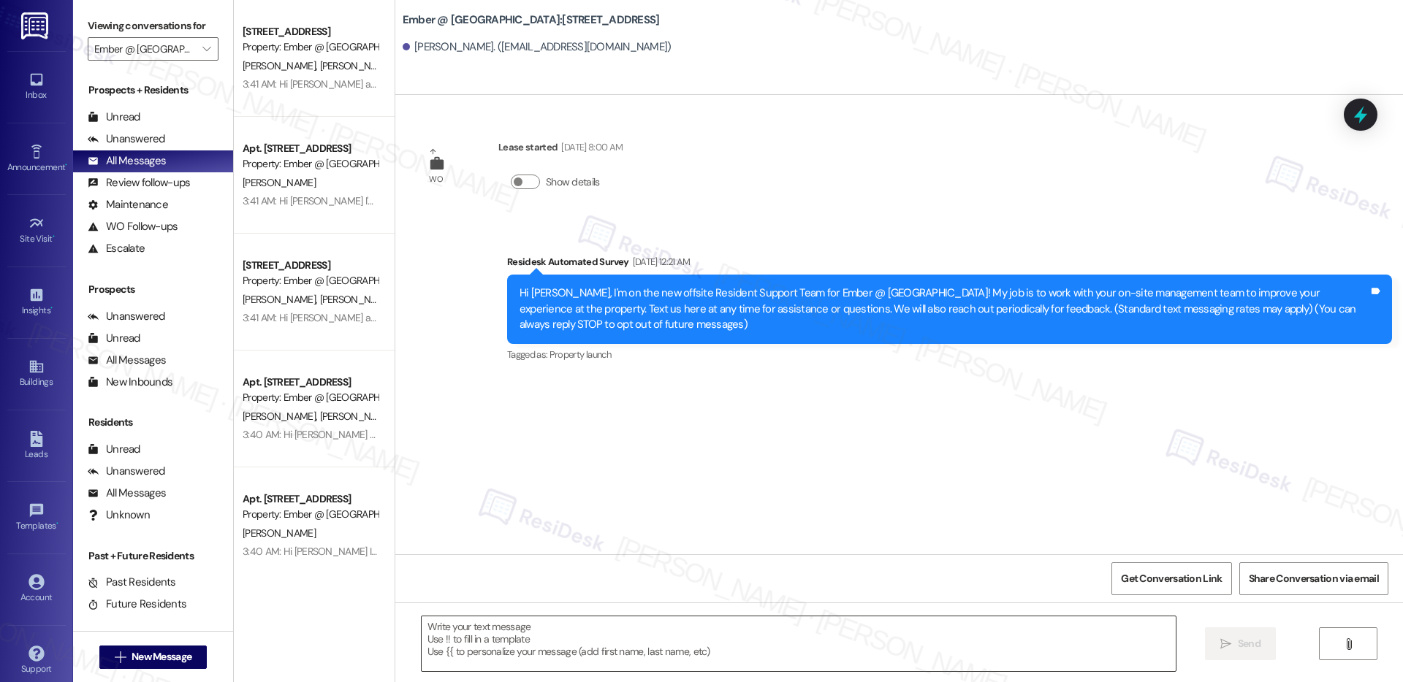
click at [830, 650] on textarea at bounding box center [799, 644] width 754 height 55
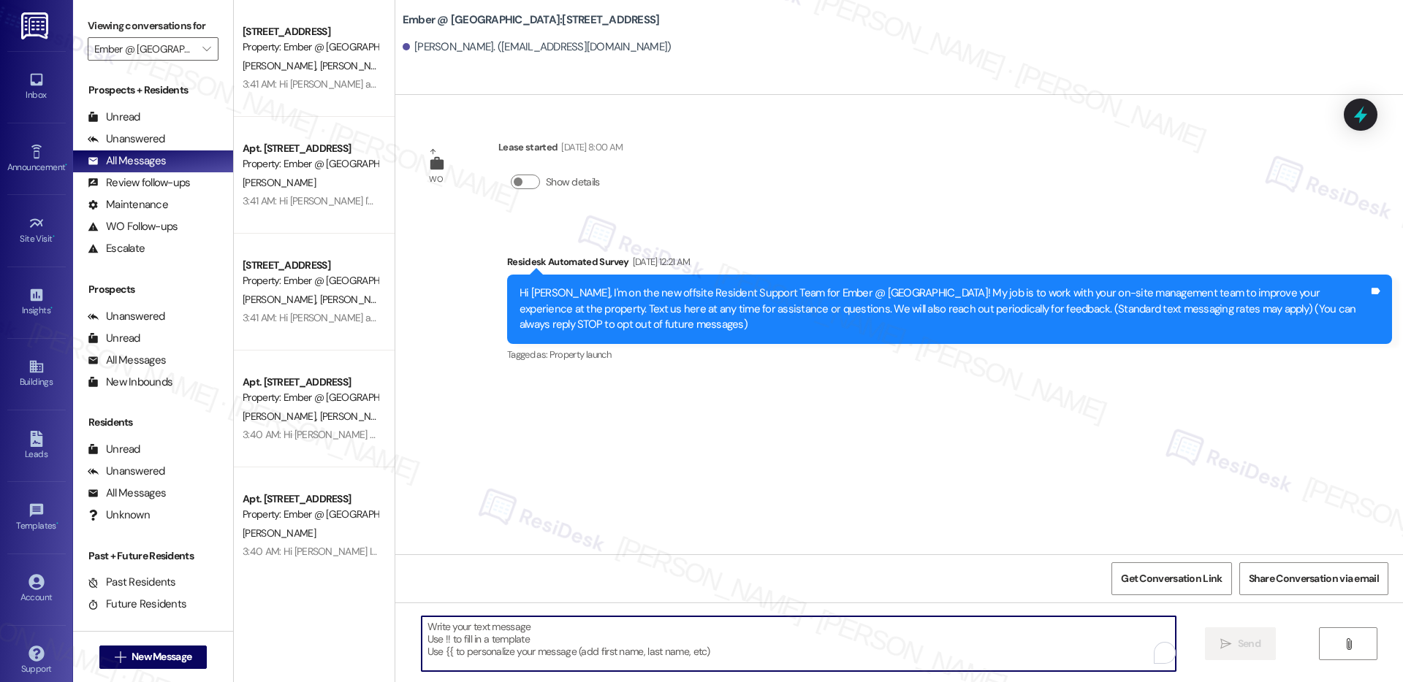
paste textarea "Hi {{first_name}} I'm on the new offsite Resident Support Team for Ember @ Alam…"
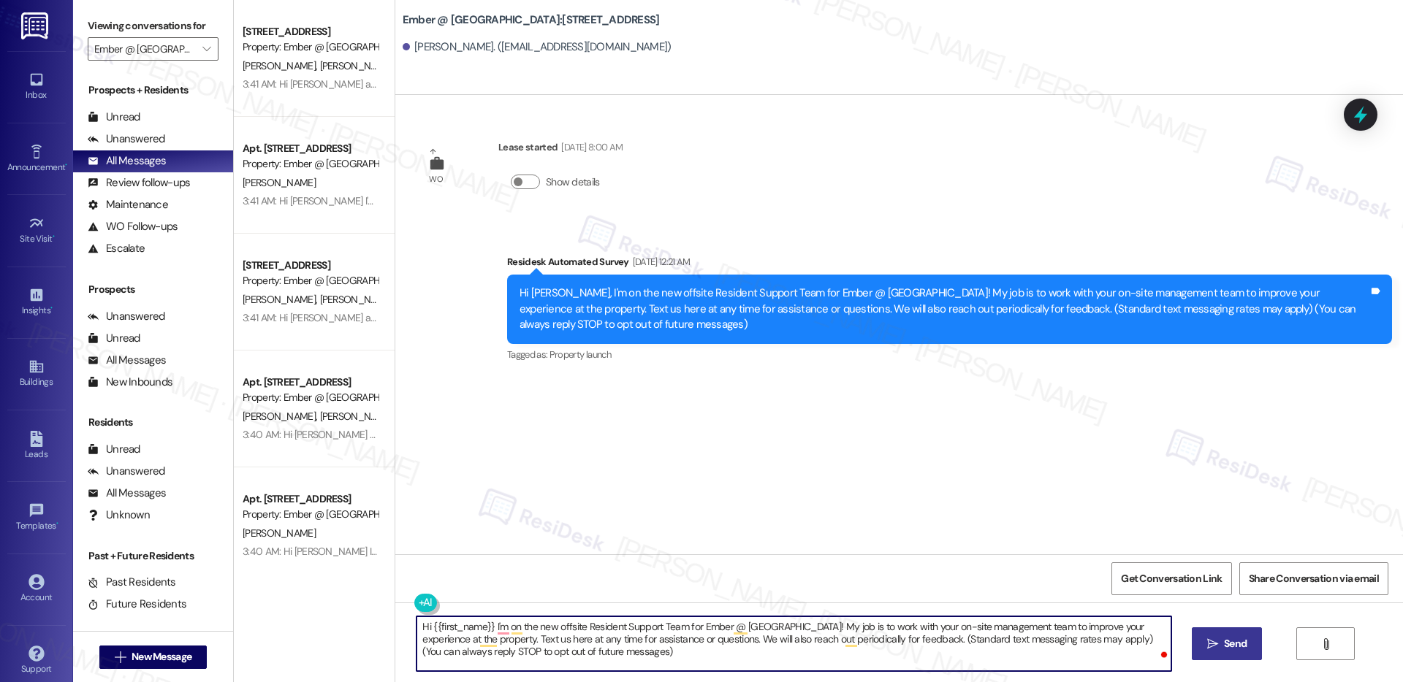
type textarea "Hi {{first_name}} I'm on the new offsite Resident Support Team for Ember @ Alam…"
click at [1231, 643] on span "Send" at bounding box center [1235, 643] width 23 height 15
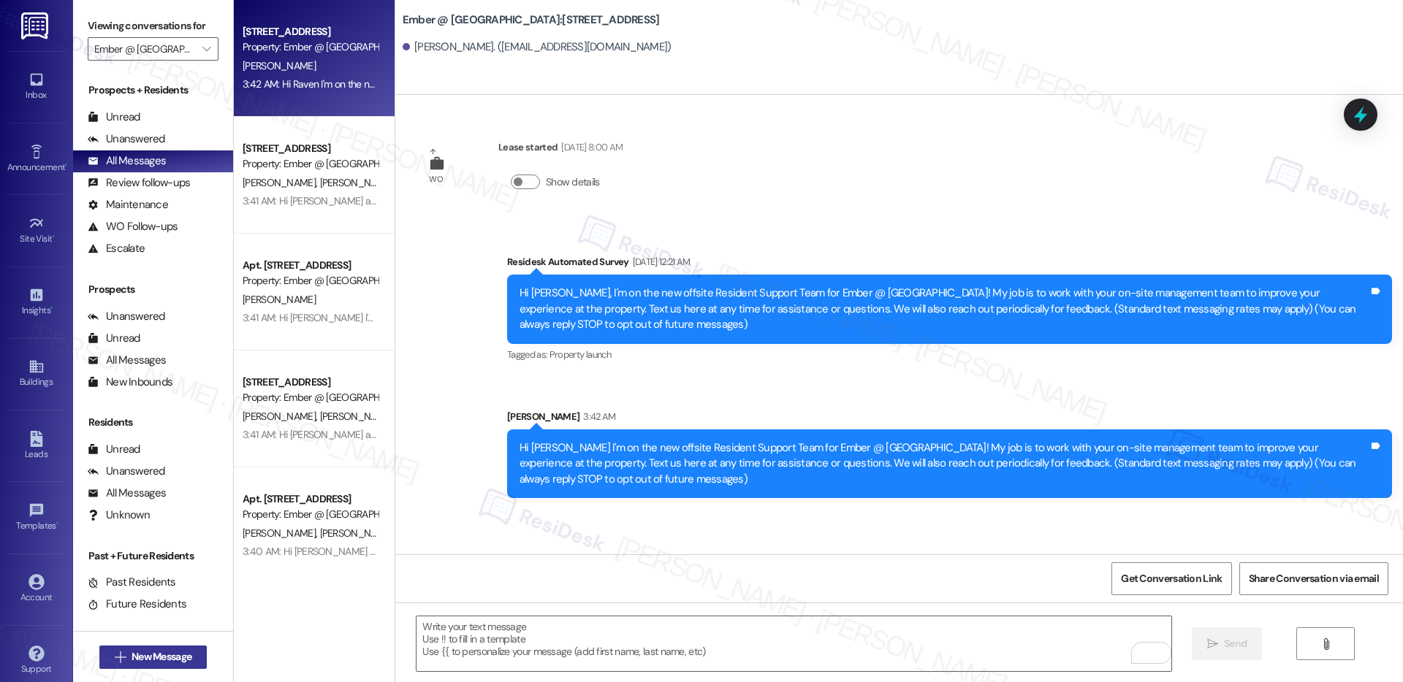
click at [167, 660] on span "New Message" at bounding box center [162, 657] width 60 height 15
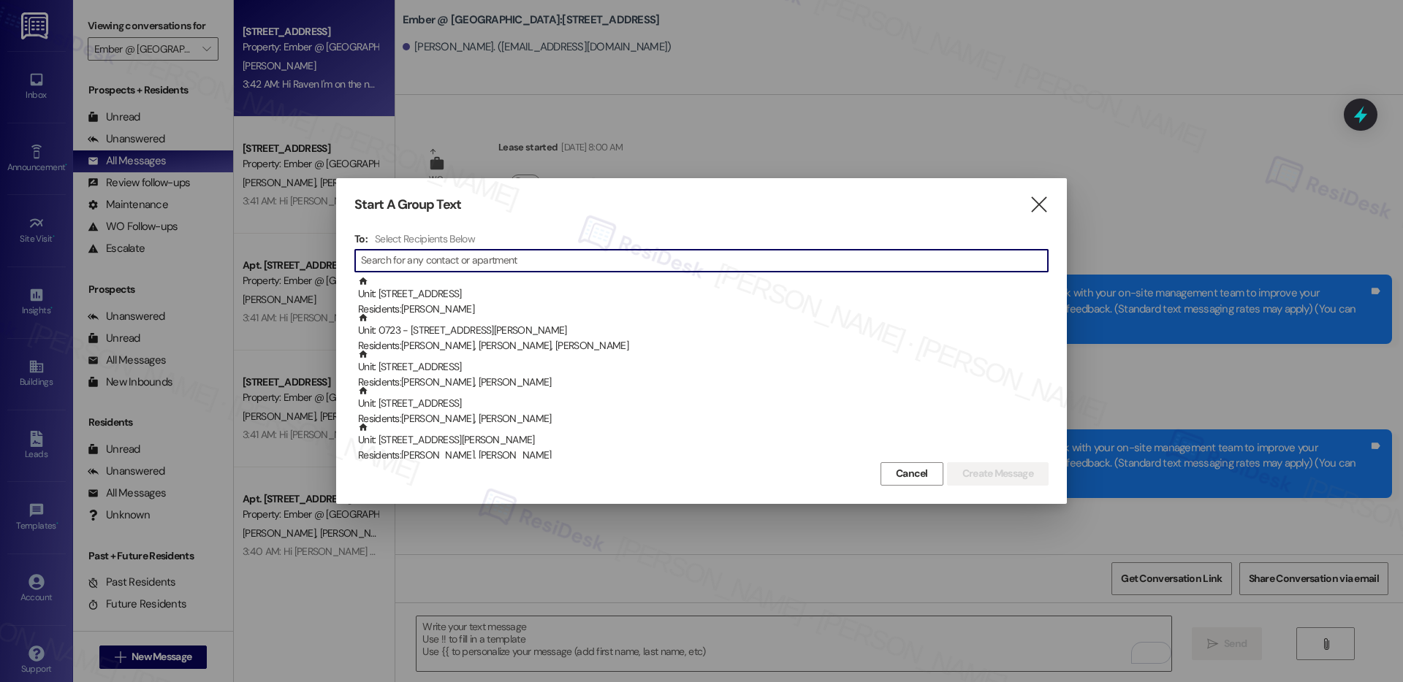
click at [446, 259] on input at bounding box center [704, 261] width 687 height 20
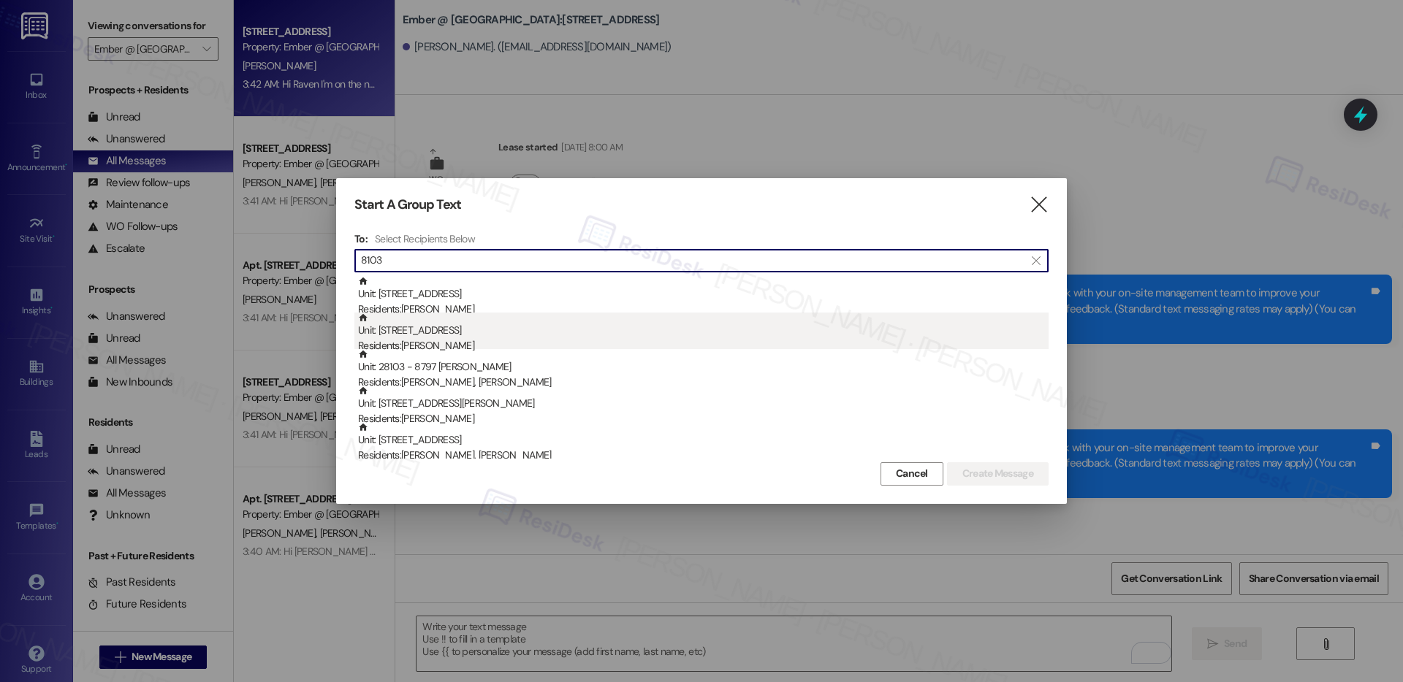
type input "8103"
click at [456, 335] on div "Unit: 8103 - 11022 Culebra Rd Residents: Kamilah Buie" at bounding box center [703, 334] width 690 height 42
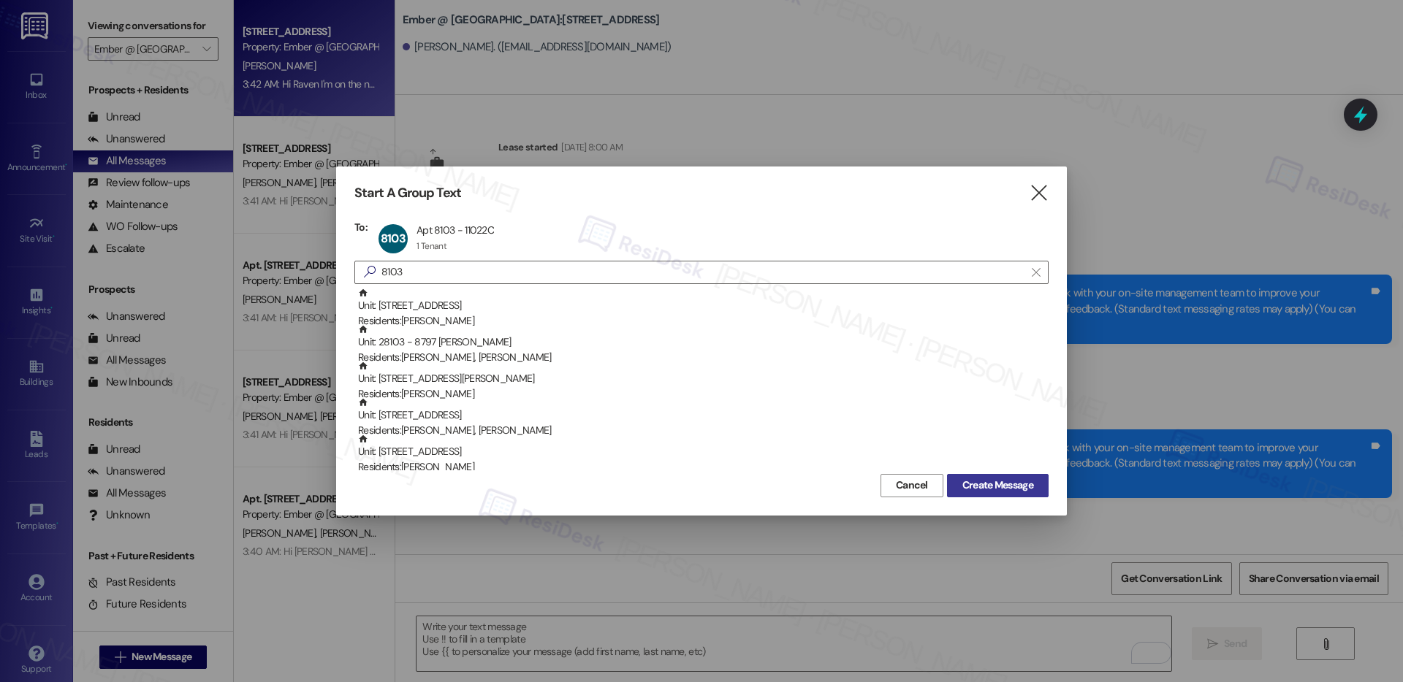
click at [1011, 490] on span "Create Message" at bounding box center [997, 485] width 71 height 15
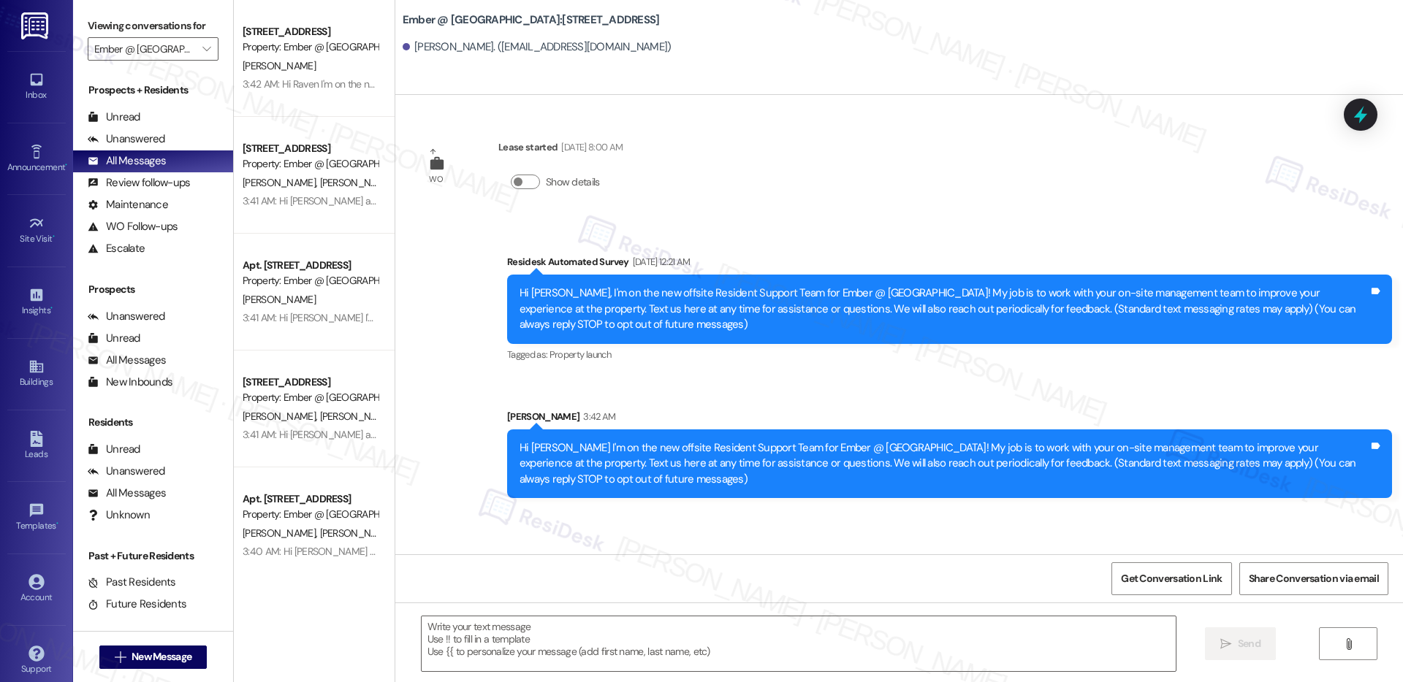
type textarea "Fetching suggested responses. Please feel free to read through the conversation…"
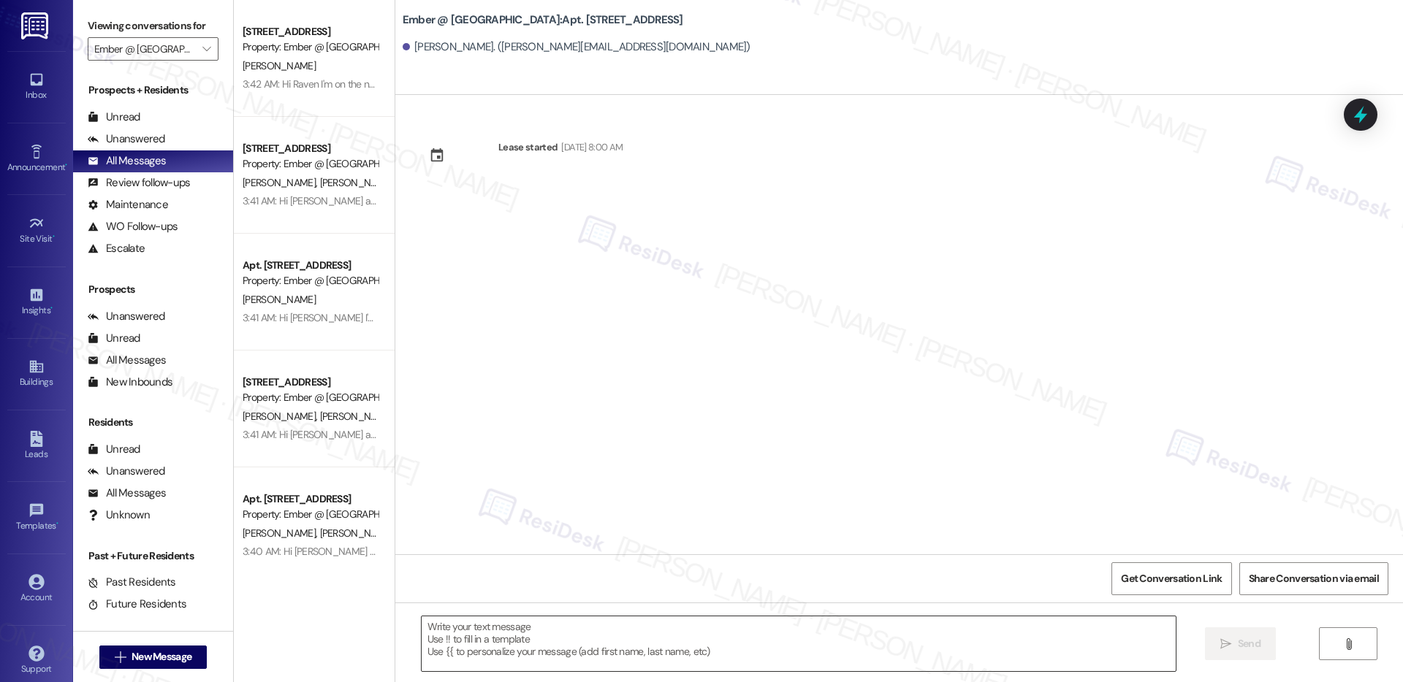
click at [535, 645] on textarea at bounding box center [799, 644] width 754 height 55
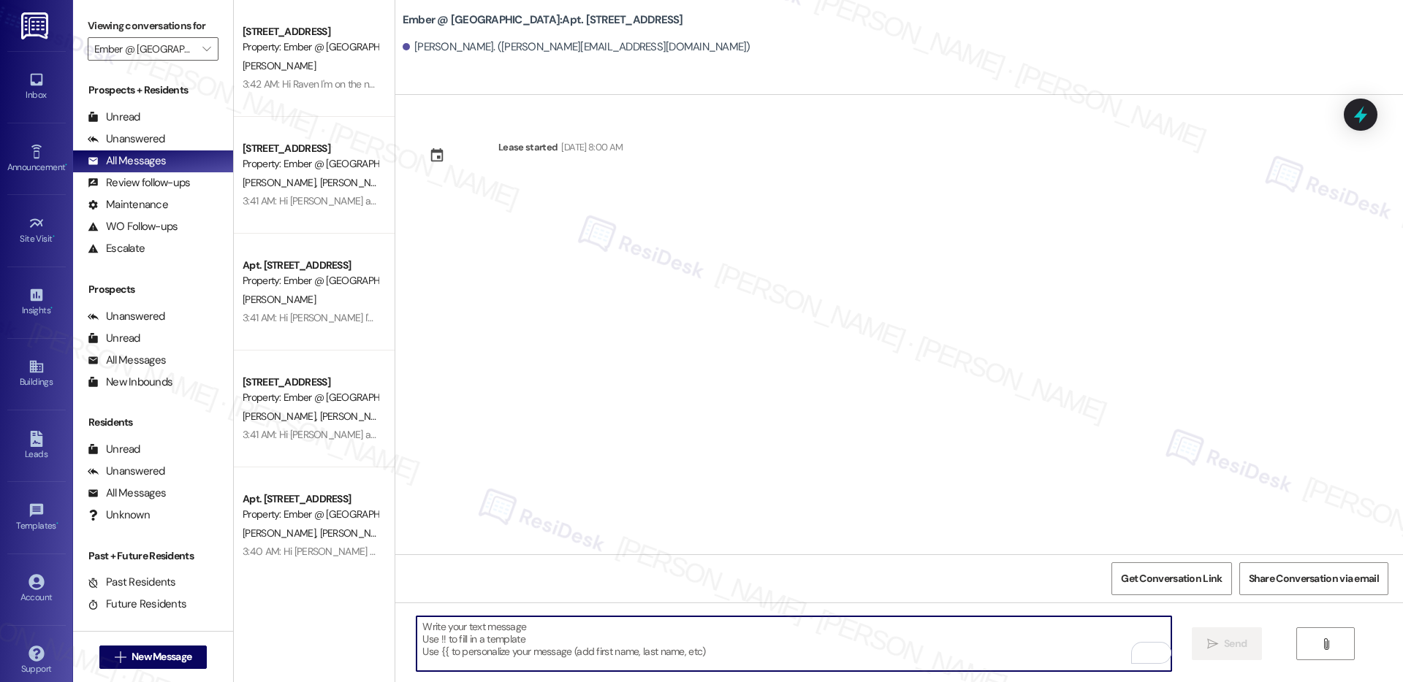
paste textarea "Hi {{first_name}} I'm on the new offsite Resident Support Team for Ember @ Alam…"
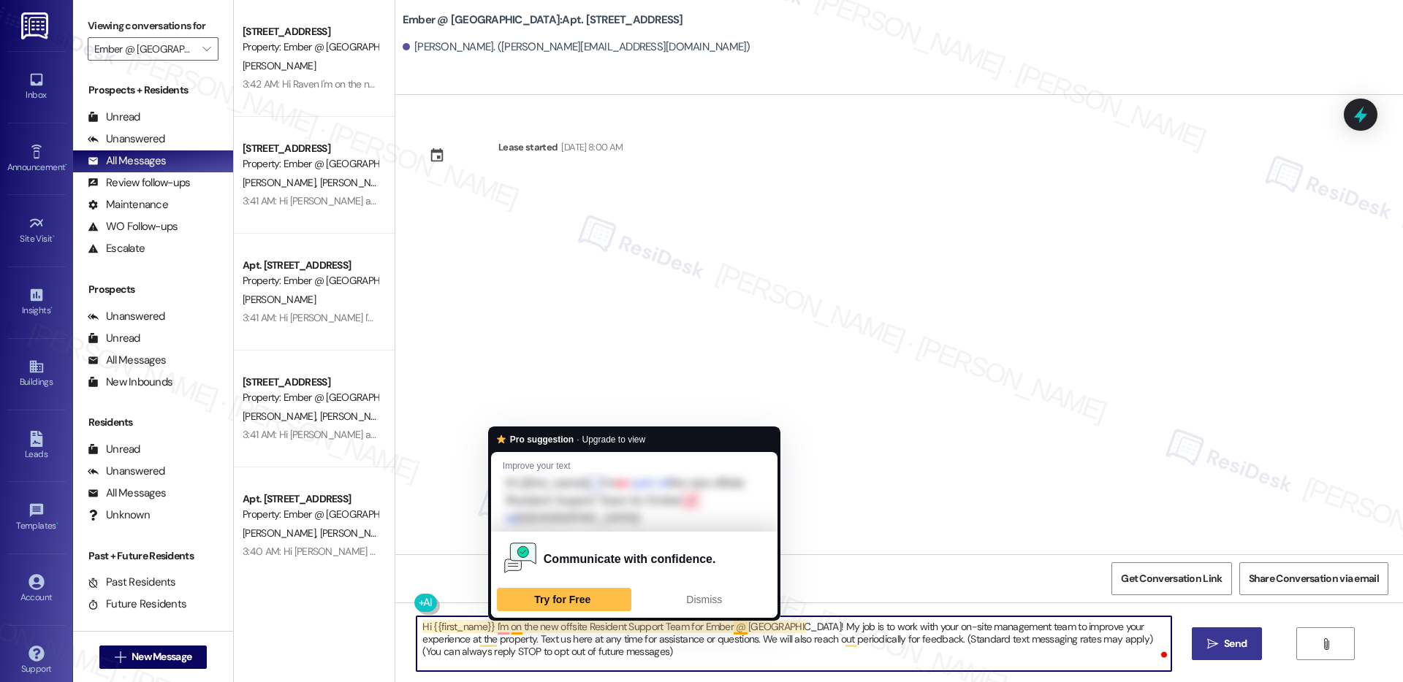
click at [505, 628] on textarea "Hi {{first_name}} I'm on the new offsite Resident Support Team for Ember @ Alam…" at bounding box center [793, 644] width 754 height 55
type textarea "Hi {{first_name}} I'm the new offsite Resident Support Team for Ember @ Alamo R…"
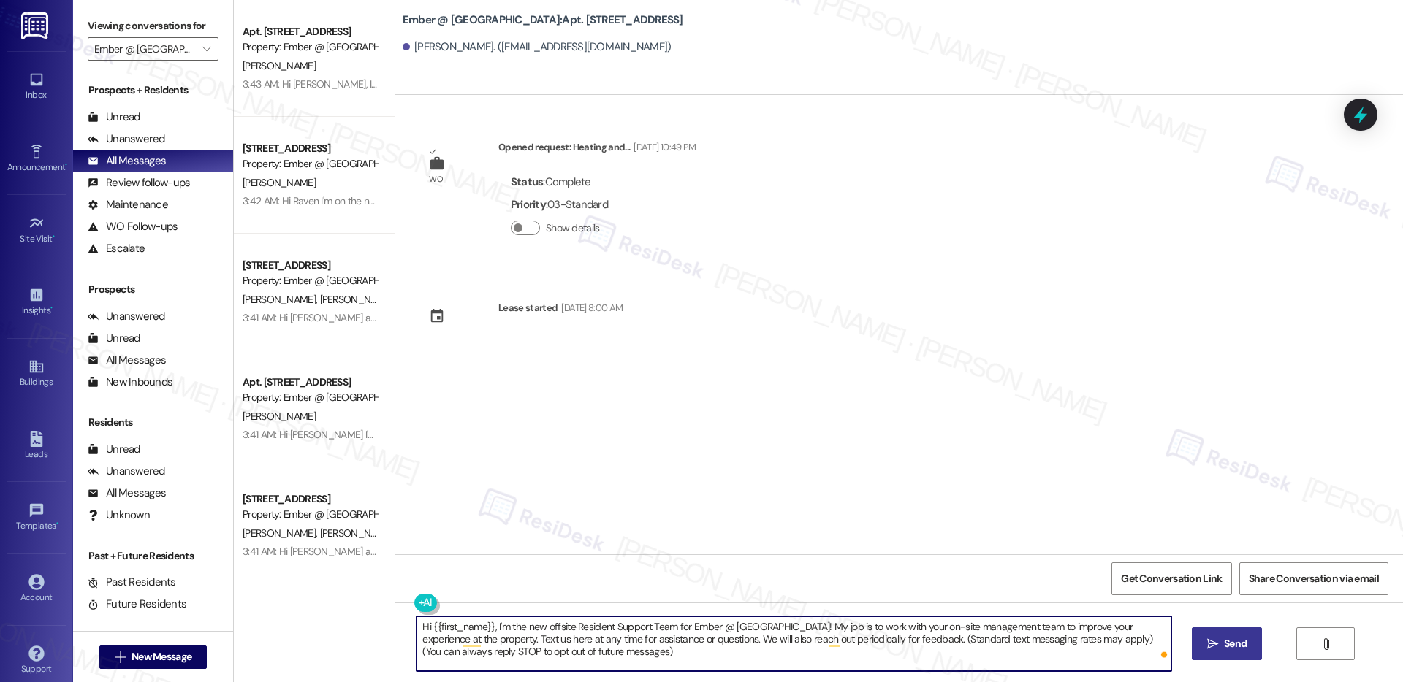
type textarea "Hi {{first_name}}, I'm the new offsite Resident Support Team for Ember @ [GEOGR…"
click at [1246, 640] on span "Send" at bounding box center [1235, 643] width 28 height 15
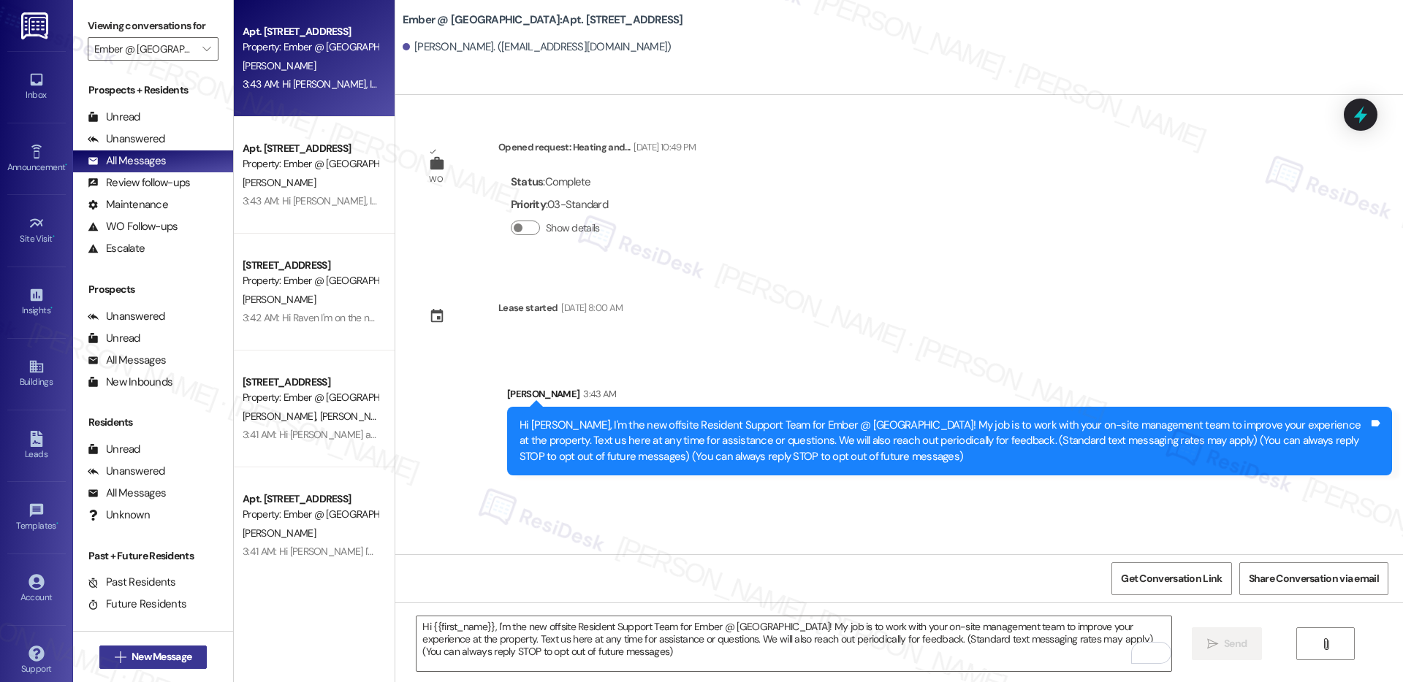
click at [153, 662] on span "New Message" at bounding box center [162, 657] width 60 height 15
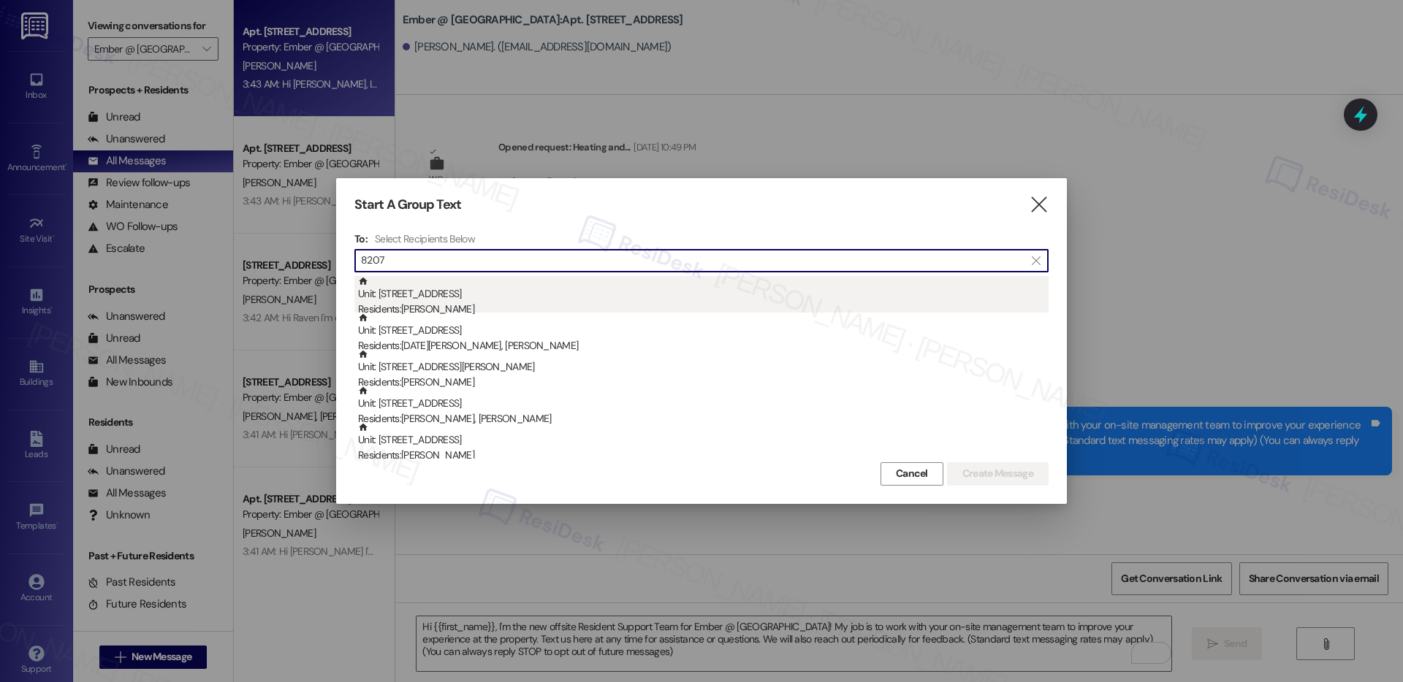
type input "8207"
click at [463, 306] on div "Residents: [PERSON_NAME]" at bounding box center [703, 309] width 690 height 15
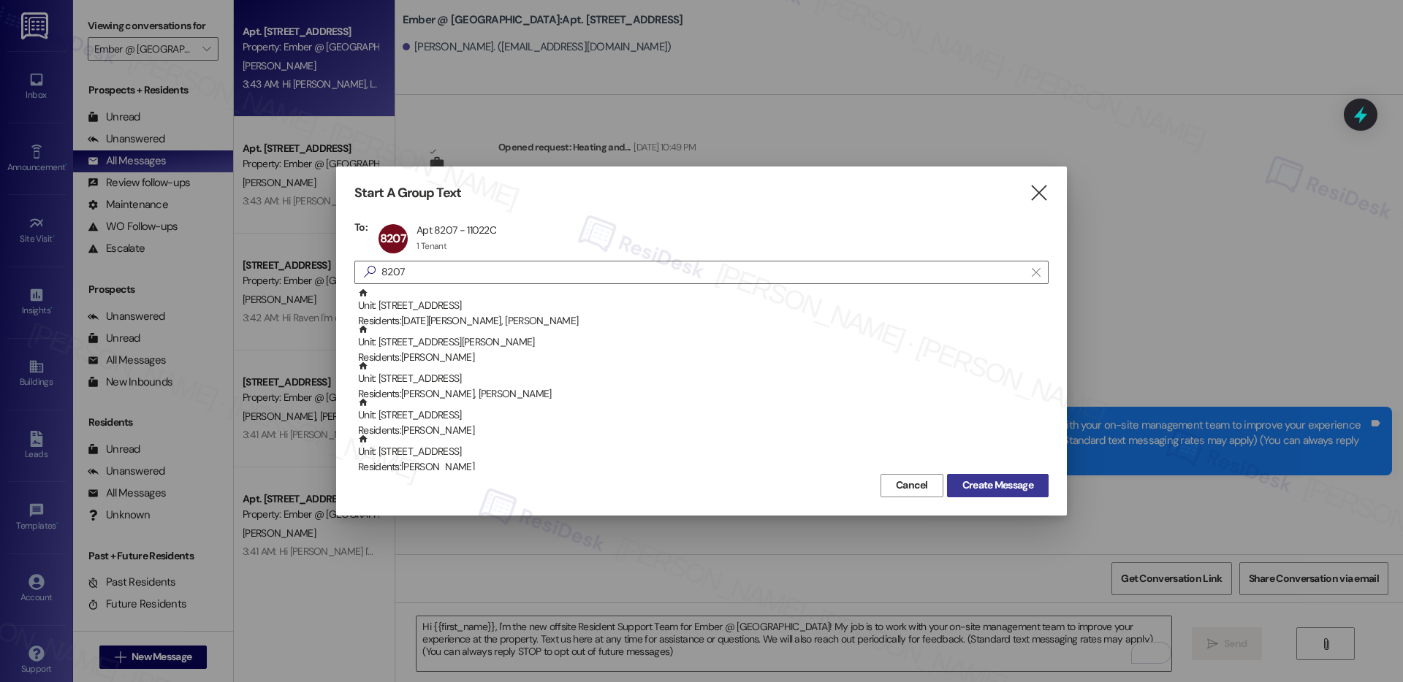
click at [991, 489] on span "Create Message" at bounding box center [997, 485] width 71 height 15
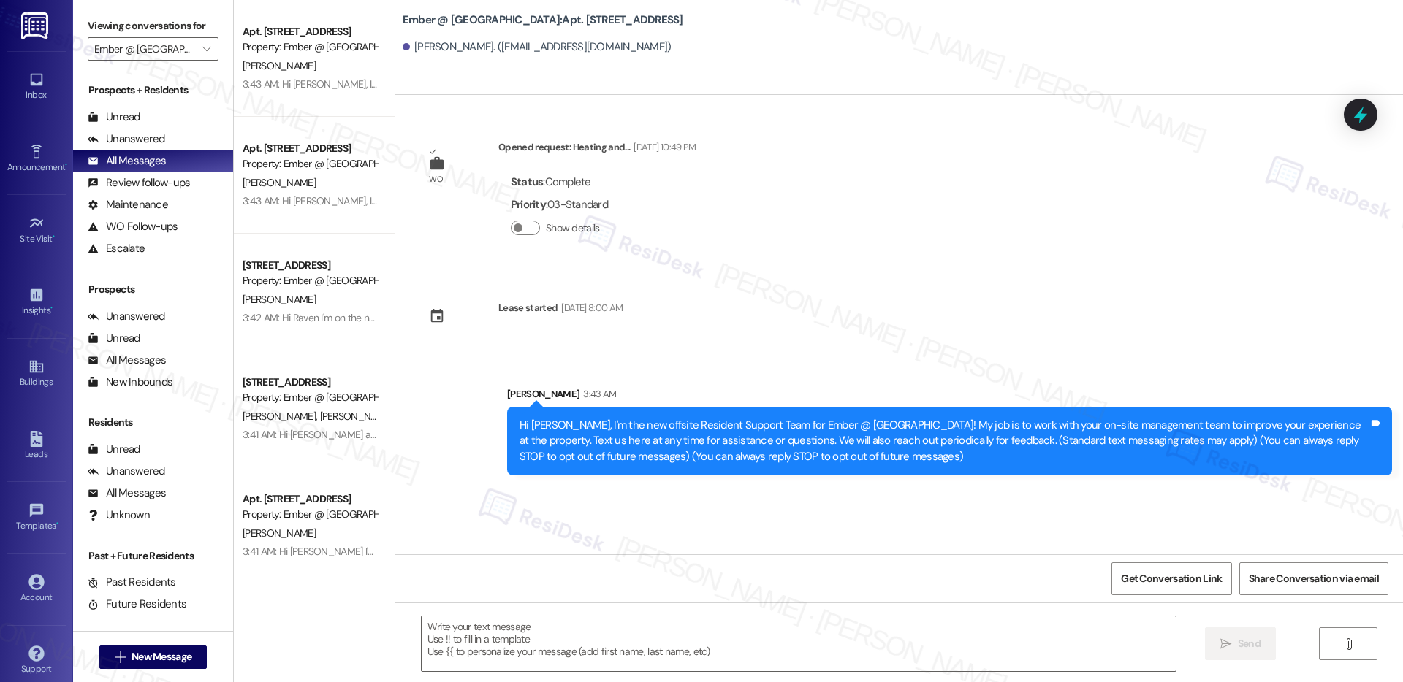
type textarea "Fetching suggested responses. Please feel free to read through the conversation…"
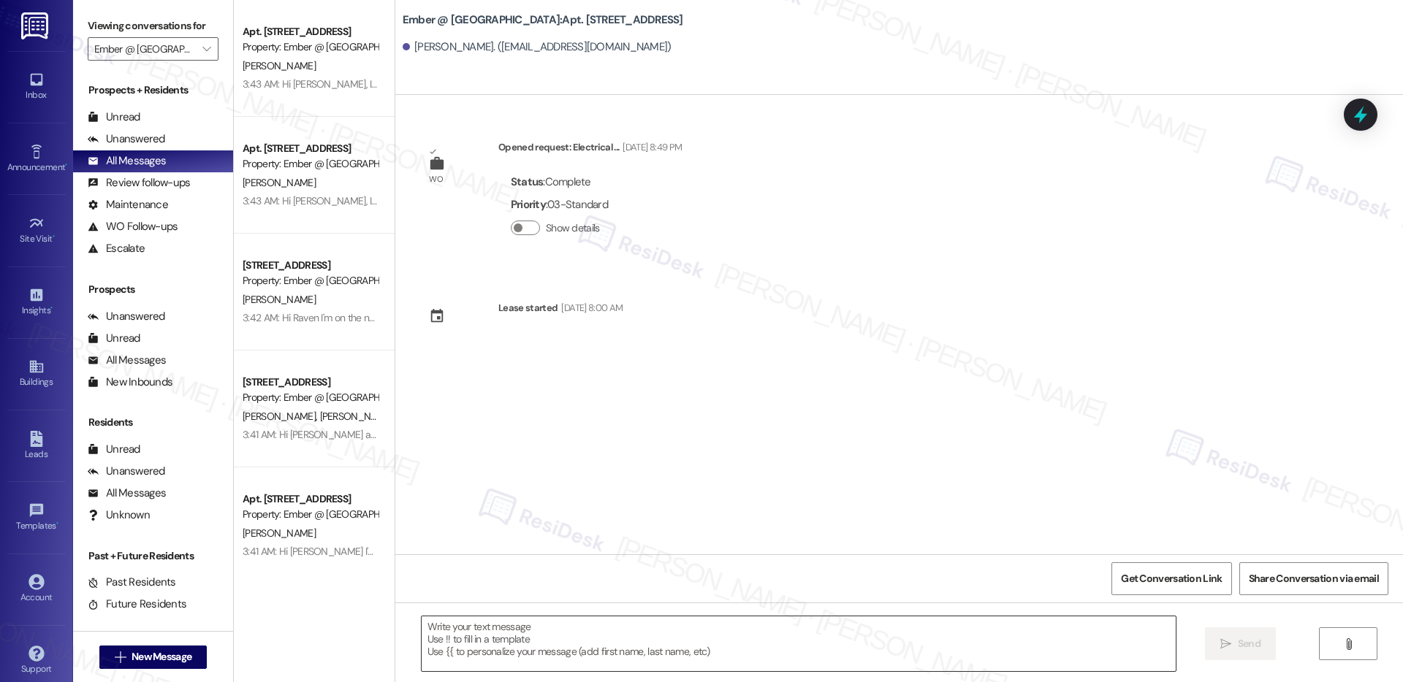
type textarea "Fetching suggested responses. Please feel free to read through the conversation…"
click at [665, 649] on textarea at bounding box center [799, 644] width 754 height 55
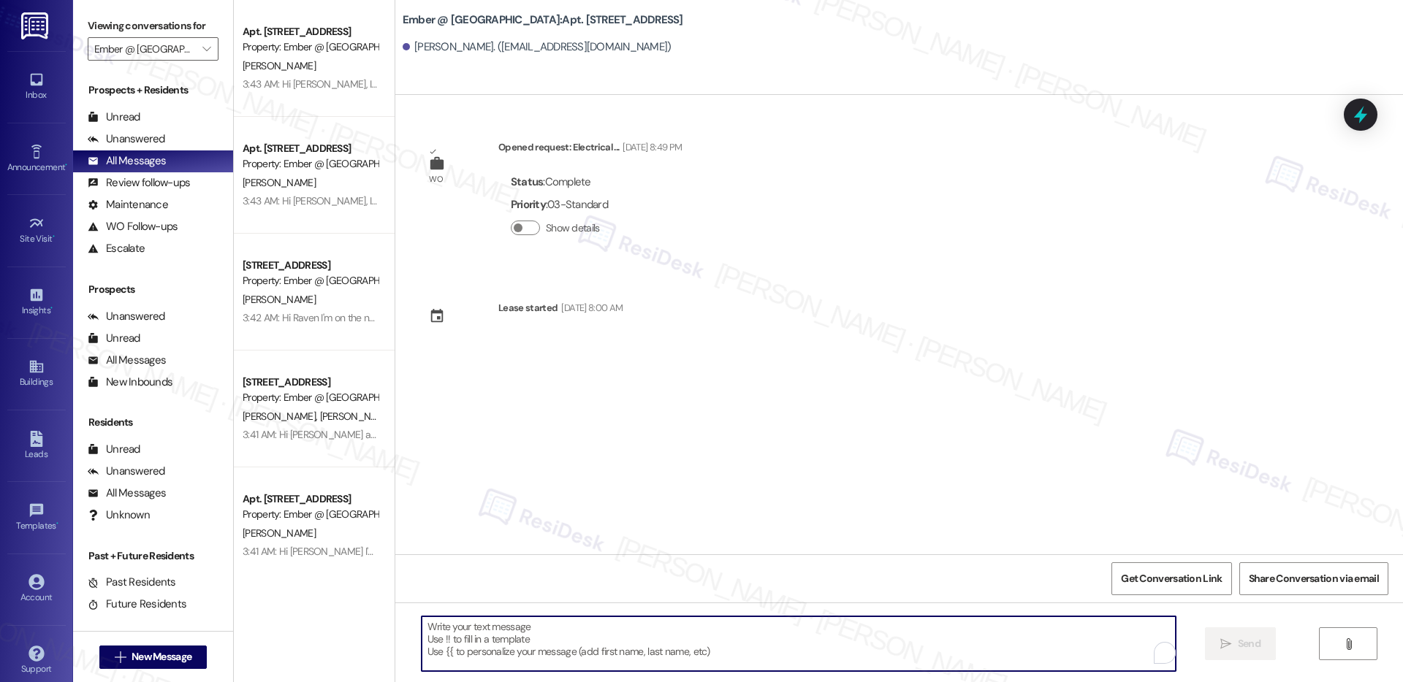
paste textarea "Hi {{first_name}}, I'm the new offsite Resident Support Team for Ember @ [GEOGR…"
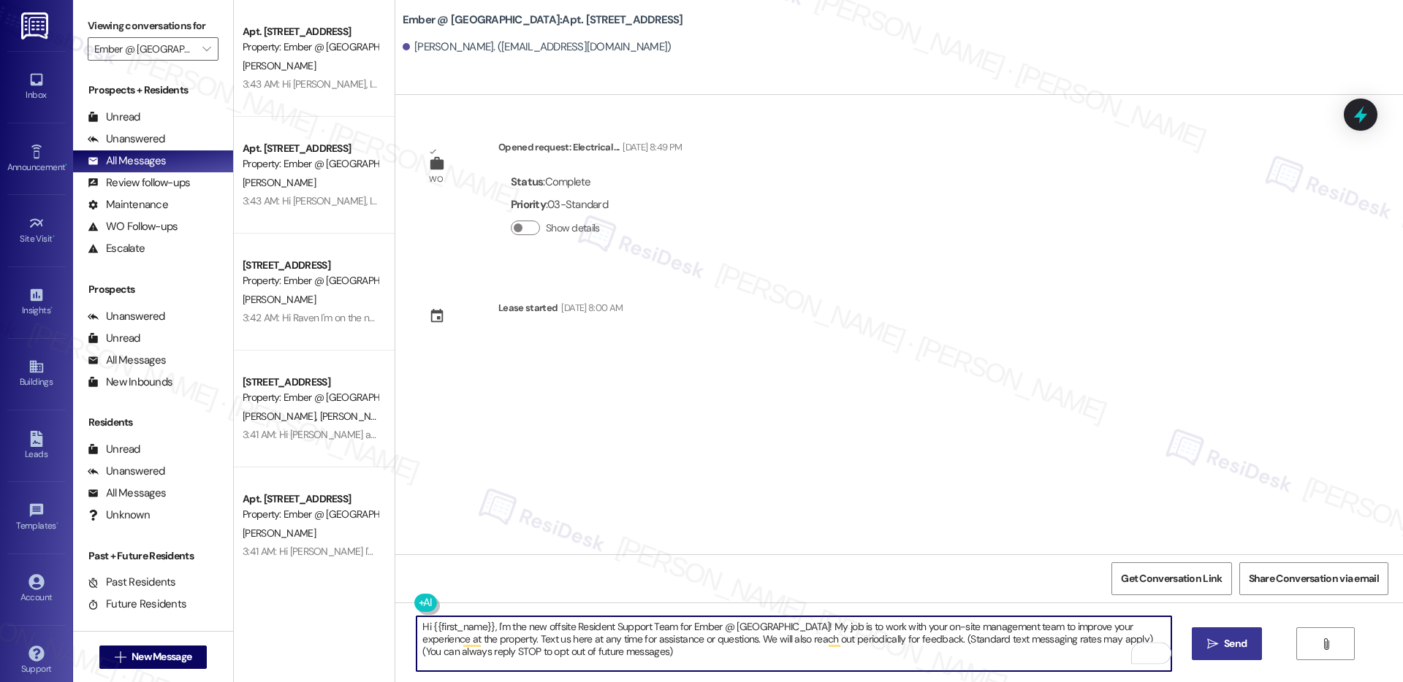
type textarea "Hi {{first_name}}, I'm the new offsite Resident Support Team for Ember @ [GEOGR…"
click at [1221, 651] on span "Send" at bounding box center [1235, 643] width 28 height 15
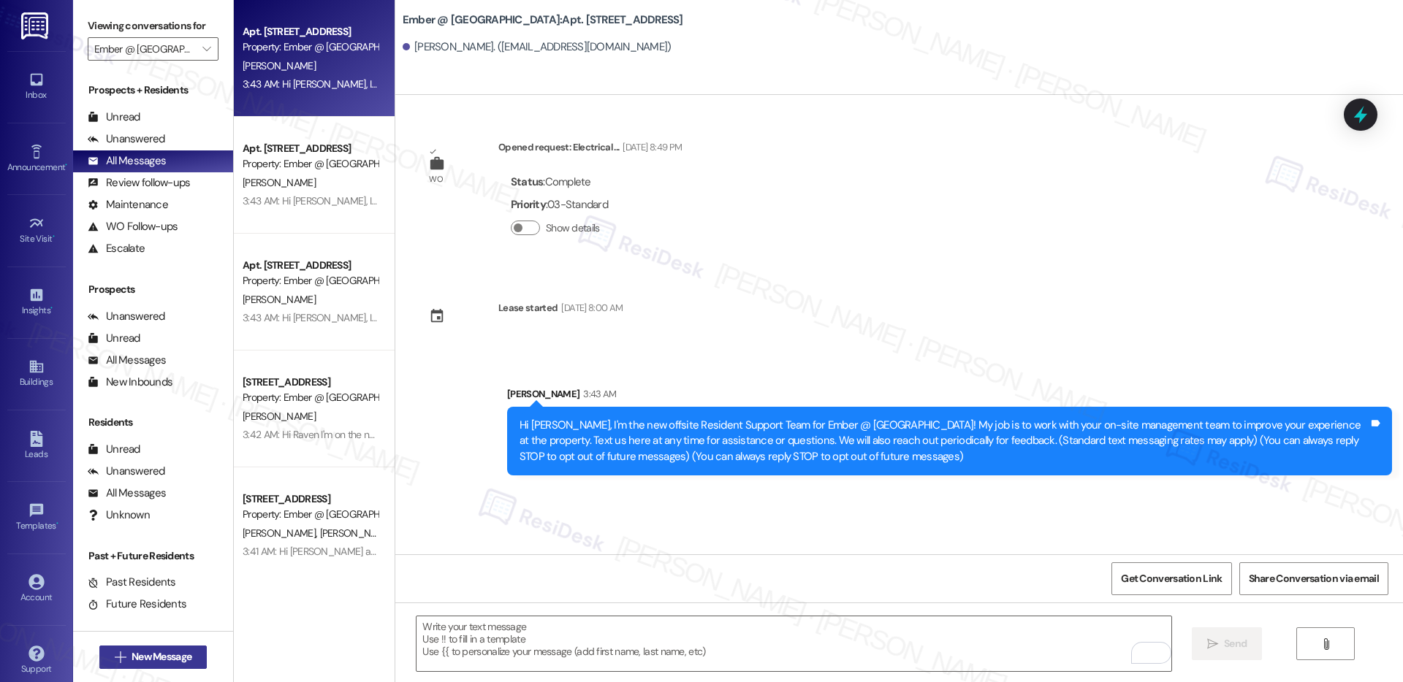
click at [145, 663] on span "New Message" at bounding box center [162, 657] width 60 height 15
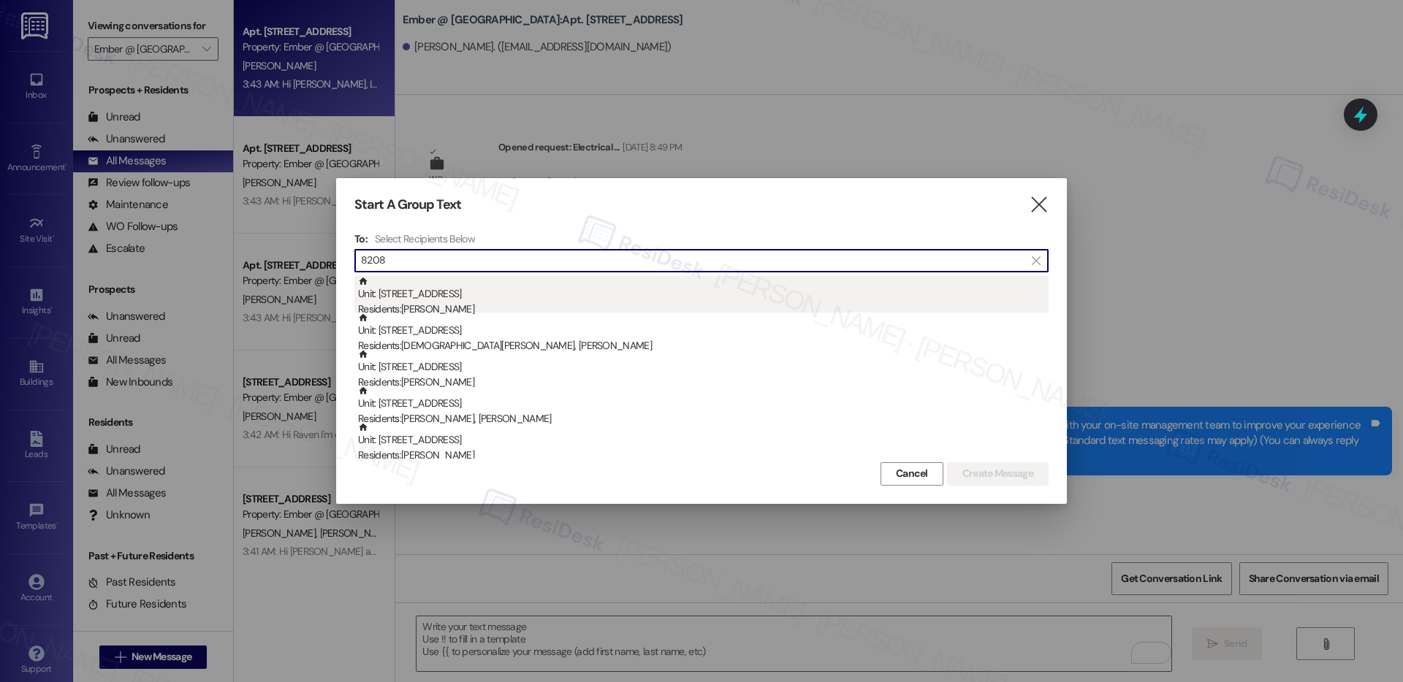
type input "8208"
click at [448, 287] on div "Unit: [STREET_ADDRESS] Residents: [PERSON_NAME]" at bounding box center [703, 297] width 690 height 42
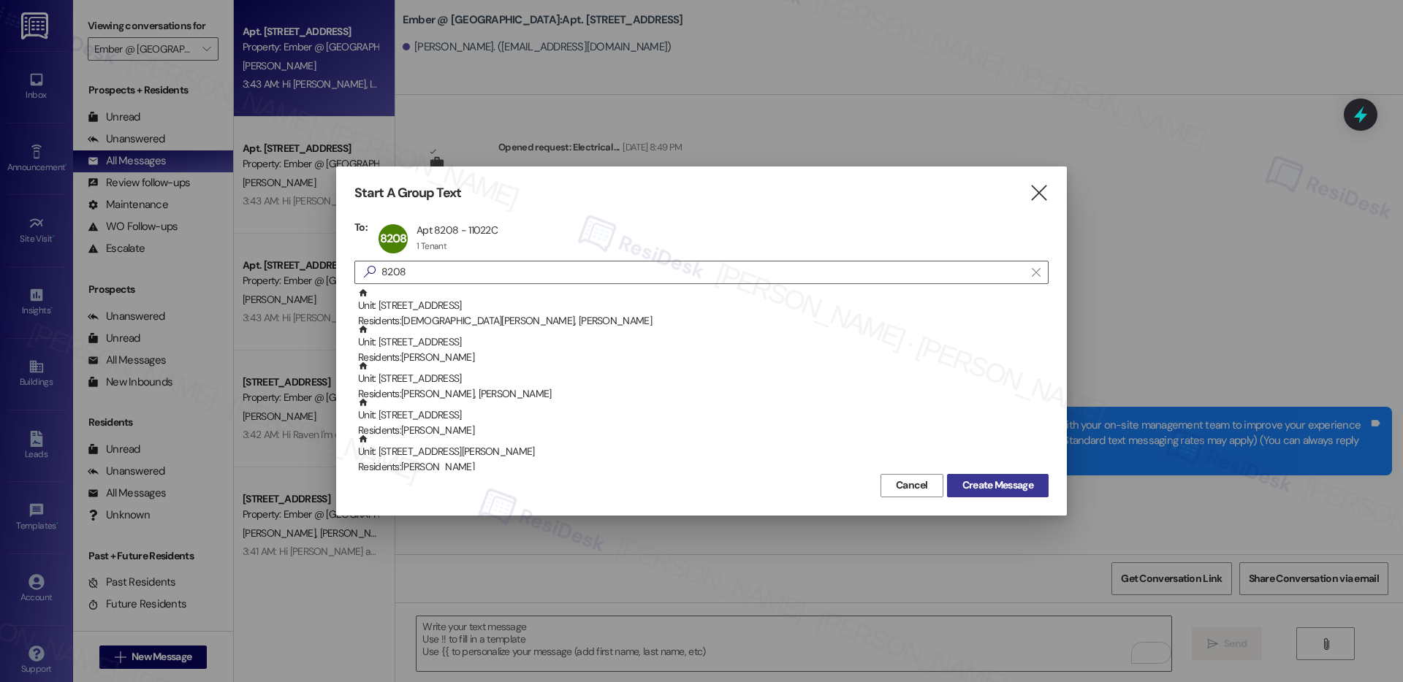
click at [992, 484] on span "Create Message" at bounding box center [997, 485] width 71 height 15
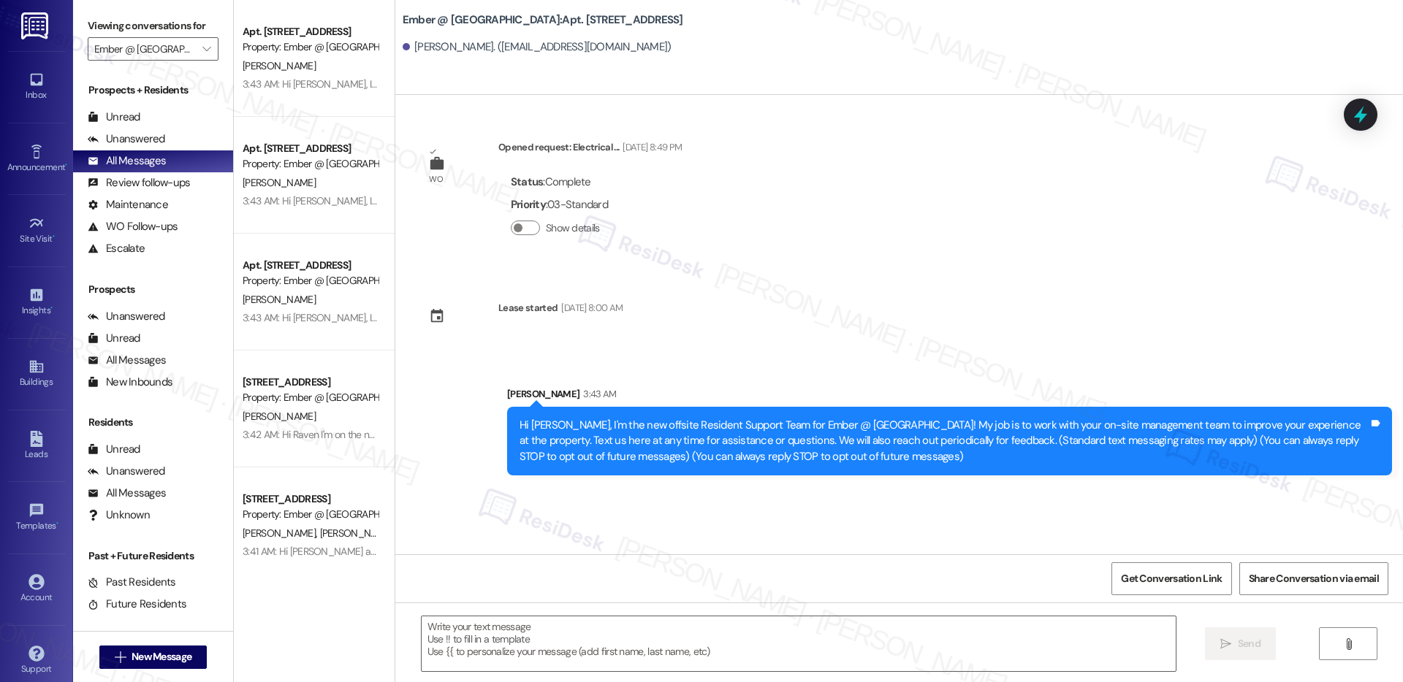
type textarea "Fetching suggested responses. Please feel free to read through the conversation…"
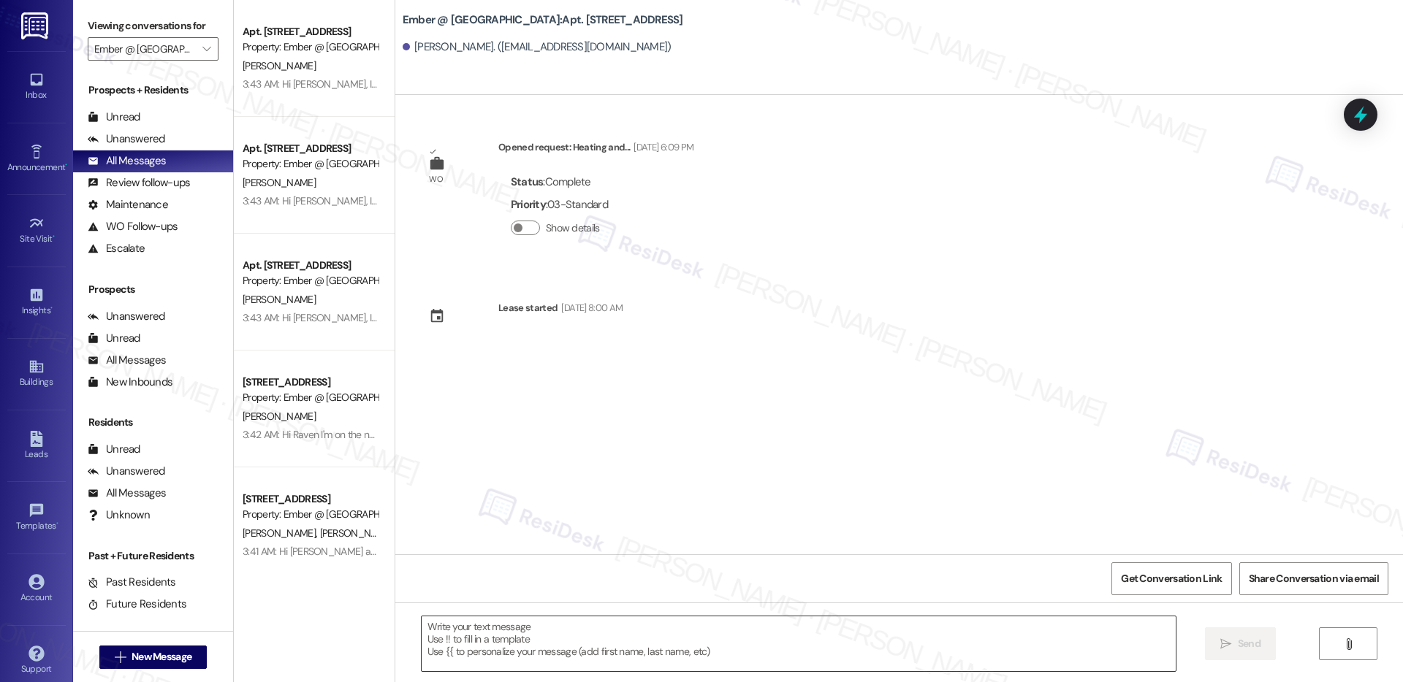
click at [743, 629] on textarea at bounding box center [799, 644] width 754 height 55
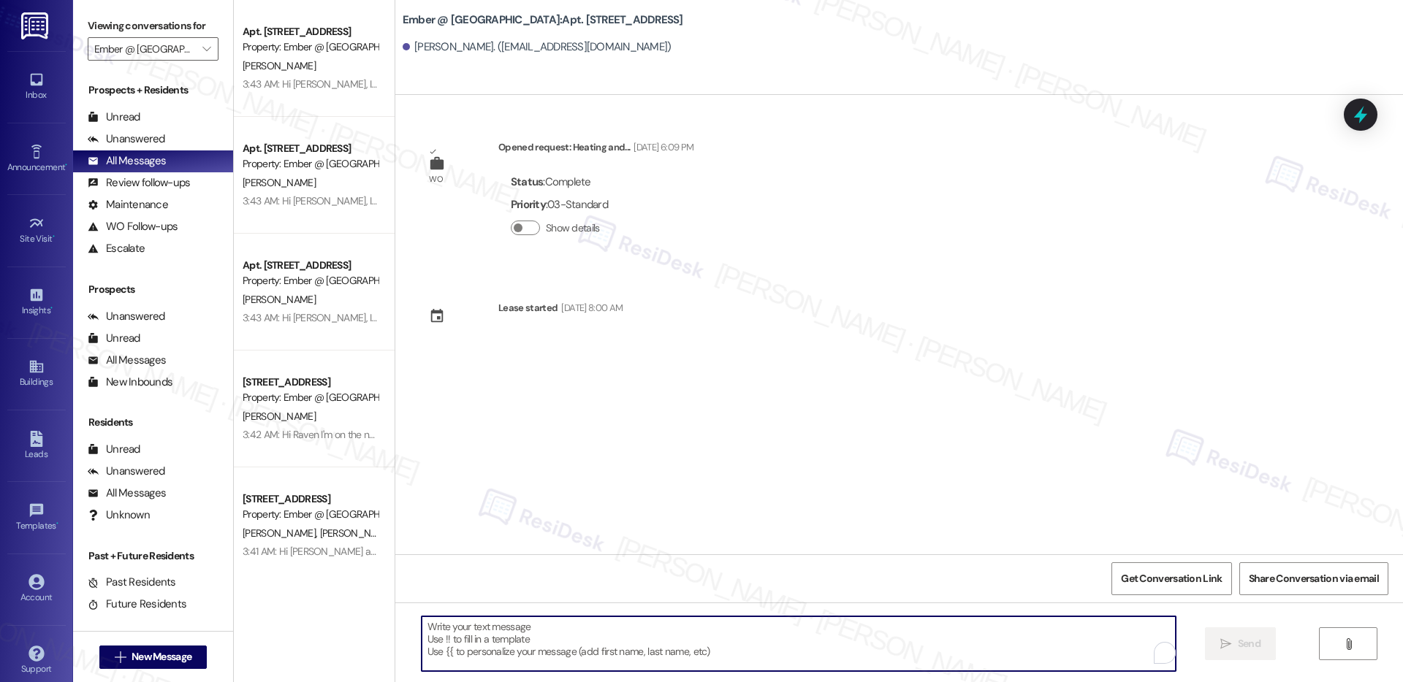
paste textarea "Hi {{first_name}}, I'm the new offsite Resident Support Team for Ember @ [GEOGR…"
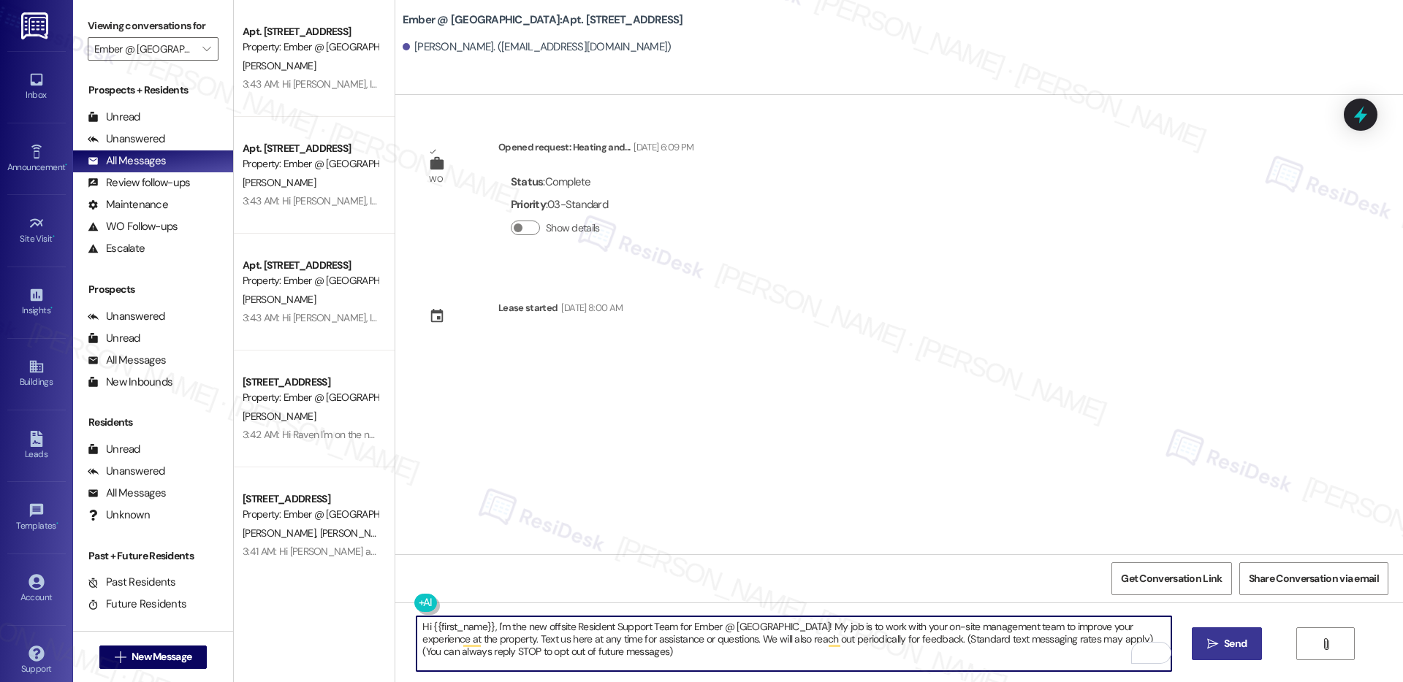
type textarea "Hi {{first_name}}, I'm the new offsite Resident Support Team for Ember @ [GEOGR…"
click at [1238, 646] on span "Send" at bounding box center [1235, 643] width 23 height 15
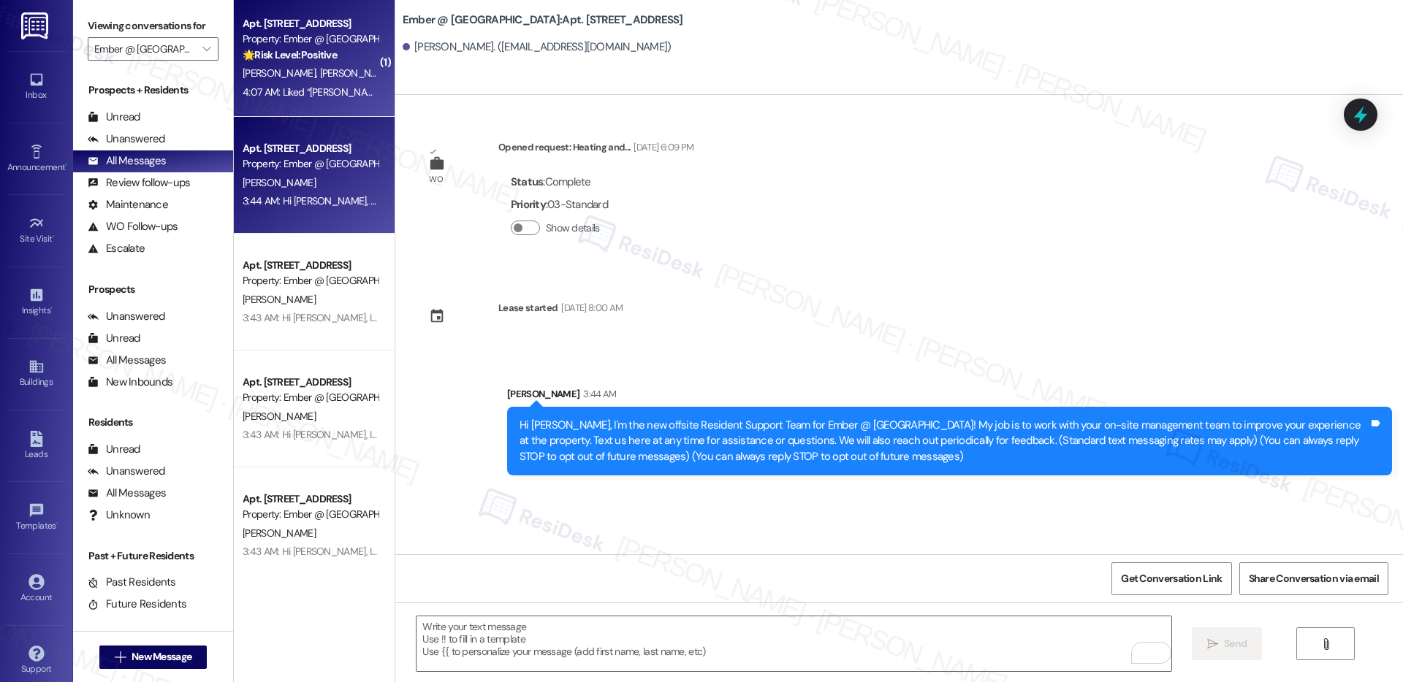
click at [325, 96] on div "4:07 AM: Liked “Sarah (Ember @ Alamo Ranch): Hi William and Mary I'm on the new…" at bounding box center [1419, 91] width 2352 height 13
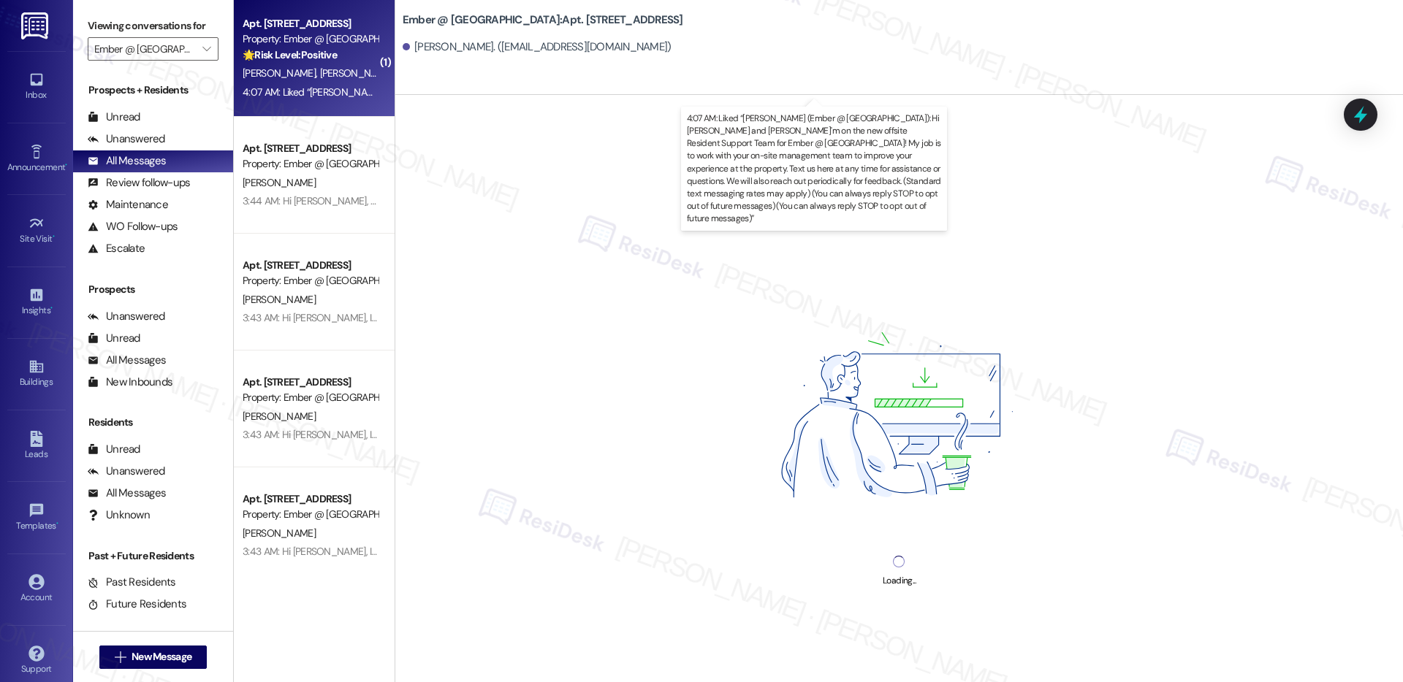
click at [327, 85] on div "4:07 AM: Liked “Sarah (Ember @ Alamo Ranch): Hi William and Mary I'm on the new…" at bounding box center [1419, 91] width 2352 height 13
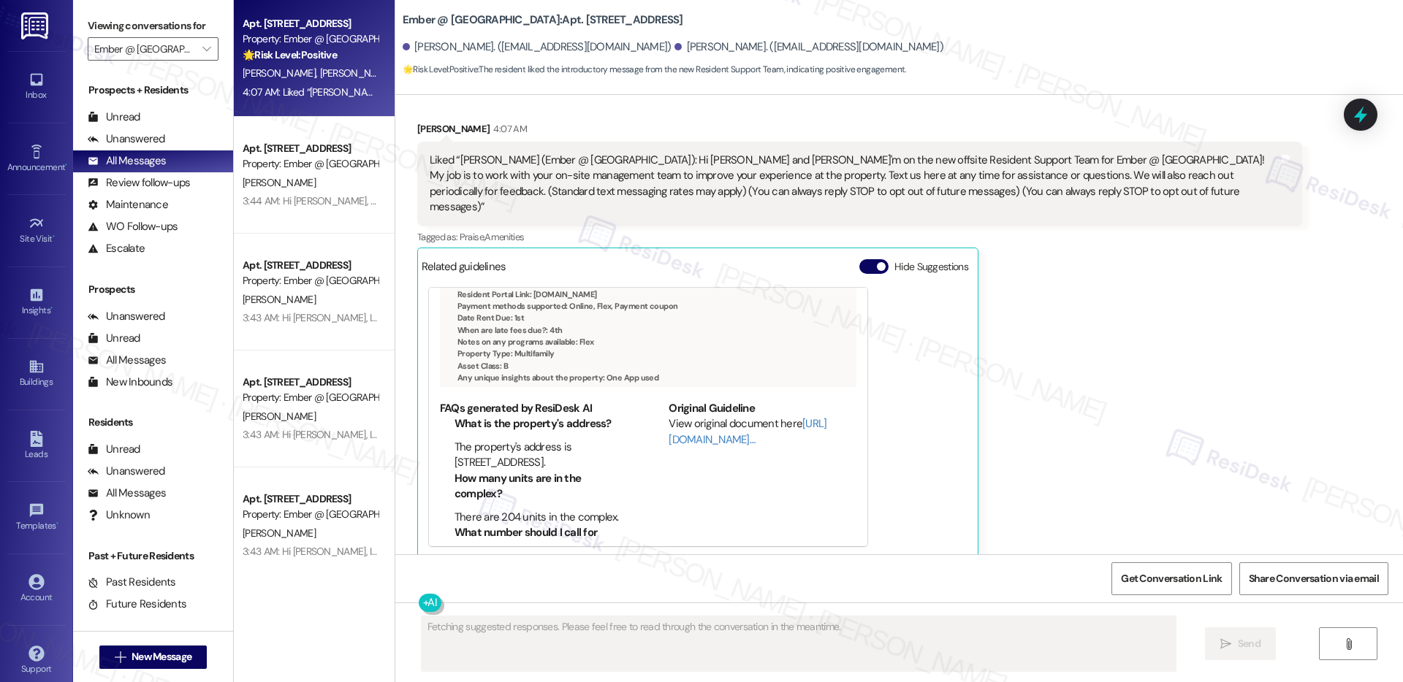
scroll to position [182, 0]
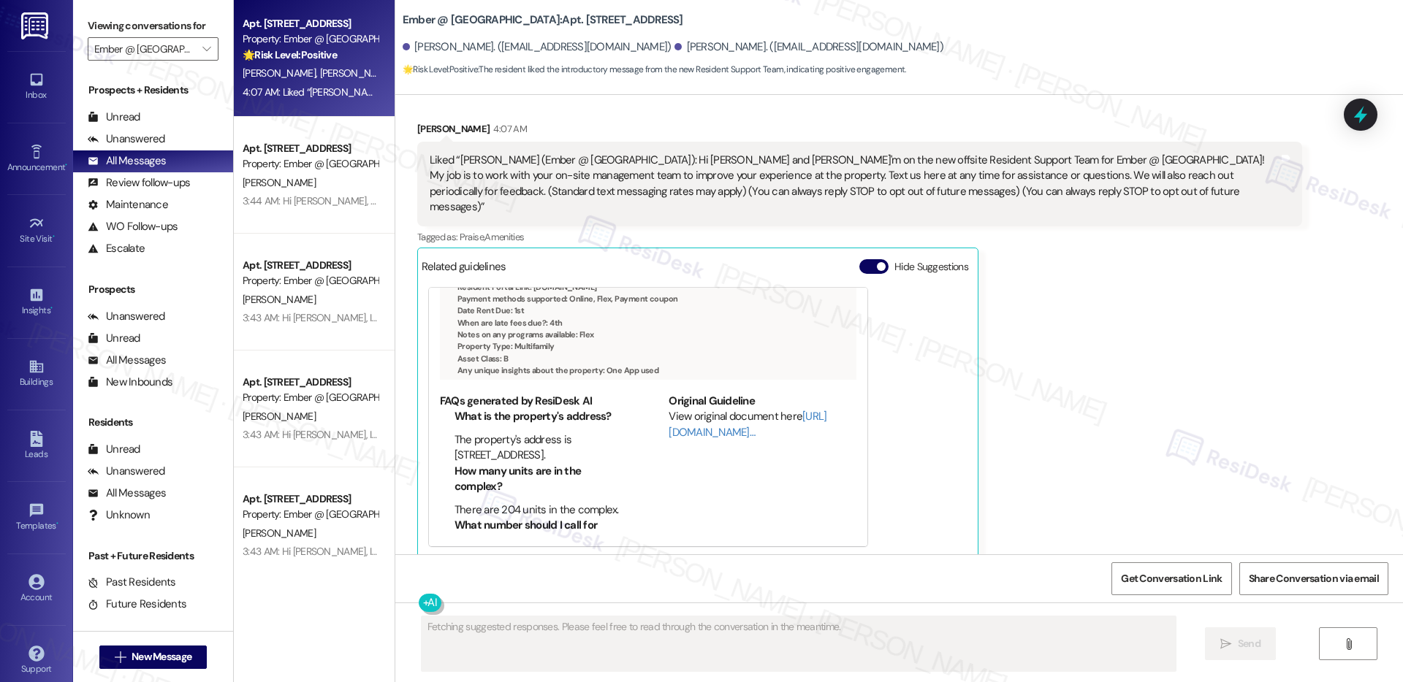
click at [828, 671] on div "Fetching suggested responses. Please feel free to read through the conversation…" at bounding box center [799, 644] width 756 height 56
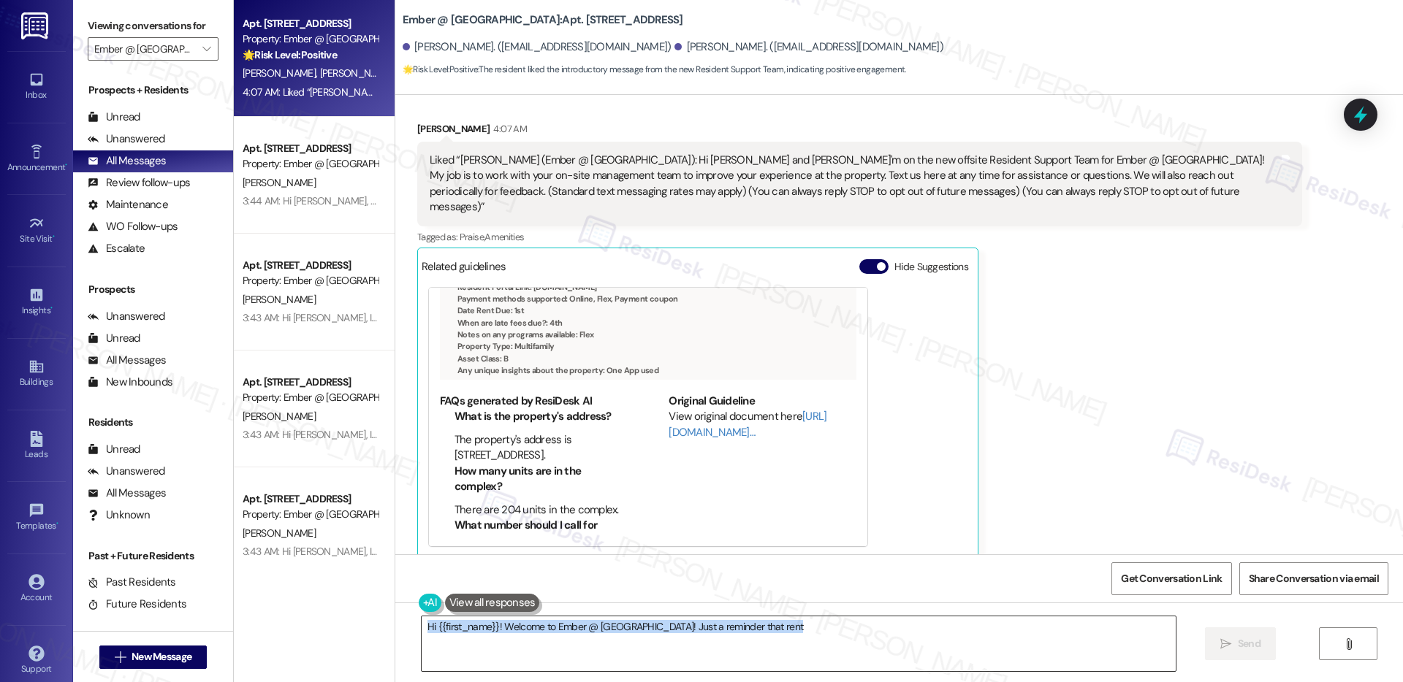
drag, startPoint x: 828, startPoint y: 671, endPoint x: 827, endPoint y: 663, distance: 8.1
click at [828, 671] on div "Hi {{first_name}}! Welcome to Ember @" at bounding box center [799, 644] width 756 height 56
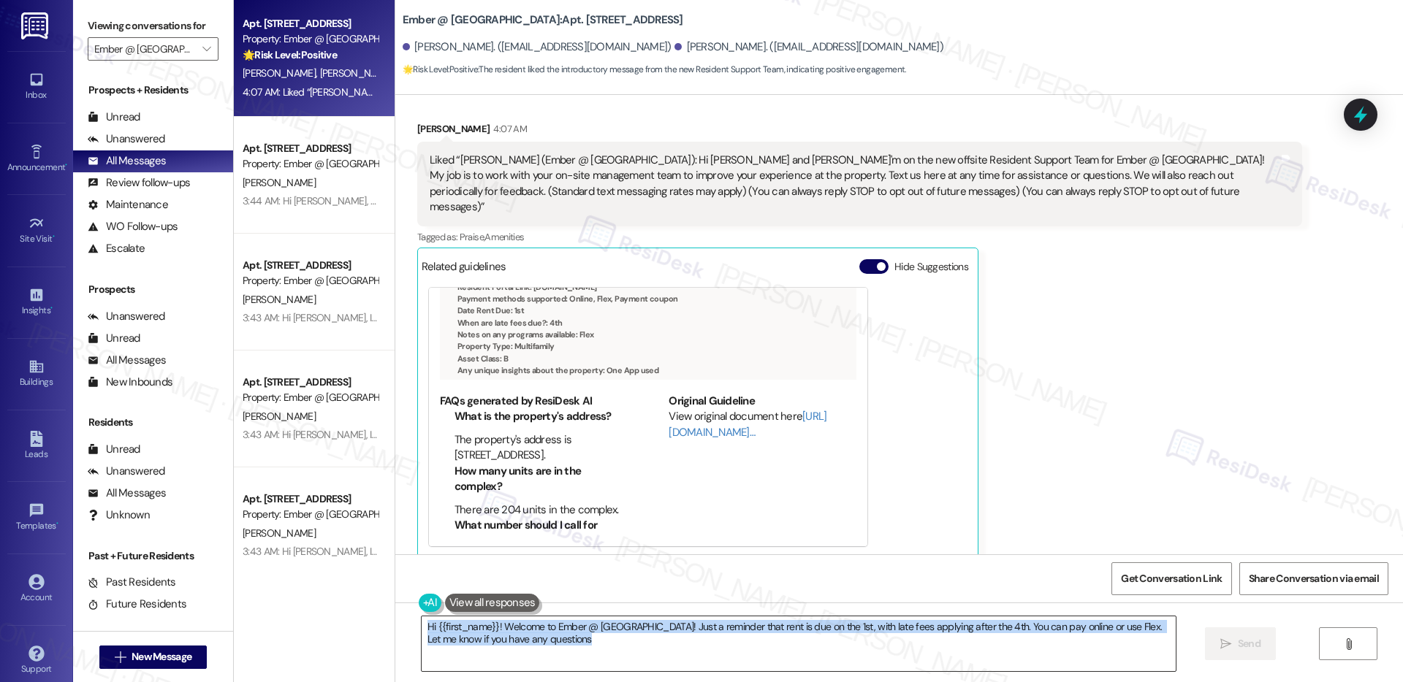
type textarea "Hi {{first_name}}! Welcome to Ember @ Alamo Ranch! Just a reminder that rent is…"
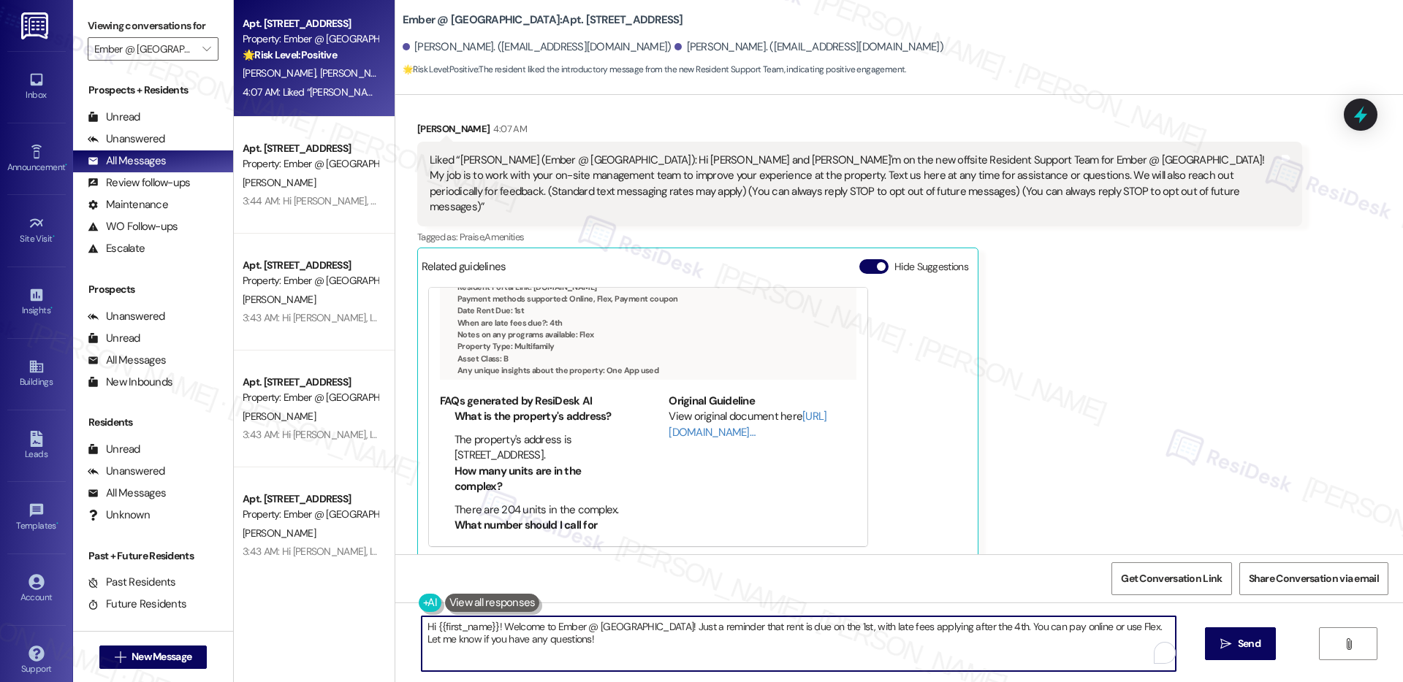
click at [816, 641] on textarea "Hi {{first_name}}! Welcome to Ember @ Alamo Ranch! Just a reminder that rent is…" at bounding box center [799, 644] width 754 height 55
click at [816, 640] on textarea "Hi {{first_name}}! Welcome to Ember @ Alamo Ranch! Just a reminder that rent is…" at bounding box center [799, 644] width 754 height 55
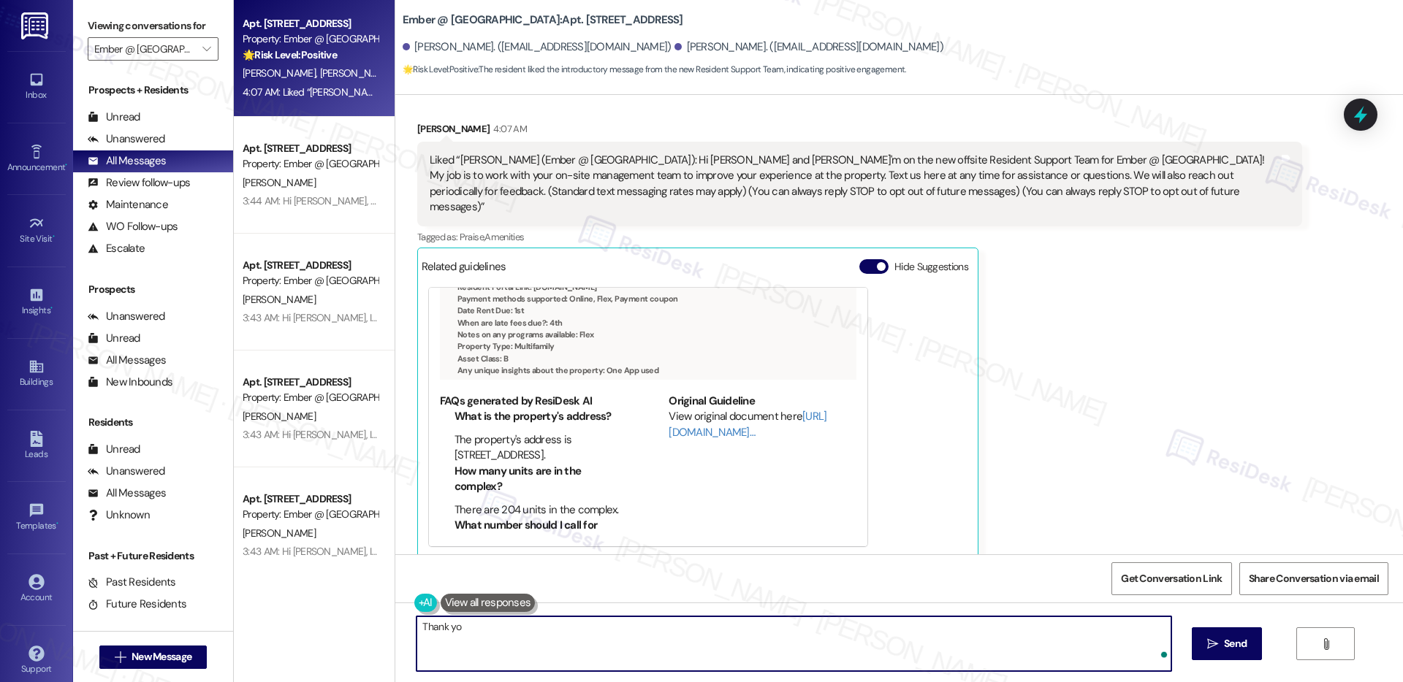
type textarea "Thank you"
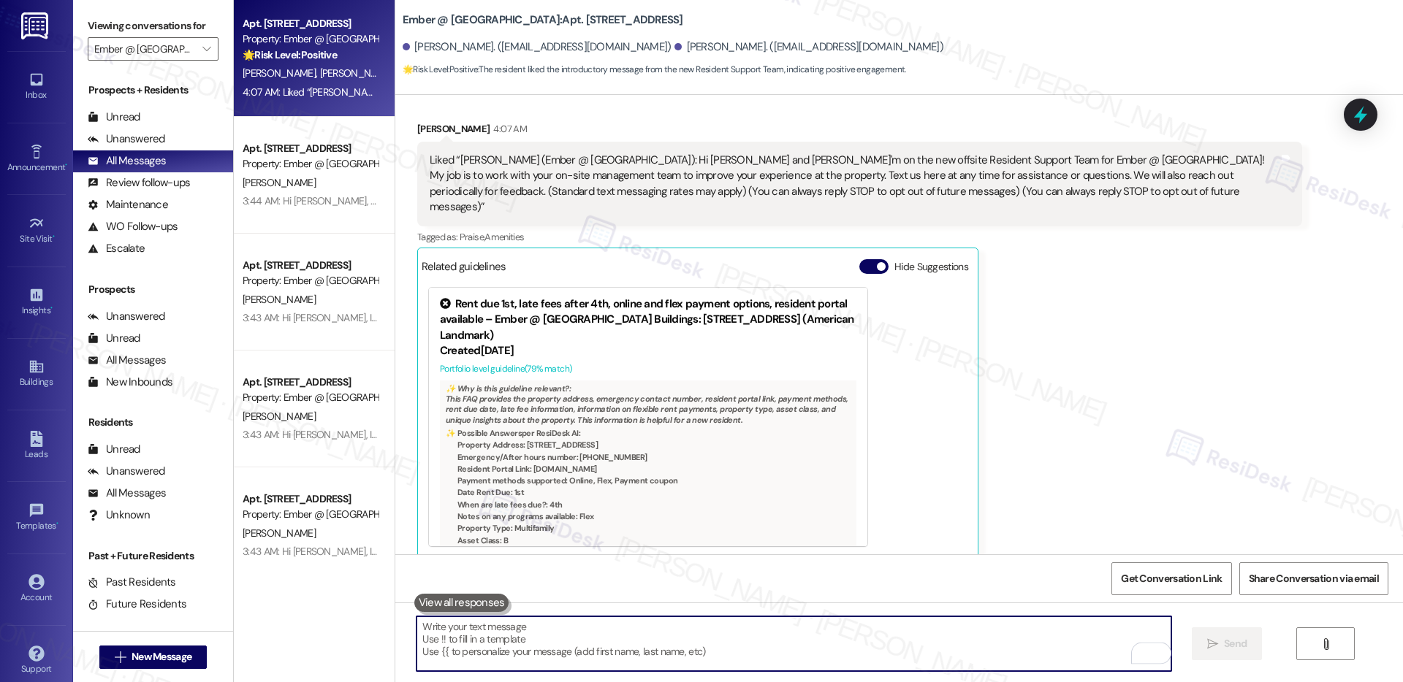
scroll to position [287, 0]
click at [202, 56] on button "" at bounding box center [206, 48] width 23 height 23
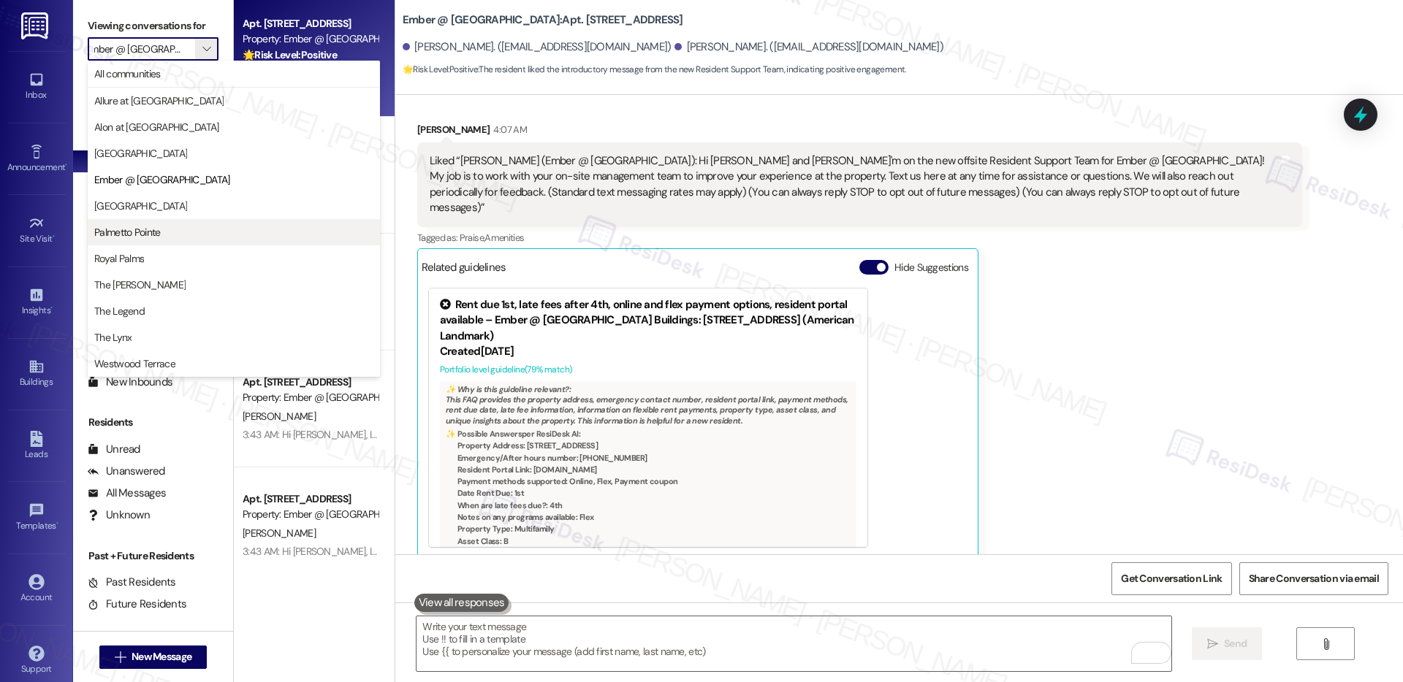
click at [155, 231] on span "Palmetto Pointe" at bounding box center [127, 232] width 66 height 15
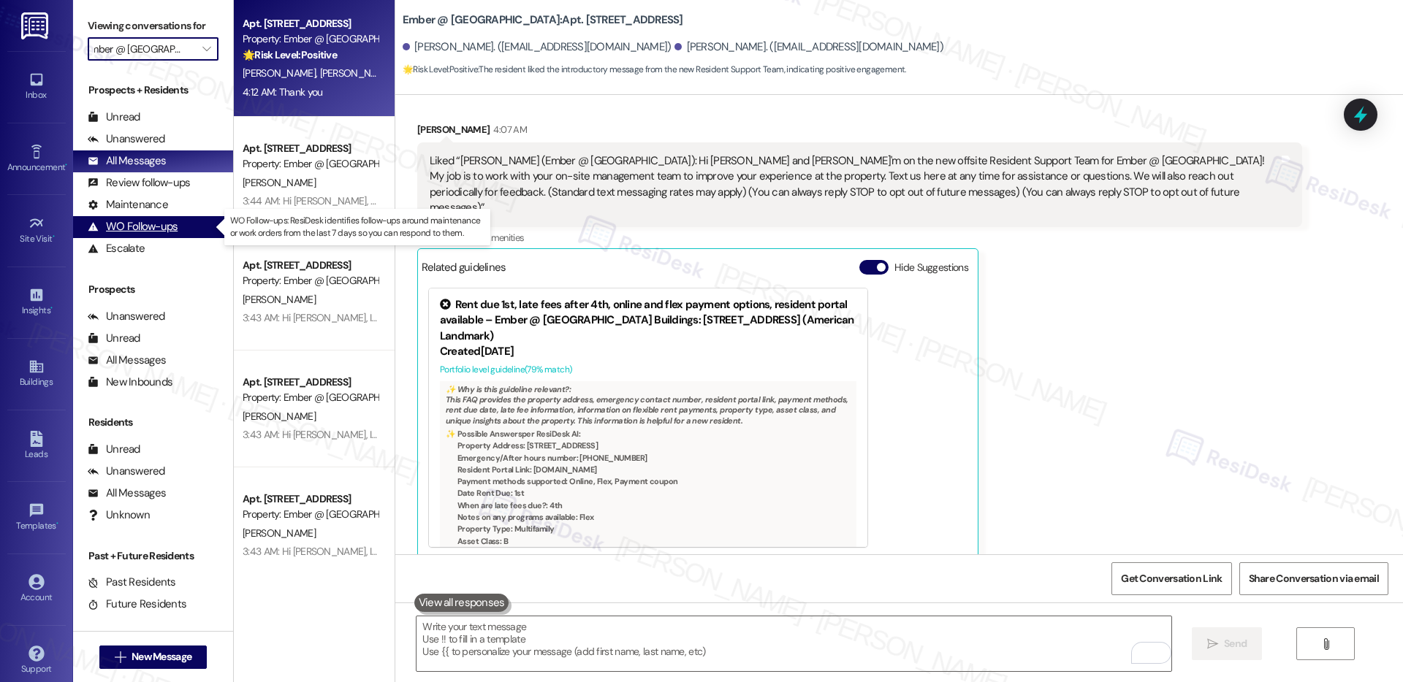
type input "Palmetto Pointe"
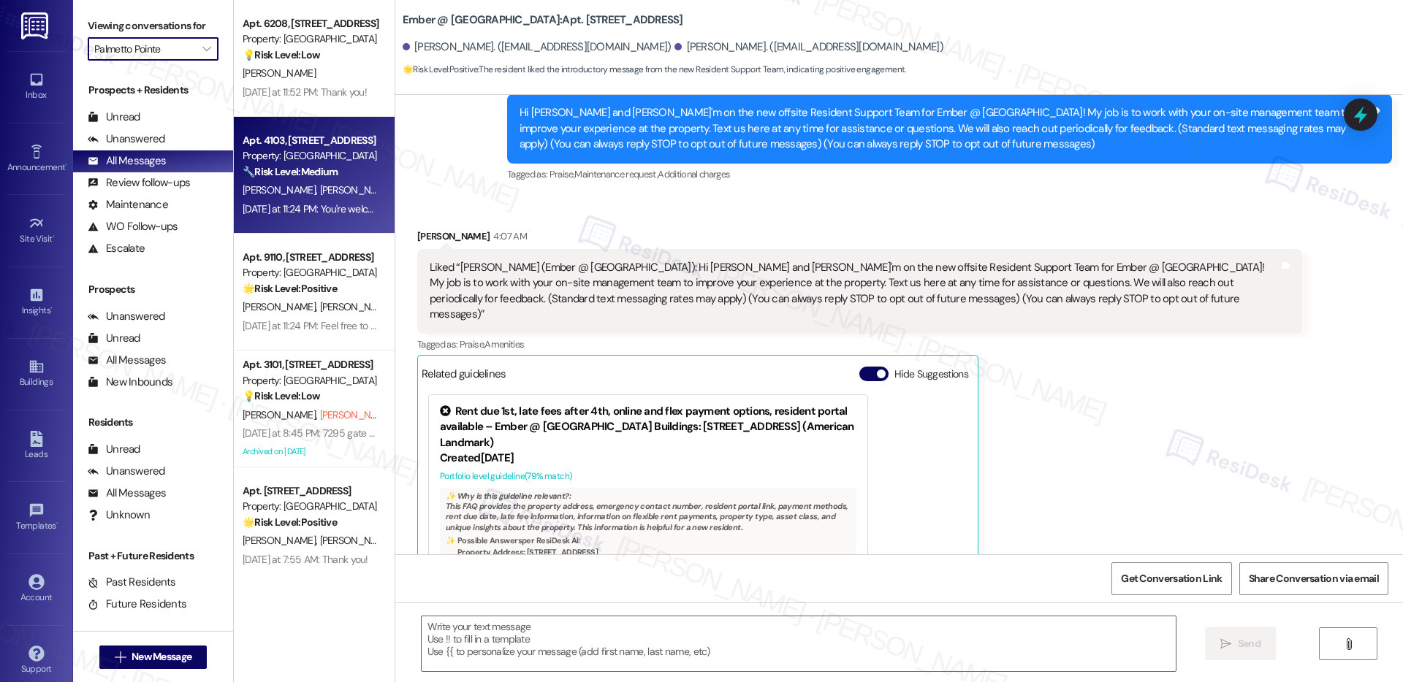
scroll to position [287, 0]
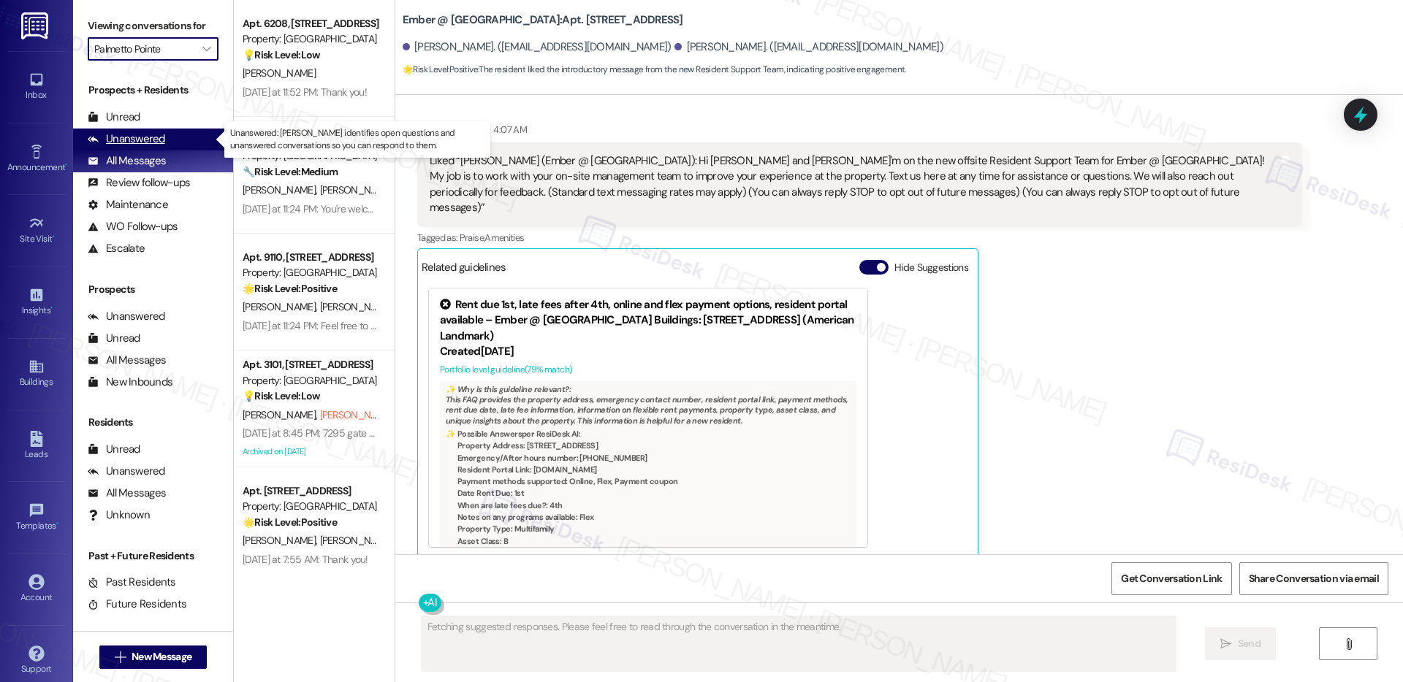
click at [157, 142] on div "Unanswered" at bounding box center [126, 139] width 77 height 15
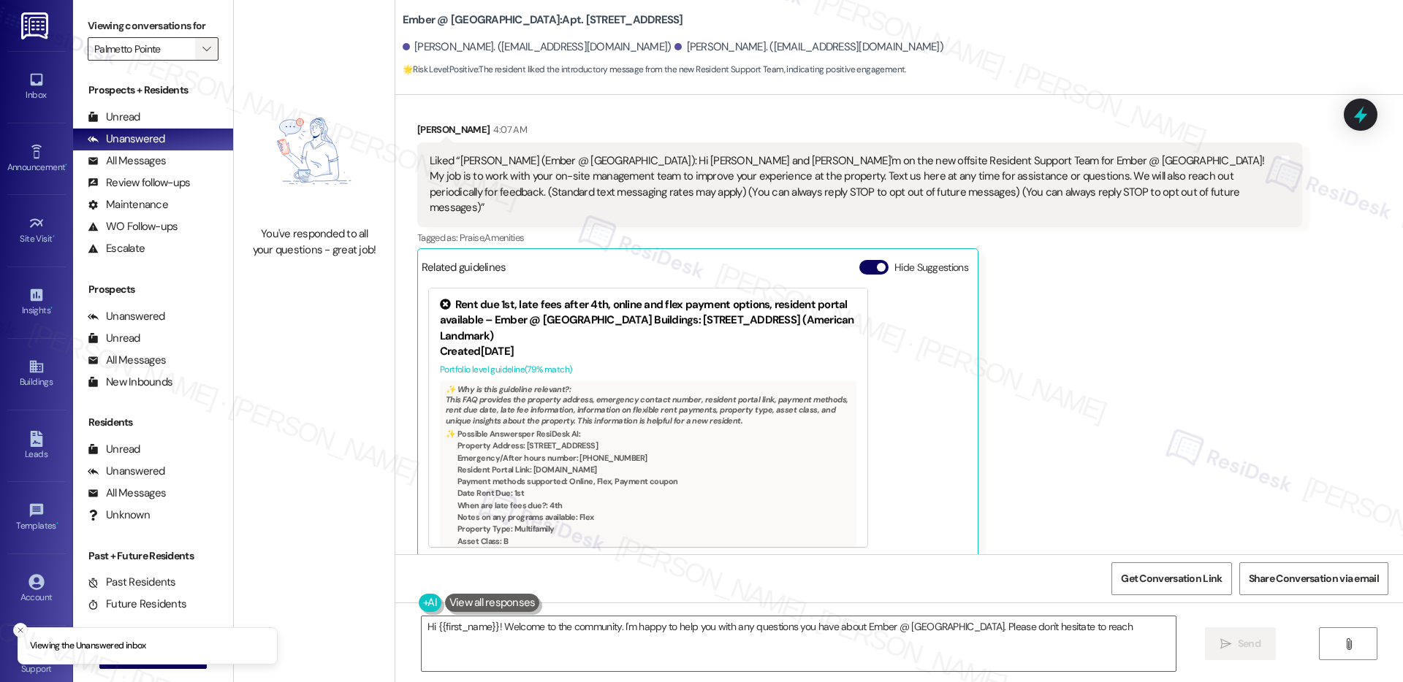
click at [199, 41] on span "" at bounding box center [206, 48] width 14 height 23
type textarea "Hi {{first_name}}! Welcome to the community. I'm happy to help you with any que…"
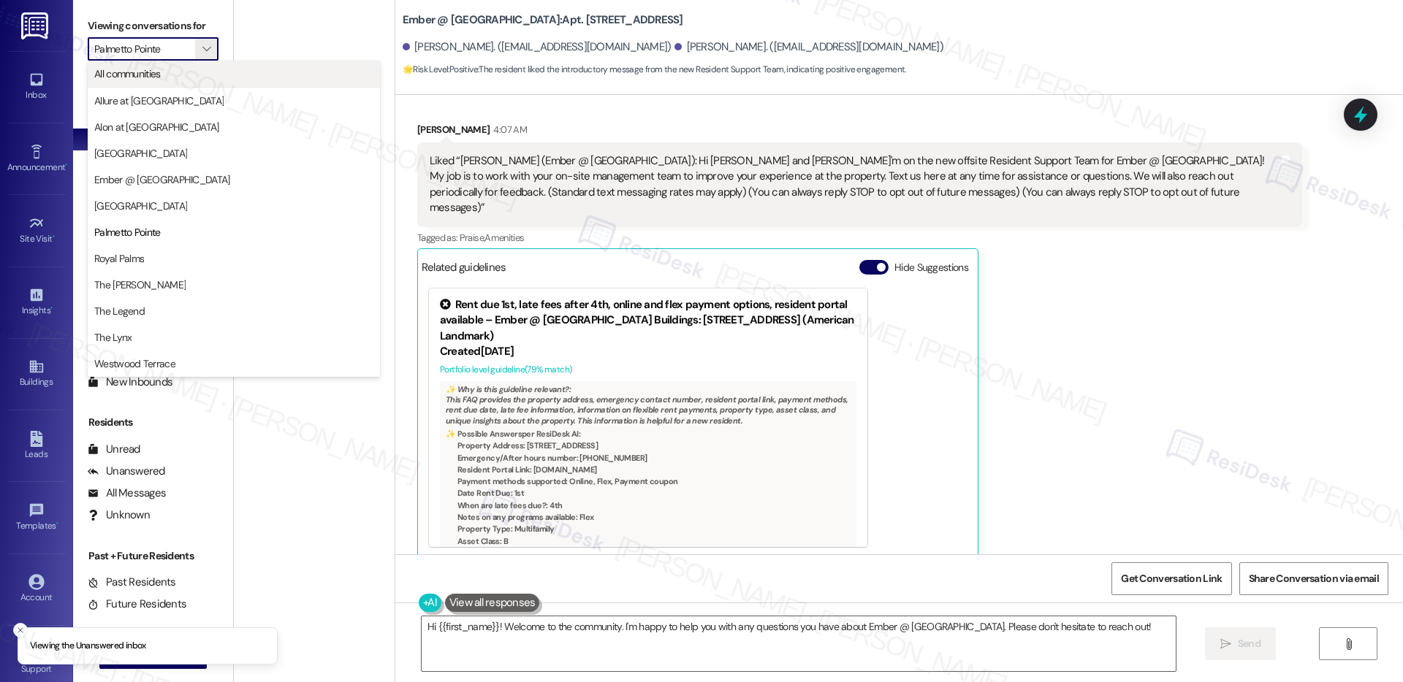
click at [199, 69] on span "All communities" at bounding box center [233, 73] width 279 height 15
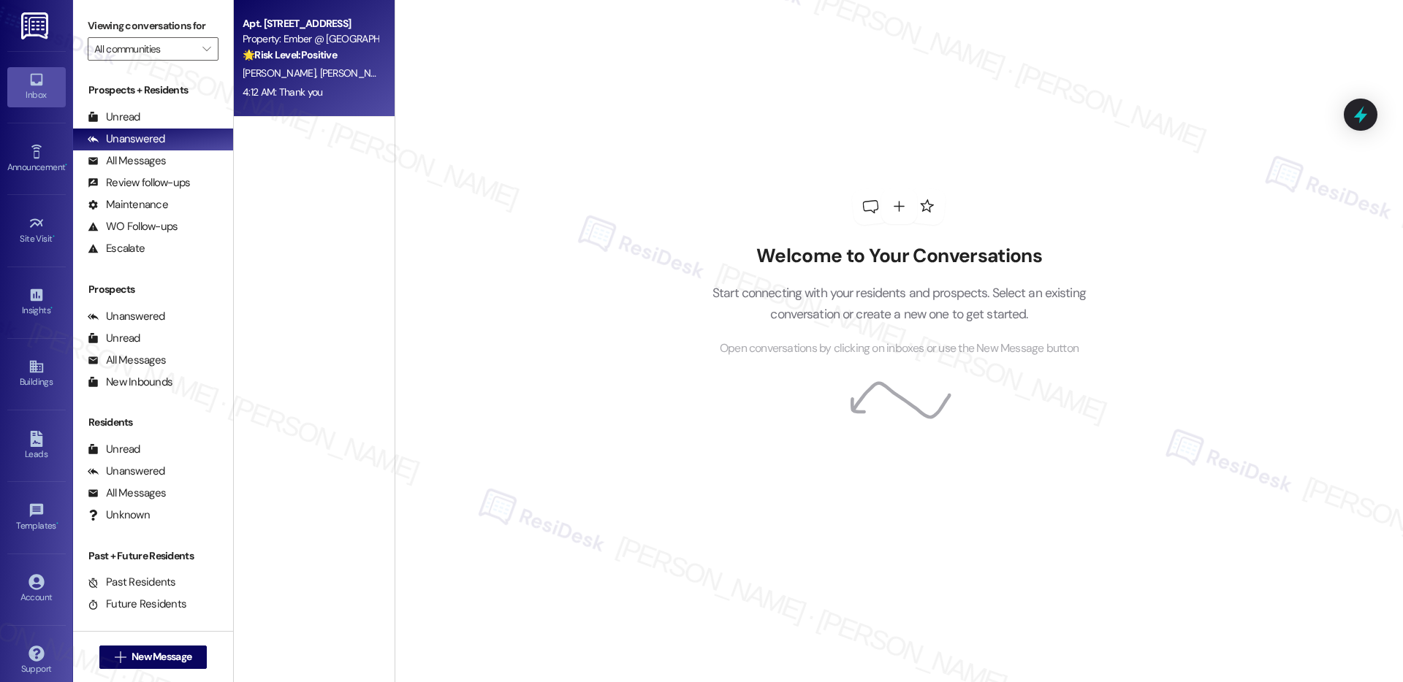
click at [328, 91] on div "4:12 AM: Thank you 4:12 AM: Thank you" at bounding box center [310, 92] width 138 height 18
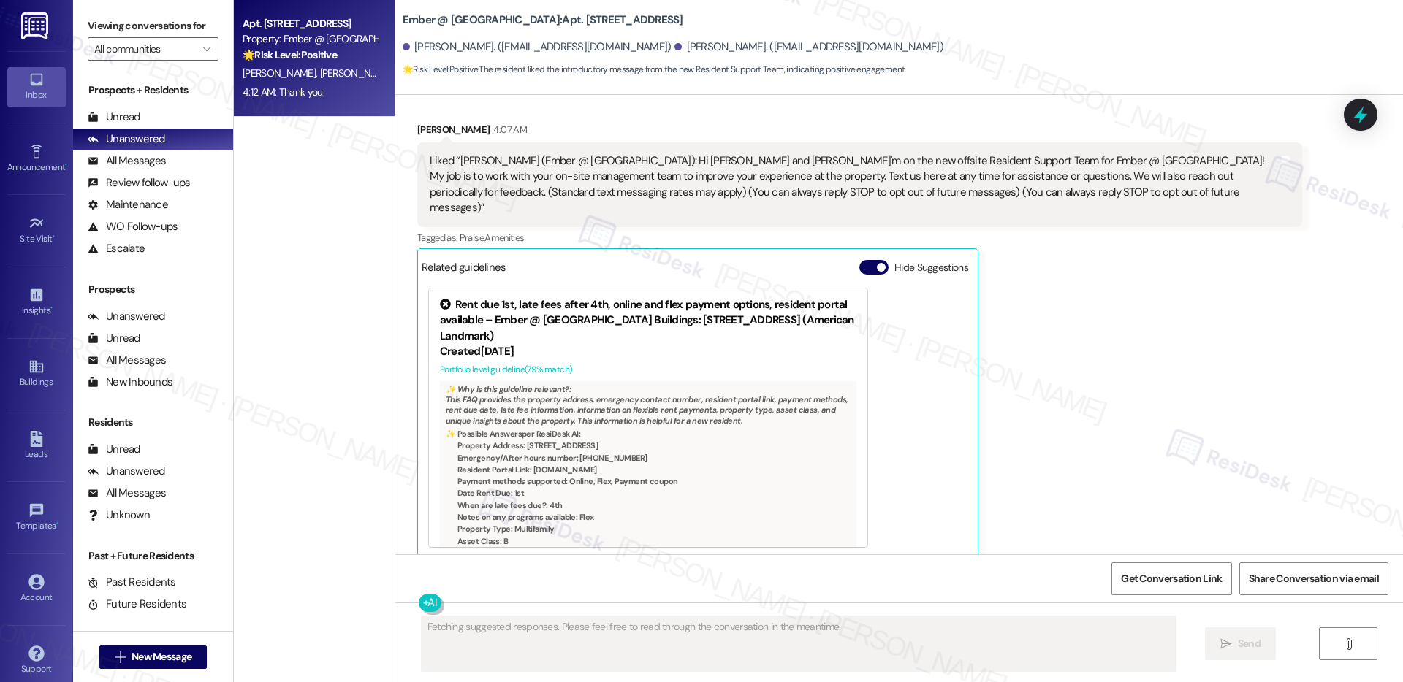
scroll to position [411, 0]
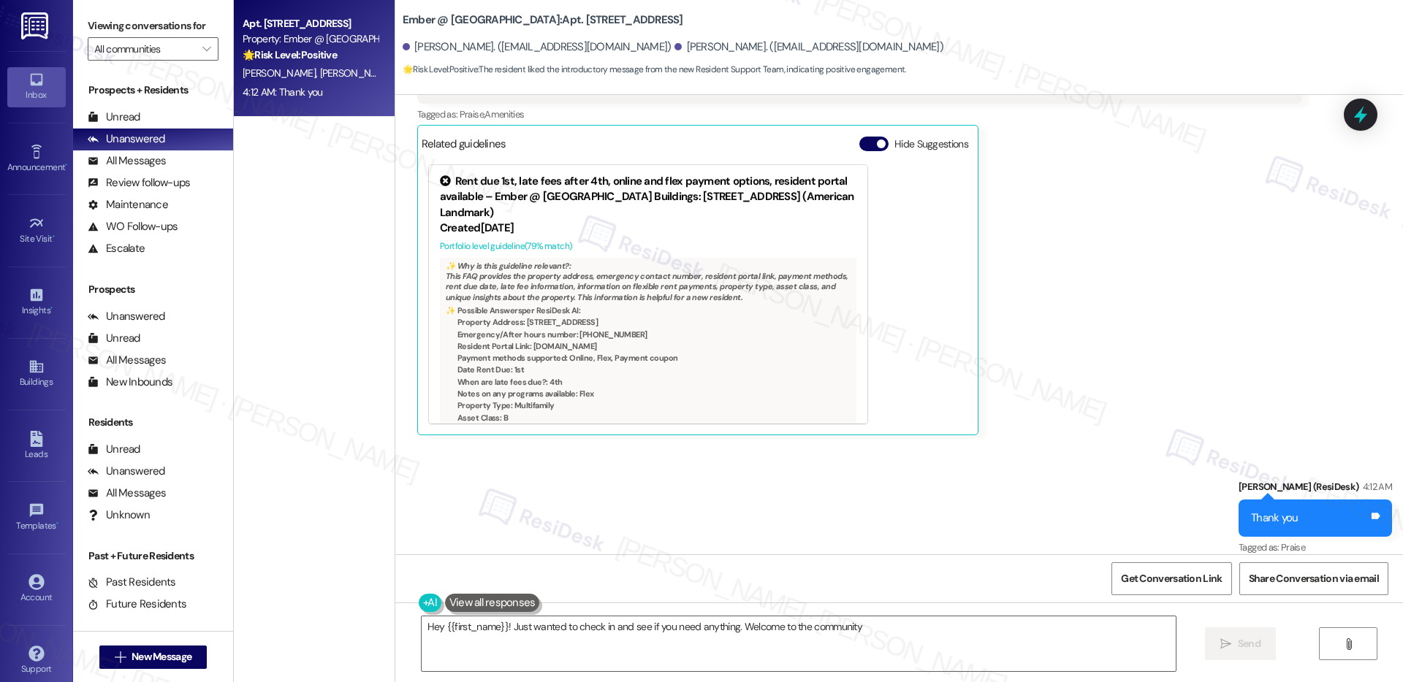
type textarea "Hey {{first_name}}! Just wanted to check in and see if you need anything. Welco…"
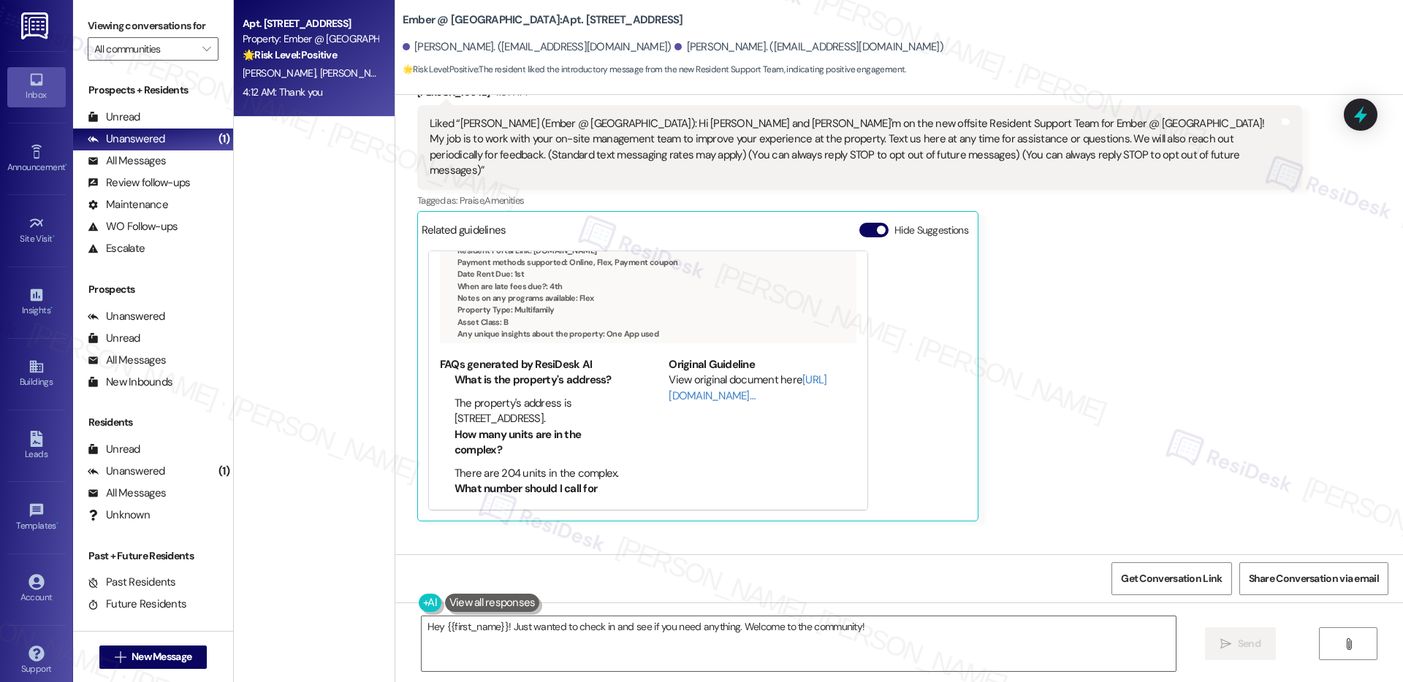
scroll to position [0, 0]
